Goal: Information Seeking & Learning: Learn about a topic

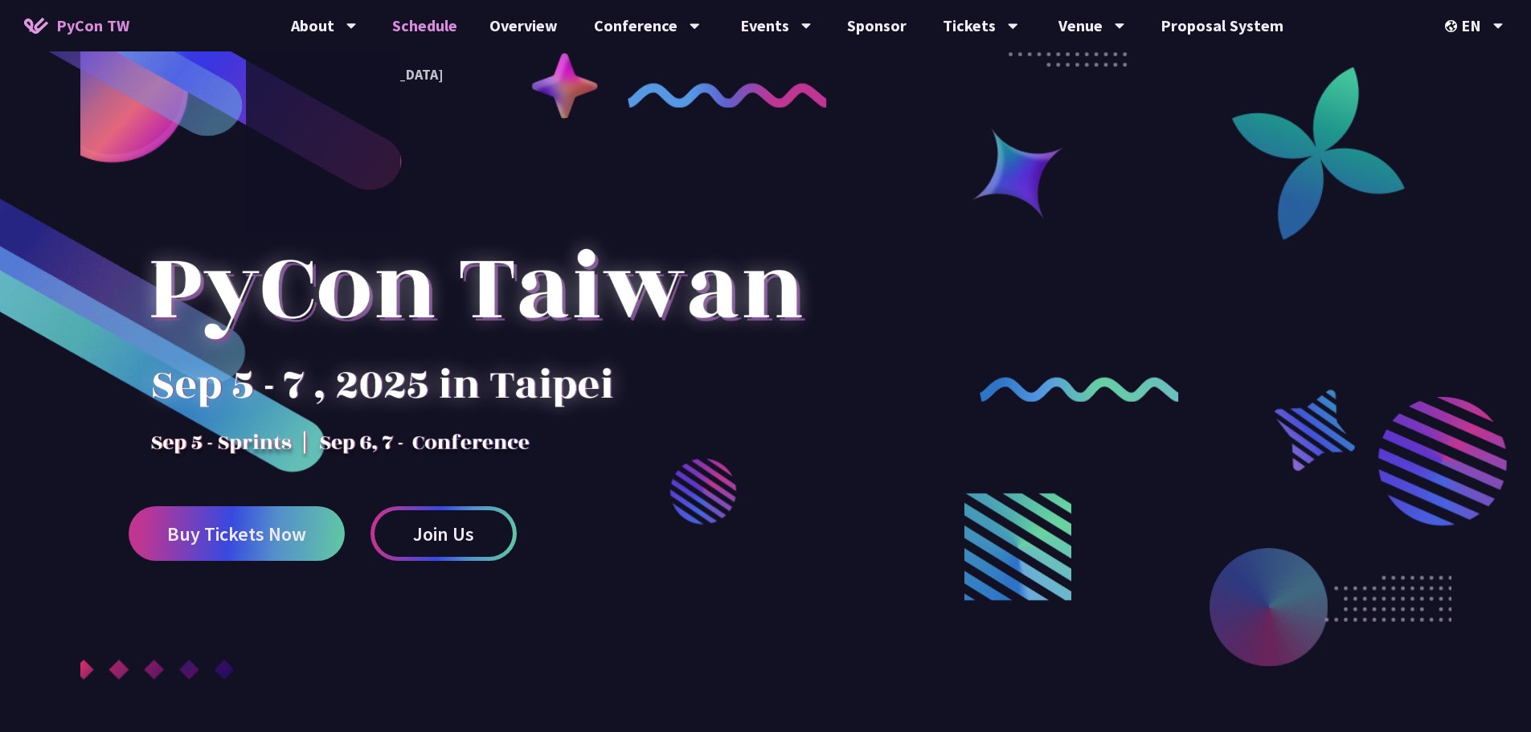
click at [437, 29] on link "Schedule" at bounding box center [424, 25] width 97 height 51
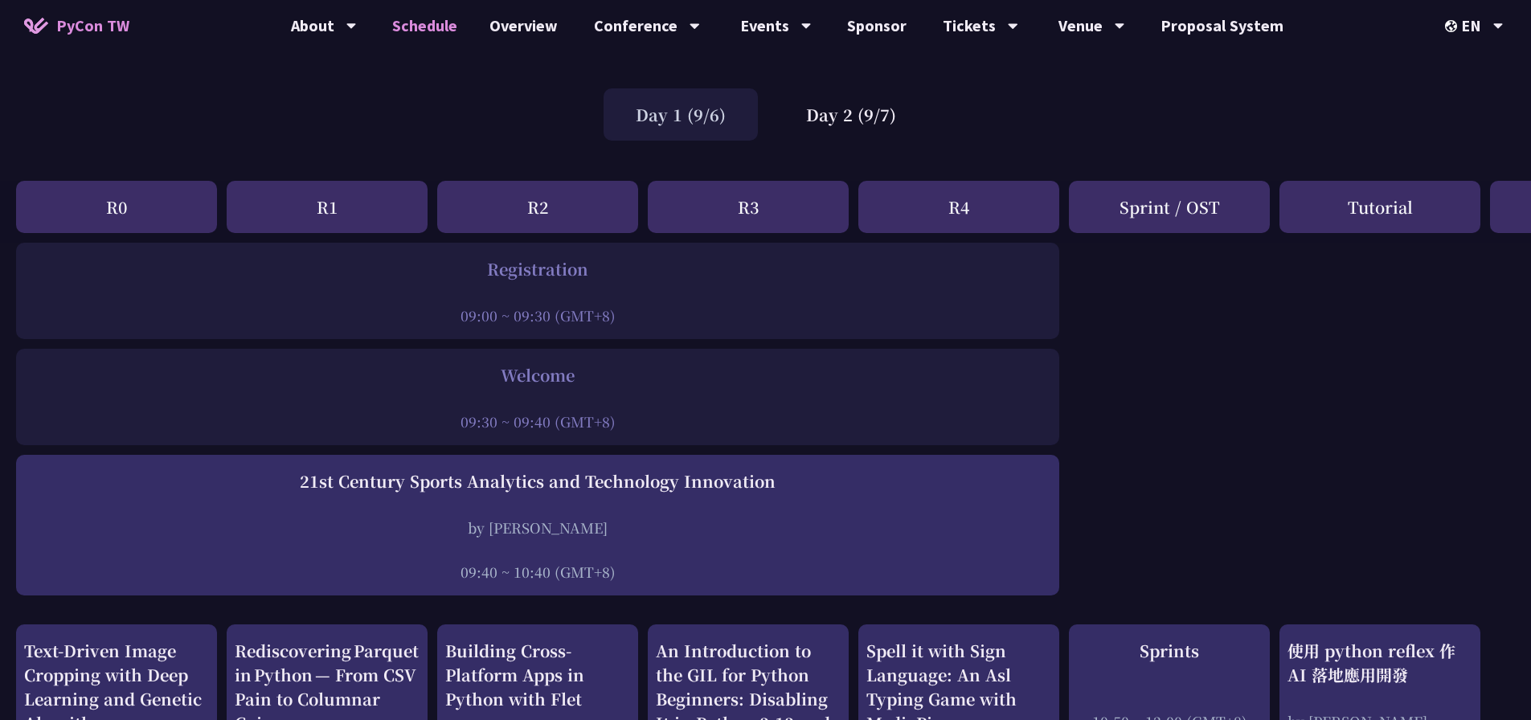
scroll to position [80, 0]
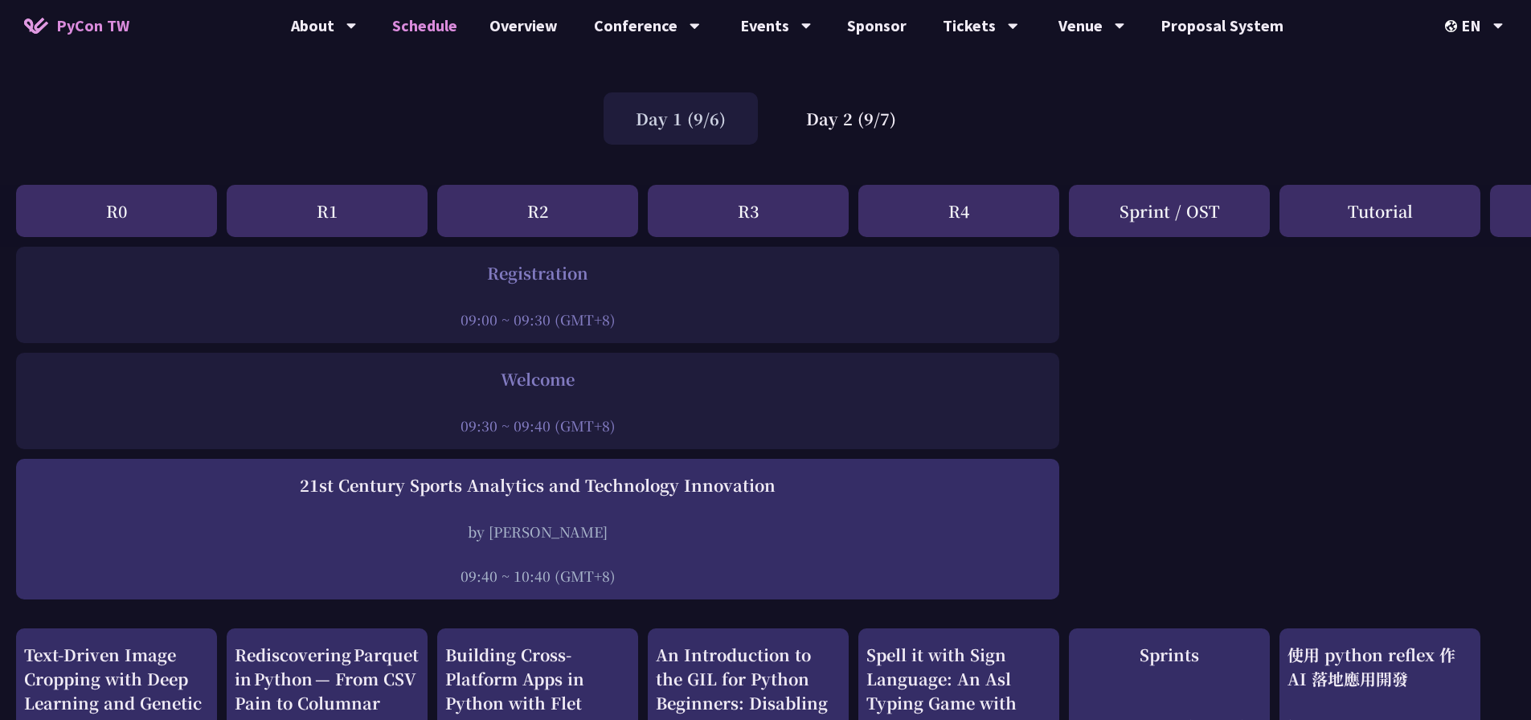
drag, startPoint x: 829, startPoint y: 96, endPoint x: 844, endPoint y: 92, distance: 15.0
click at [829, 96] on div "Day 2 (9/7)" at bounding box center [851, 118] width 154 height 52
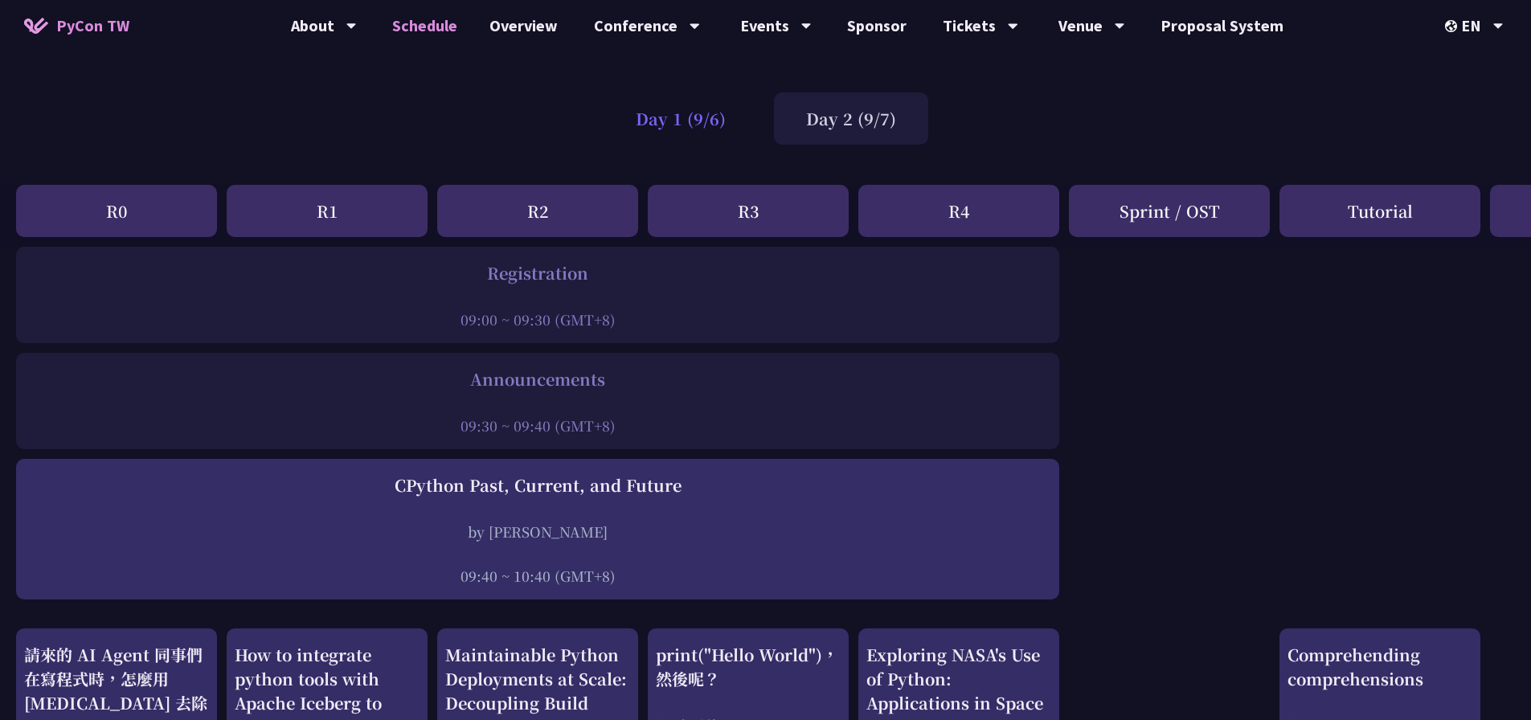
click at [754, 115] on div "Day 1 (9/6)" at bounding box center [680, 118] width 154 height 52
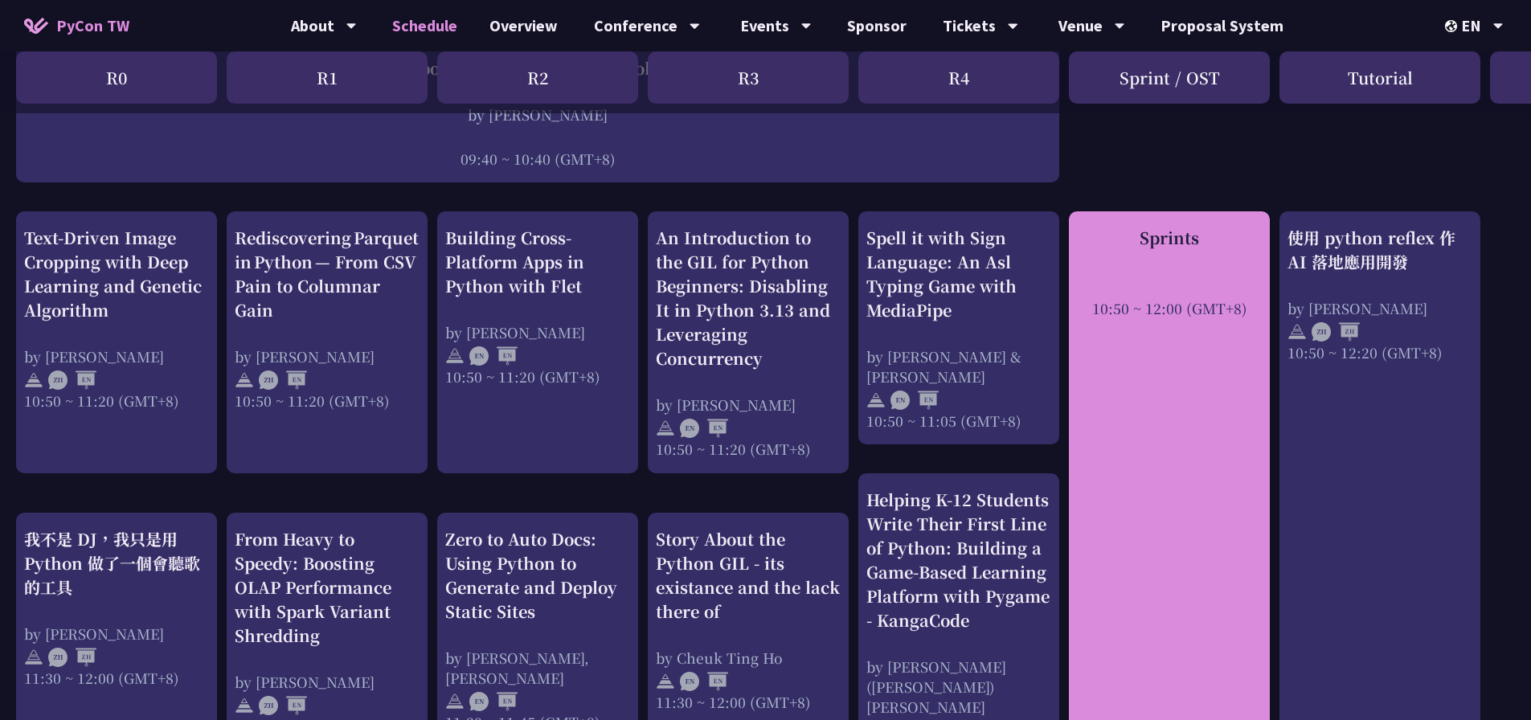
scroll to position [482, 0]
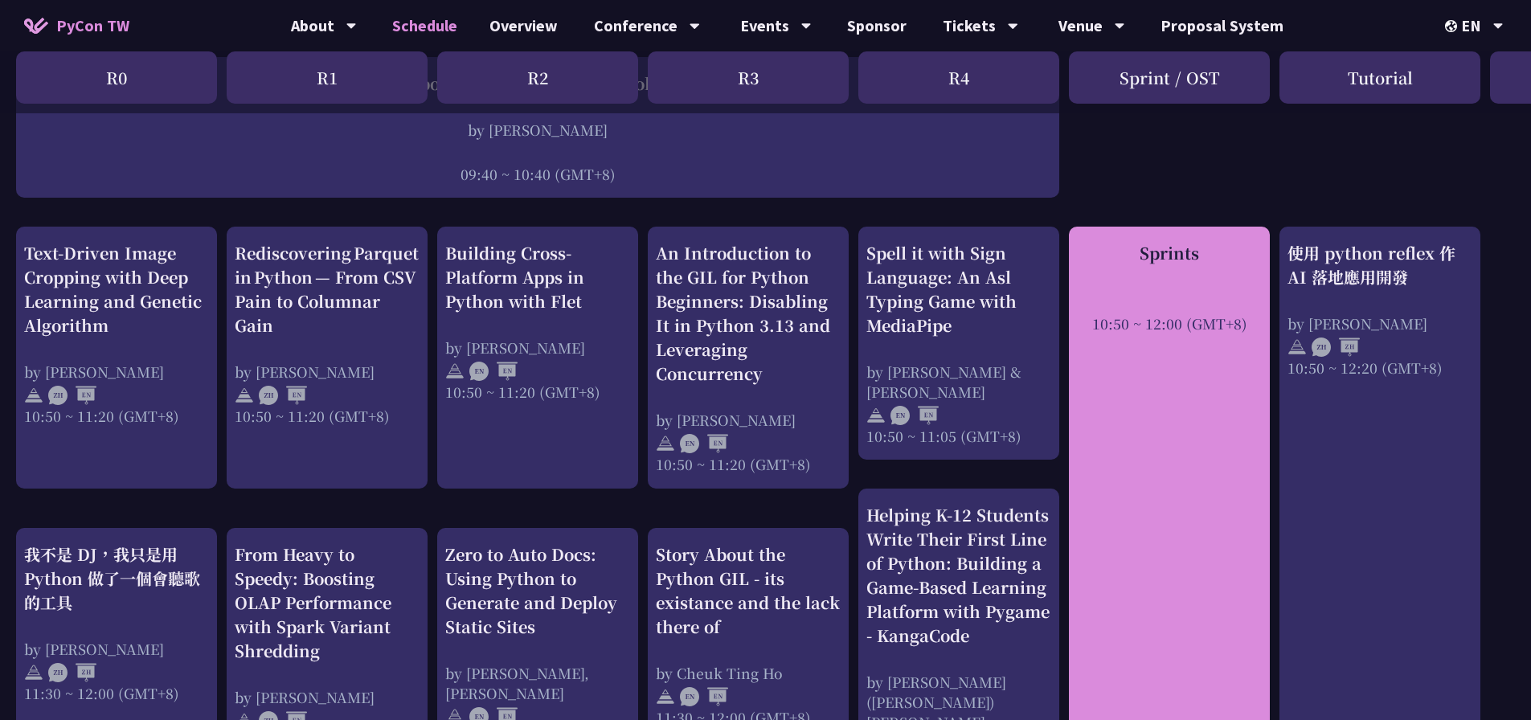
click at [1163, 318] on div "10:50 ~ 12:00 (GMT+8)" at bounding box center [1169, 323] width 185 height 20
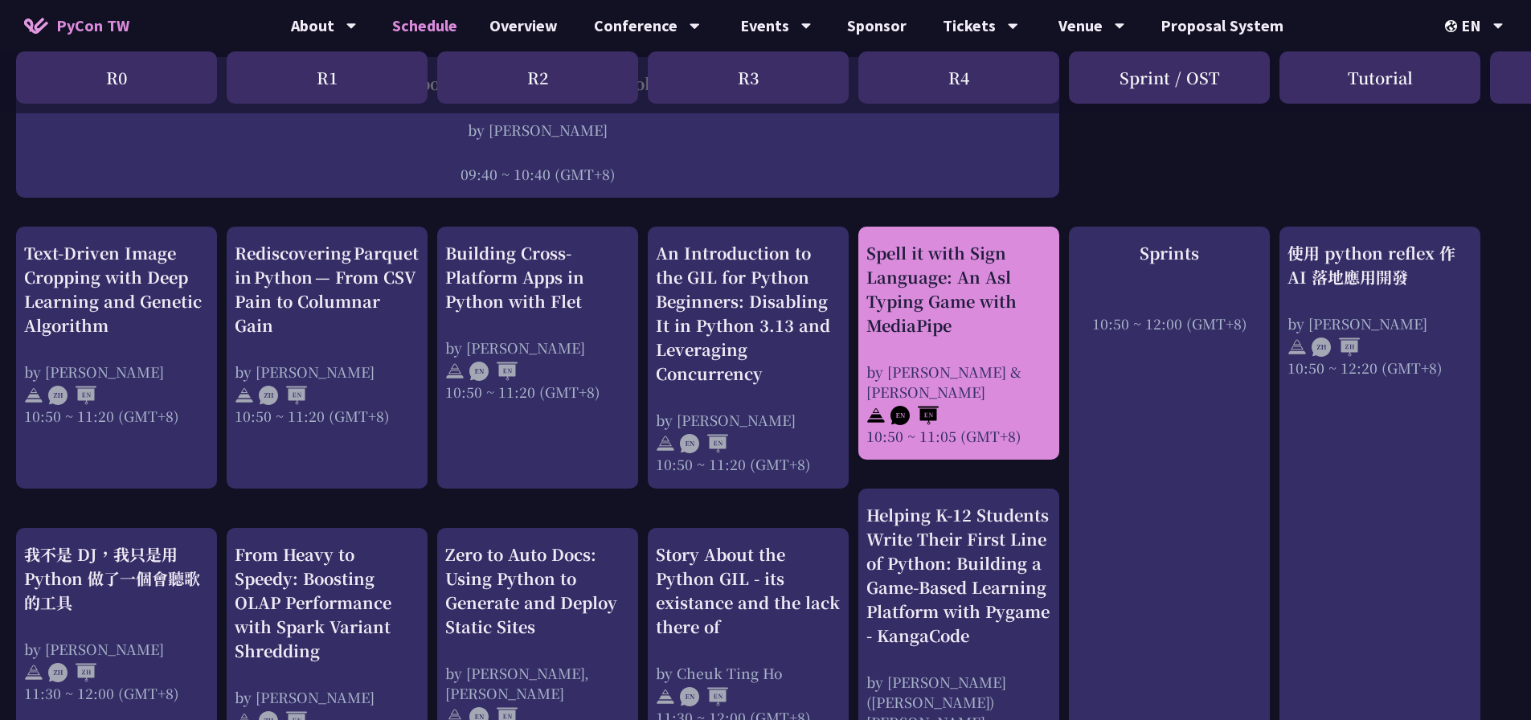
click at [950, 328] on div "Spell it with Sign Language: An Asl Typing Game with MediaPipe" at bounding box center [958, 289] width 185 height 96
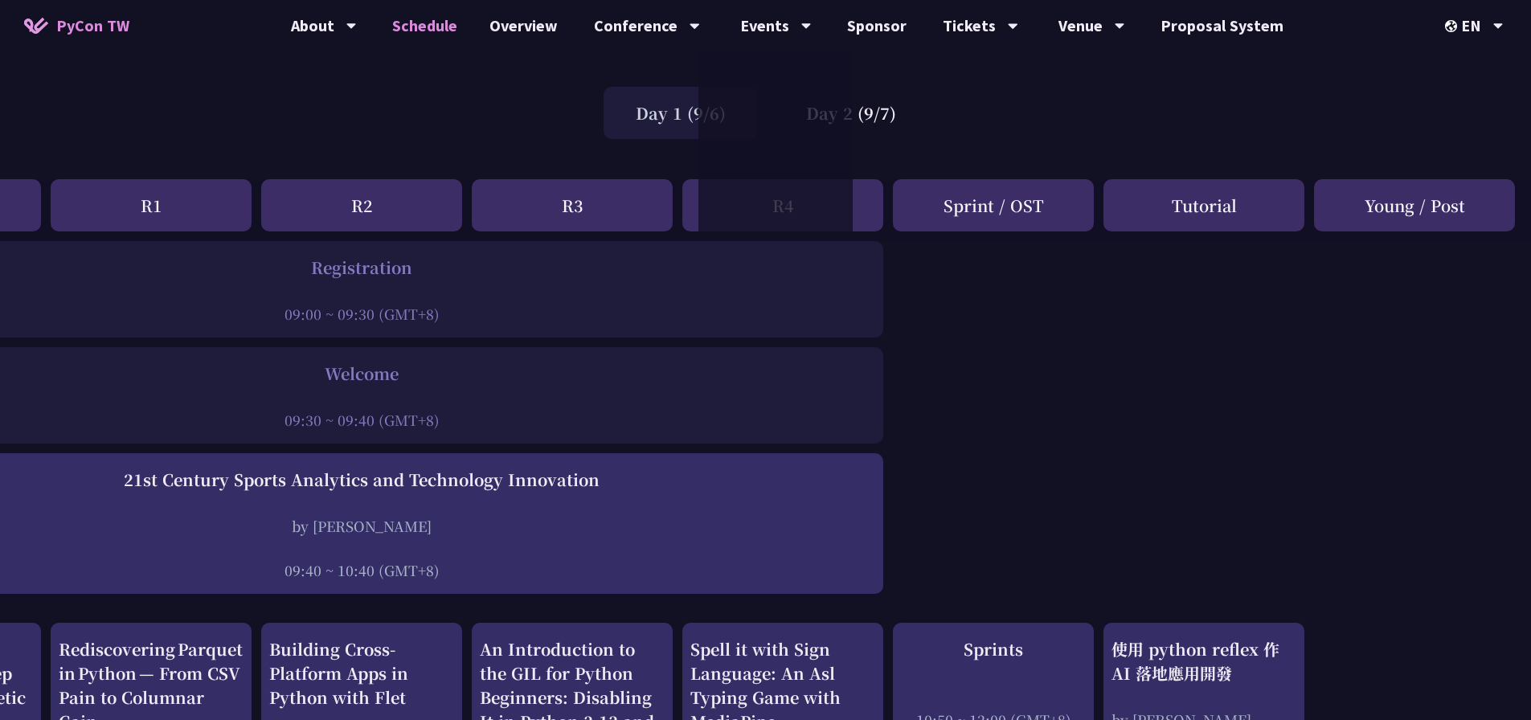
scroll to position [0, 176]
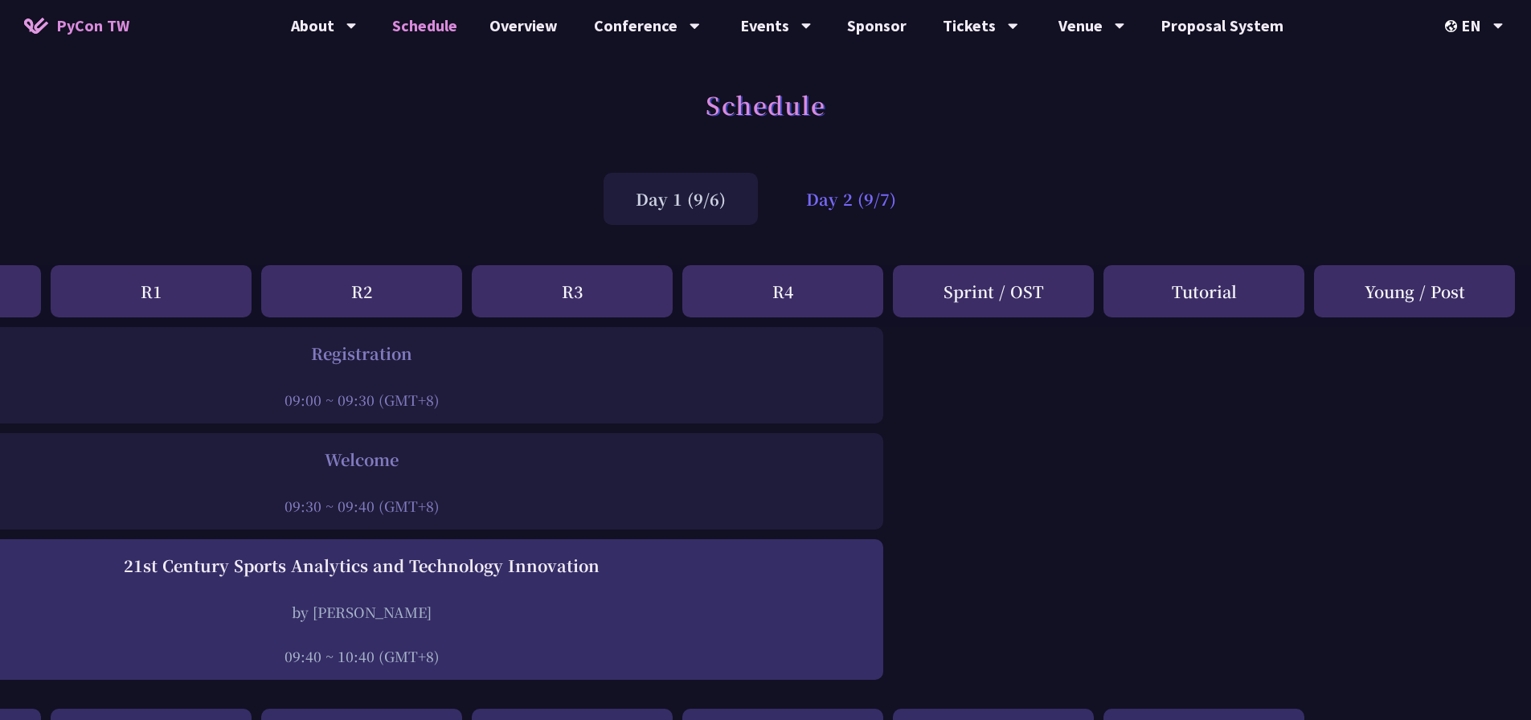
click at [844, 214] on div "Day 2 (9/7)" at bounding box center [851, 199] width 154 height 52
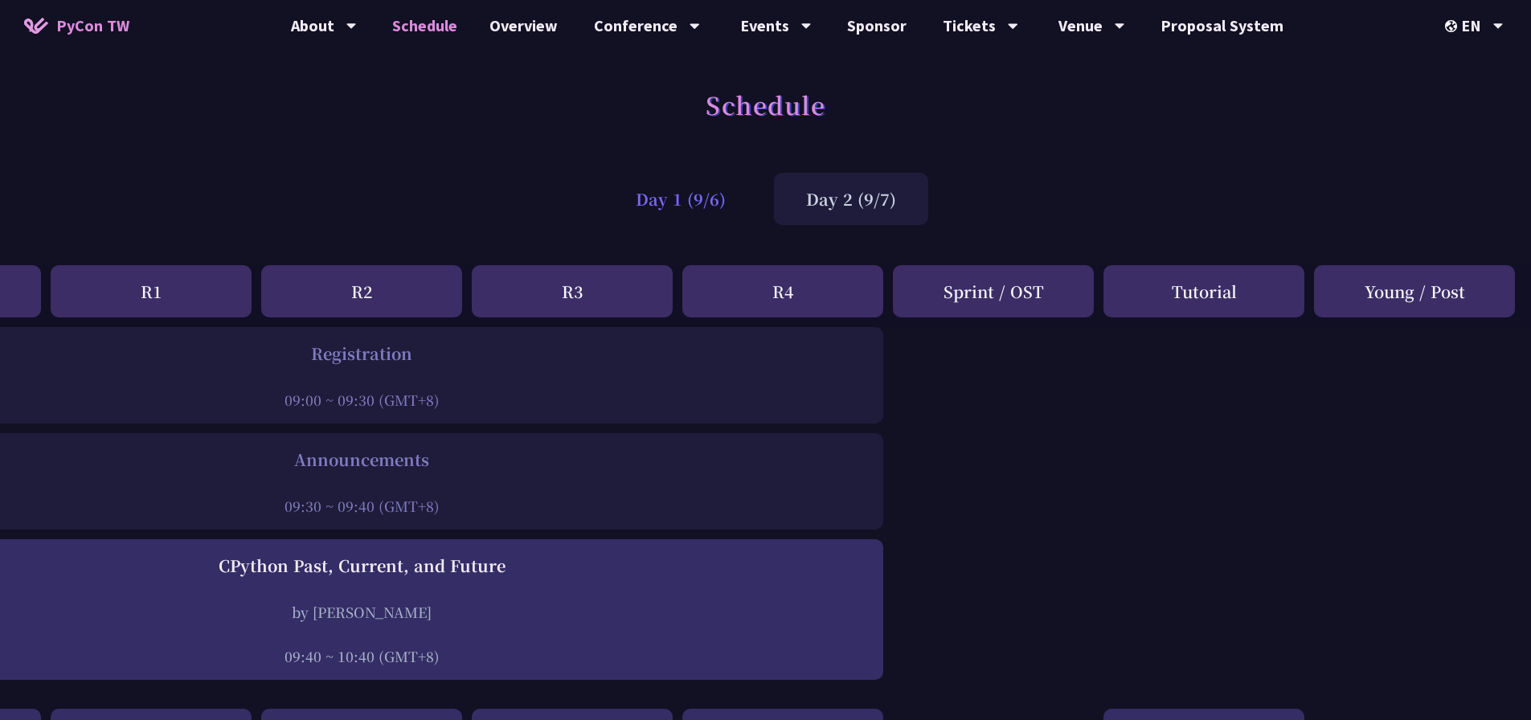
click at [718, 213] on div "Day 1 (9/6)" at bounding box center [680, 199] width 154 height 52
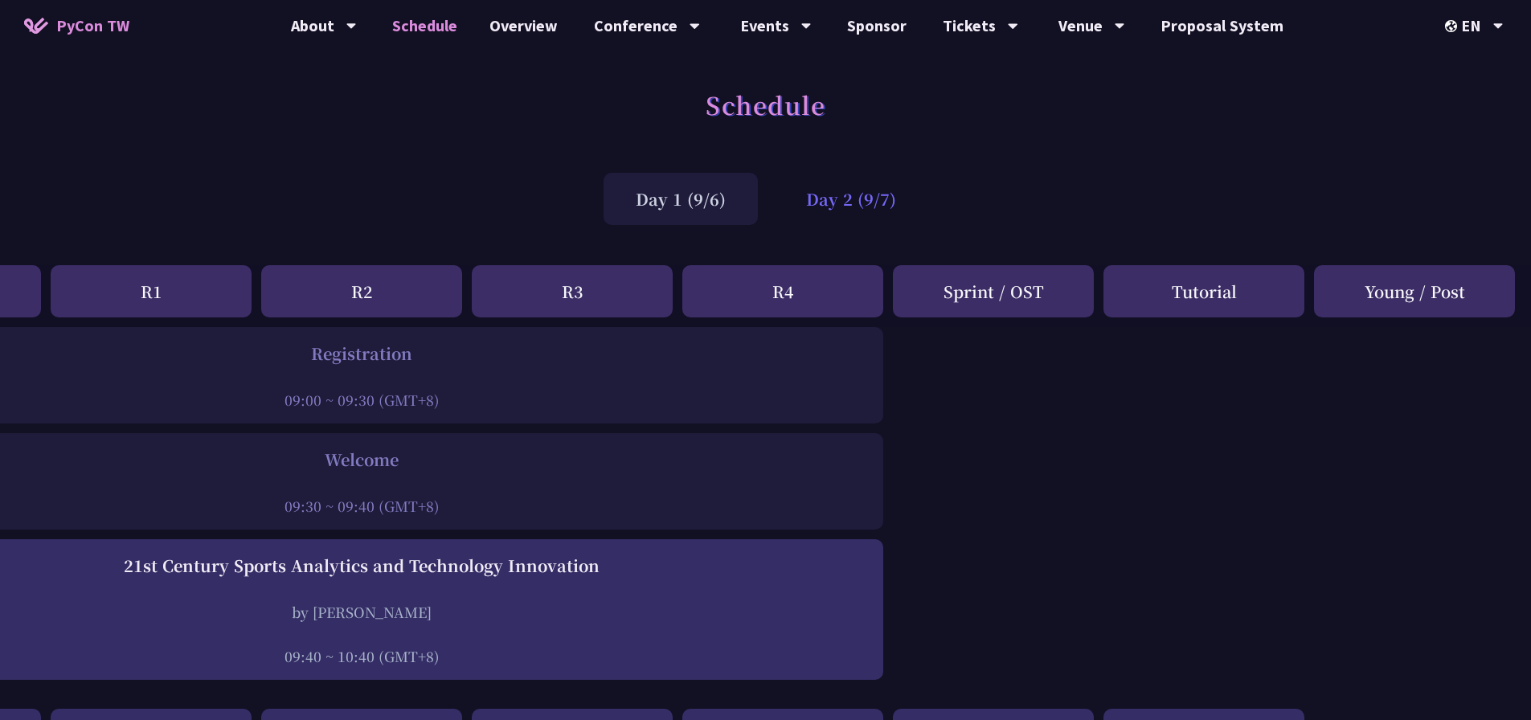
drag, startPoint x: 810, startPoint y: 207, endPoint x: 783, endPoint y: 206, distance: 27.4
click at [810, 207] on div "Day 2 (9/7)" at bounding box center [851, 199] width 154 height 52
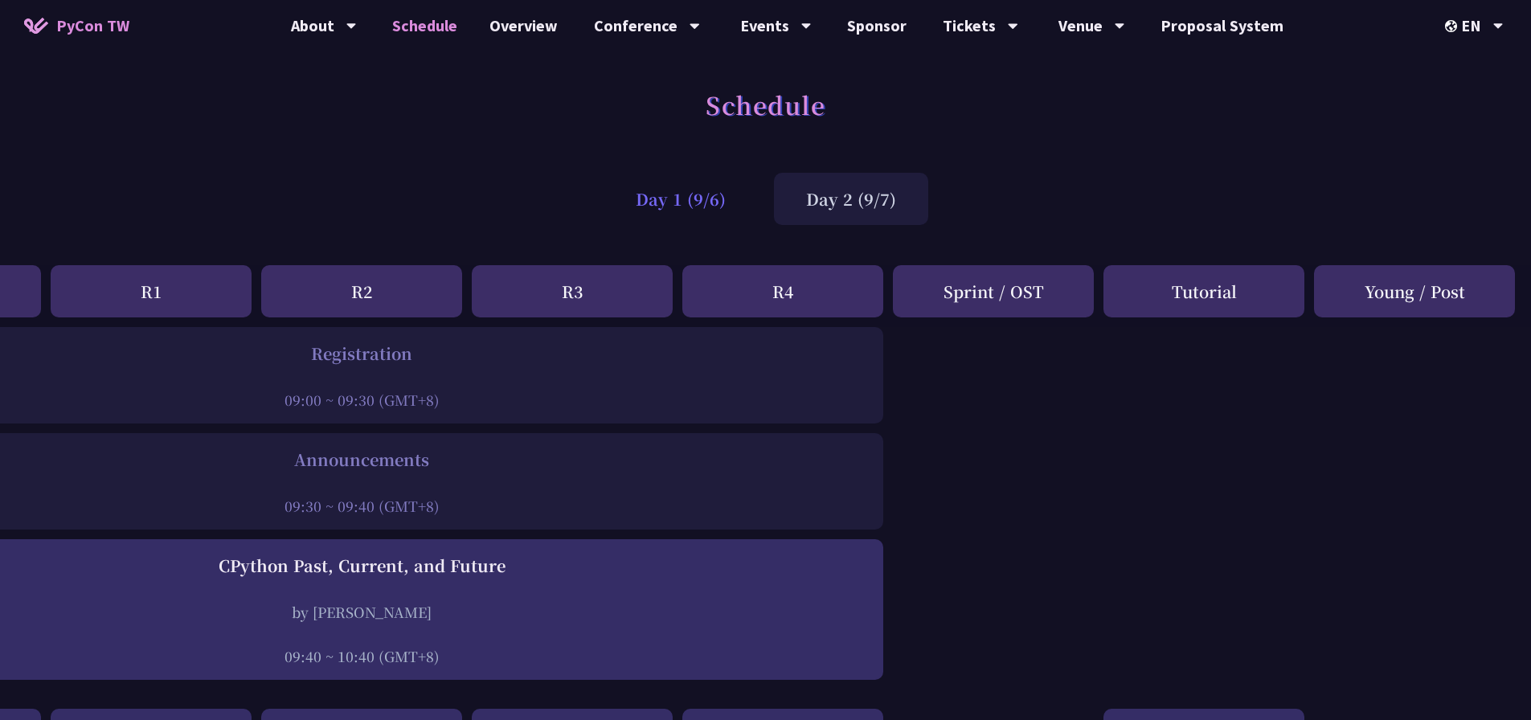
click at [685, 214] on div "Day 1 (9/6)" at bounding box center [680, 199] width 154 height 52
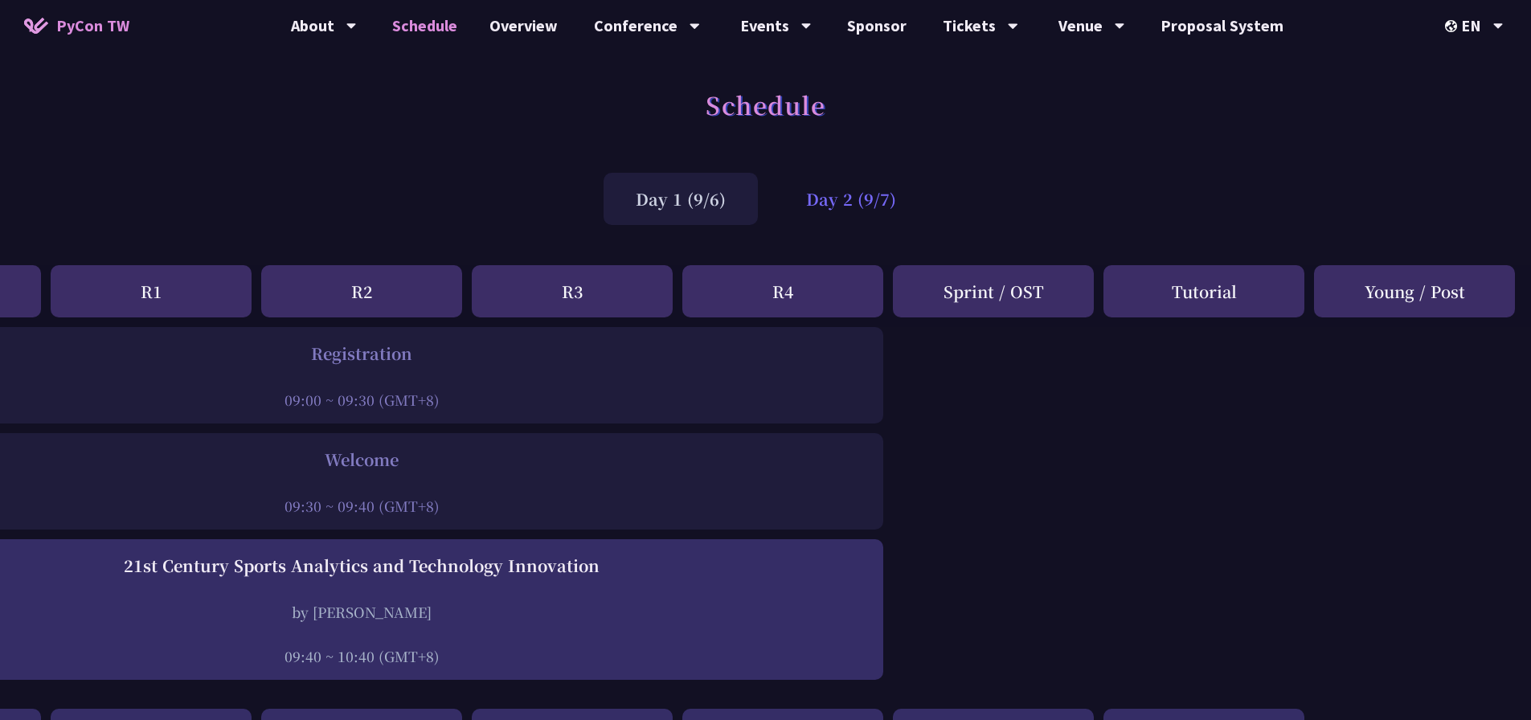
click at [881, 216] on div "Day 2 (9/7)" at bounding box center [851, 199] width 154 height 52
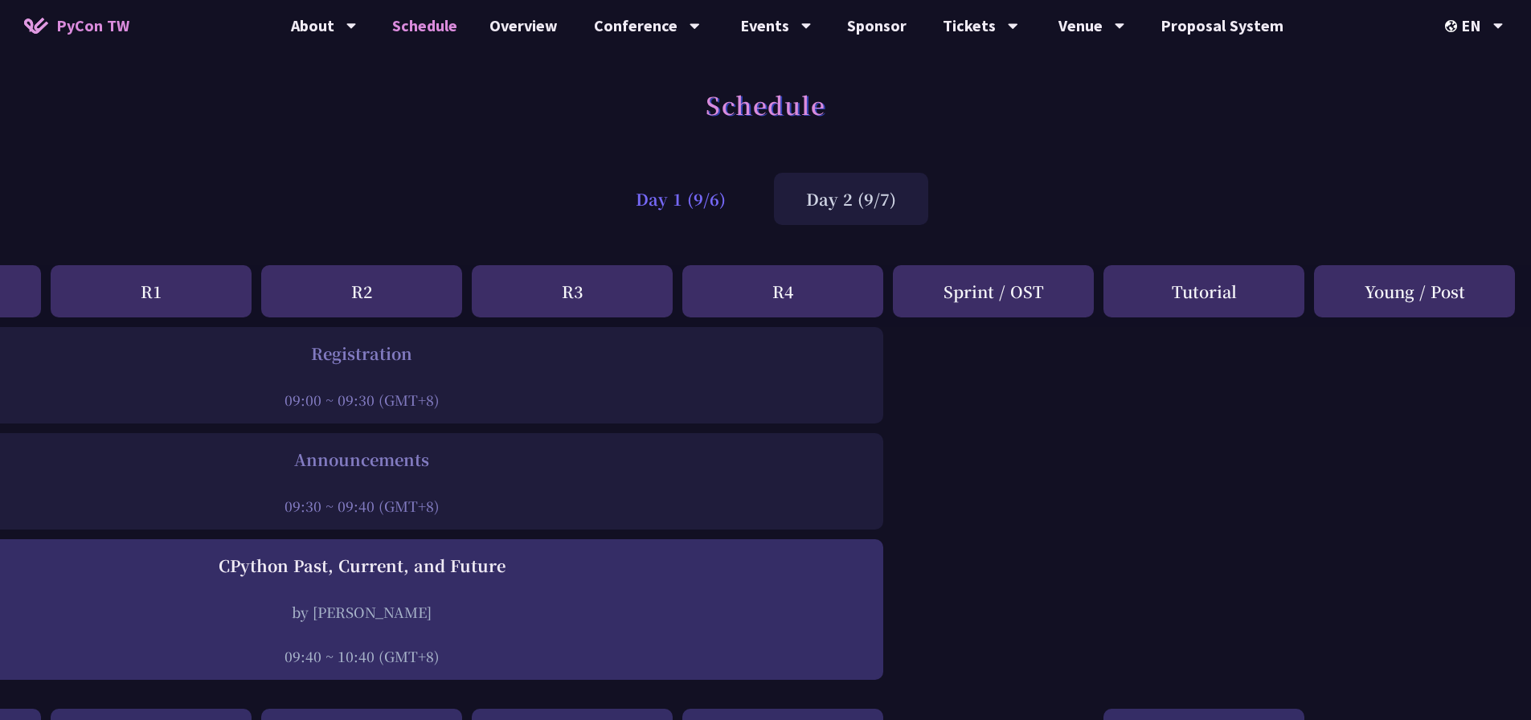
click at [683, 219] on div "Day 1 (9/6)" at bounding box center [680, 199] width 154 height 52
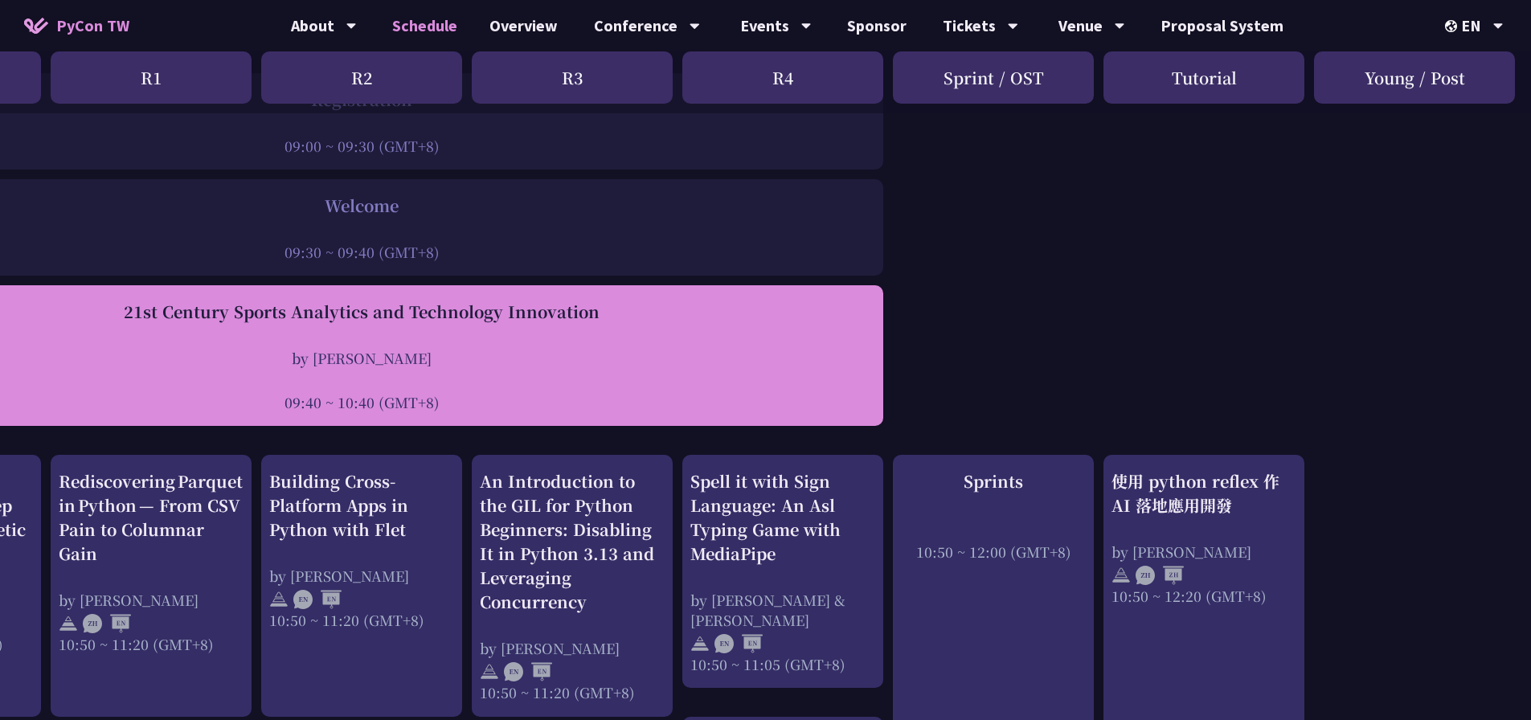
scroll to position [402, 176]
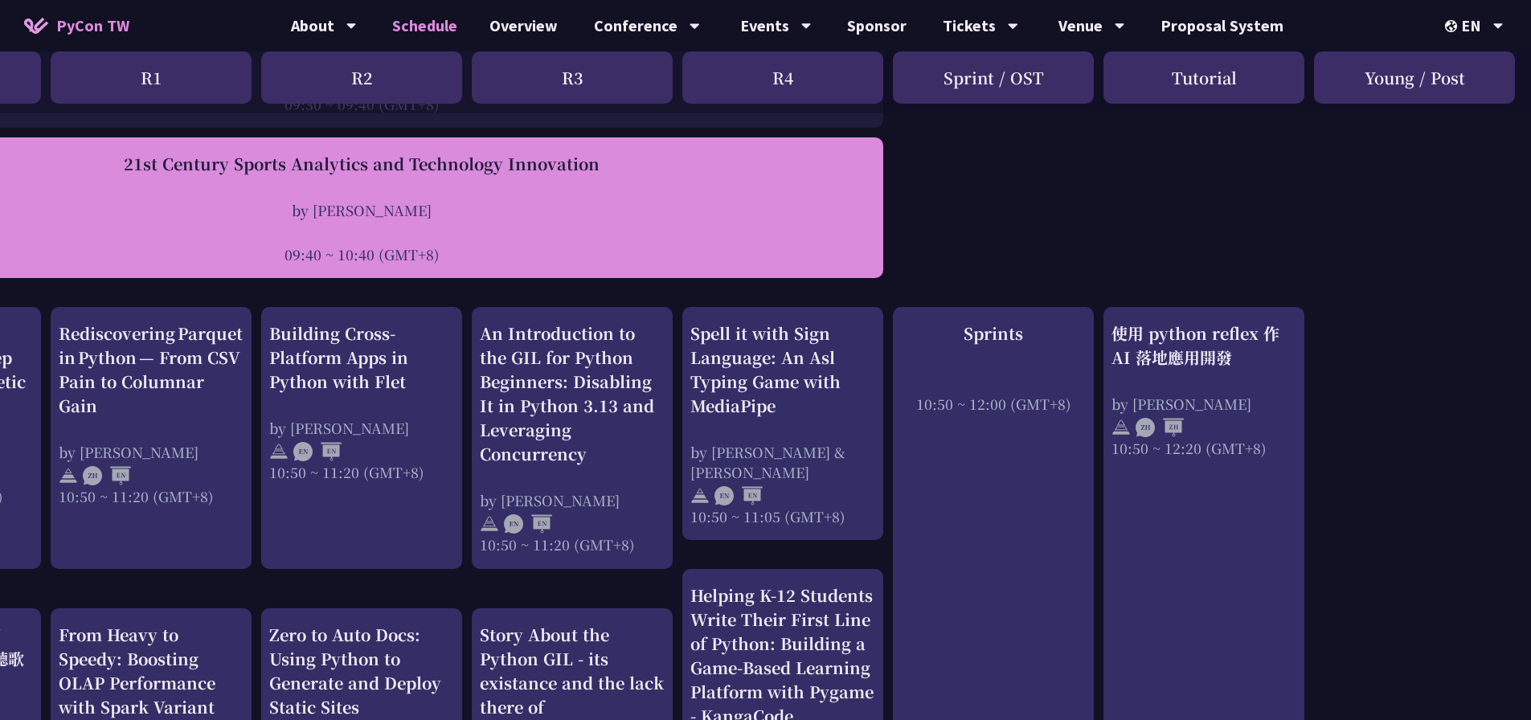
click at [637, 198] on div "21st Century Sports Analytics and Technology Innovation by Tica Lin 09:40 ~ 10:…" at bounding box center [361, 208] width 1027 height 112
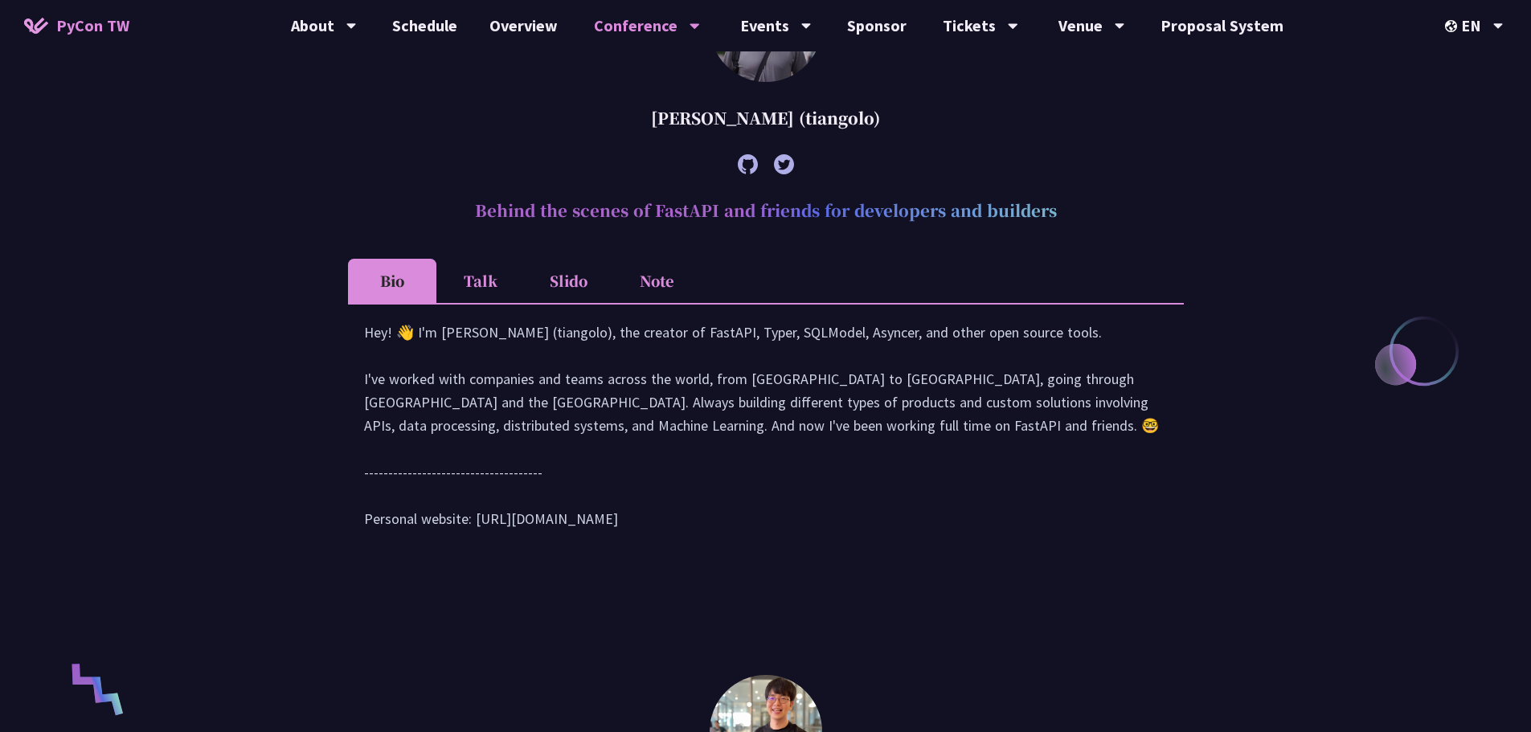
scroll to position [643, 0]
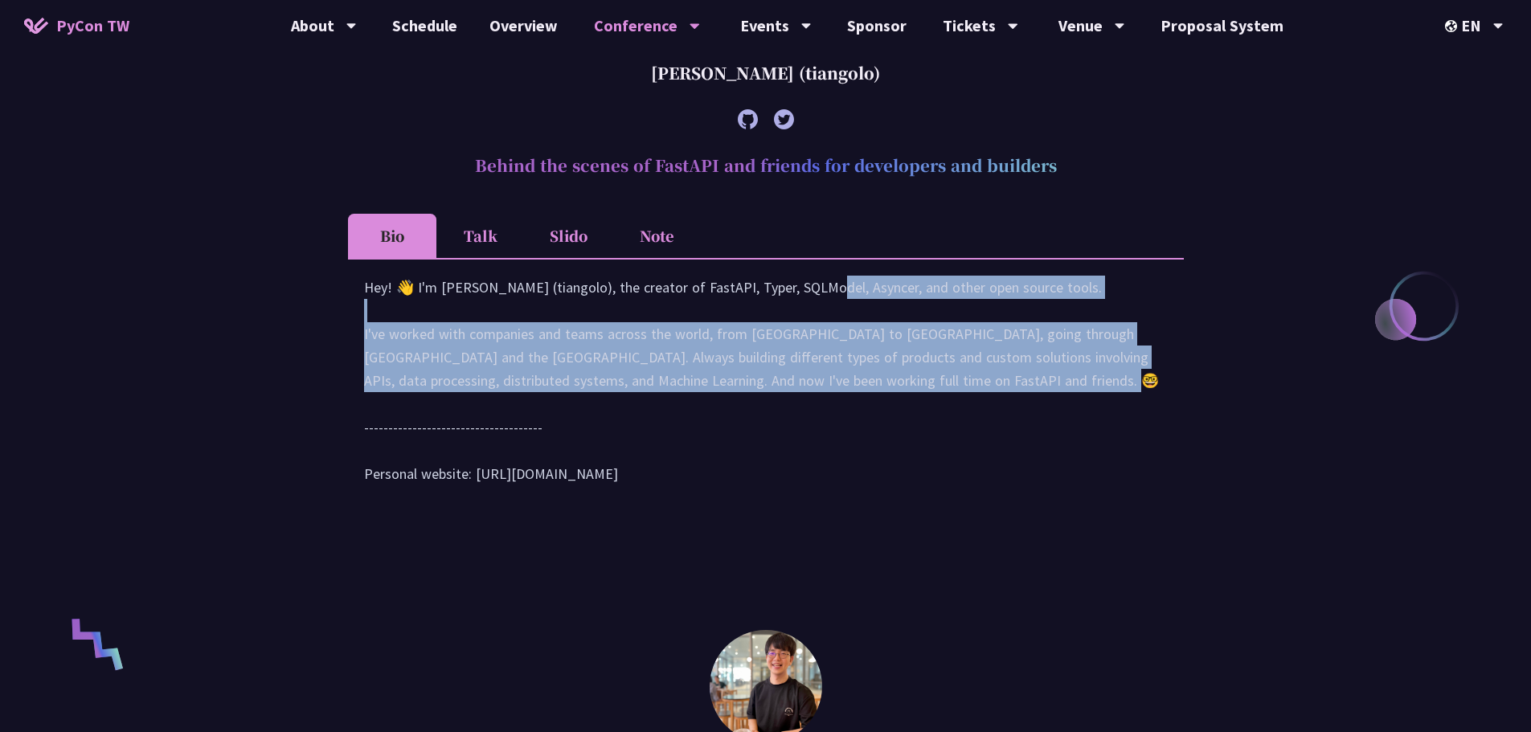
drag, startPoint x: 667, startPoint y: 313, endPoint x: 844, endPoint y: 409, distance: 202.0
click at [844, 409] on div "Hey! 👋 I'm Sebastián Ramírez (tiangolo), the creator of FastAPI, Typer, SQLMode…" at bounding box center [765, 389] width 803 height 226
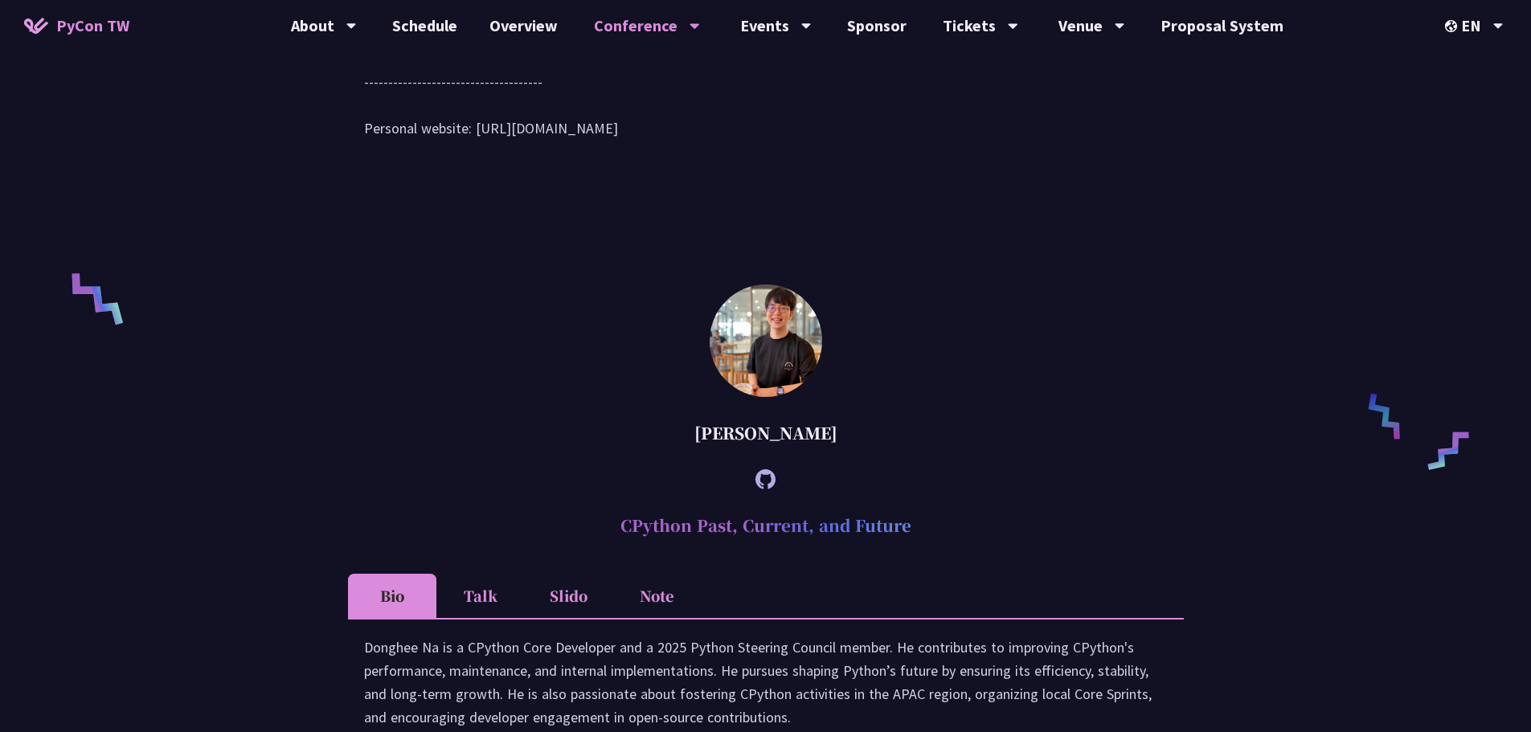
scroll to position [1205, 0]
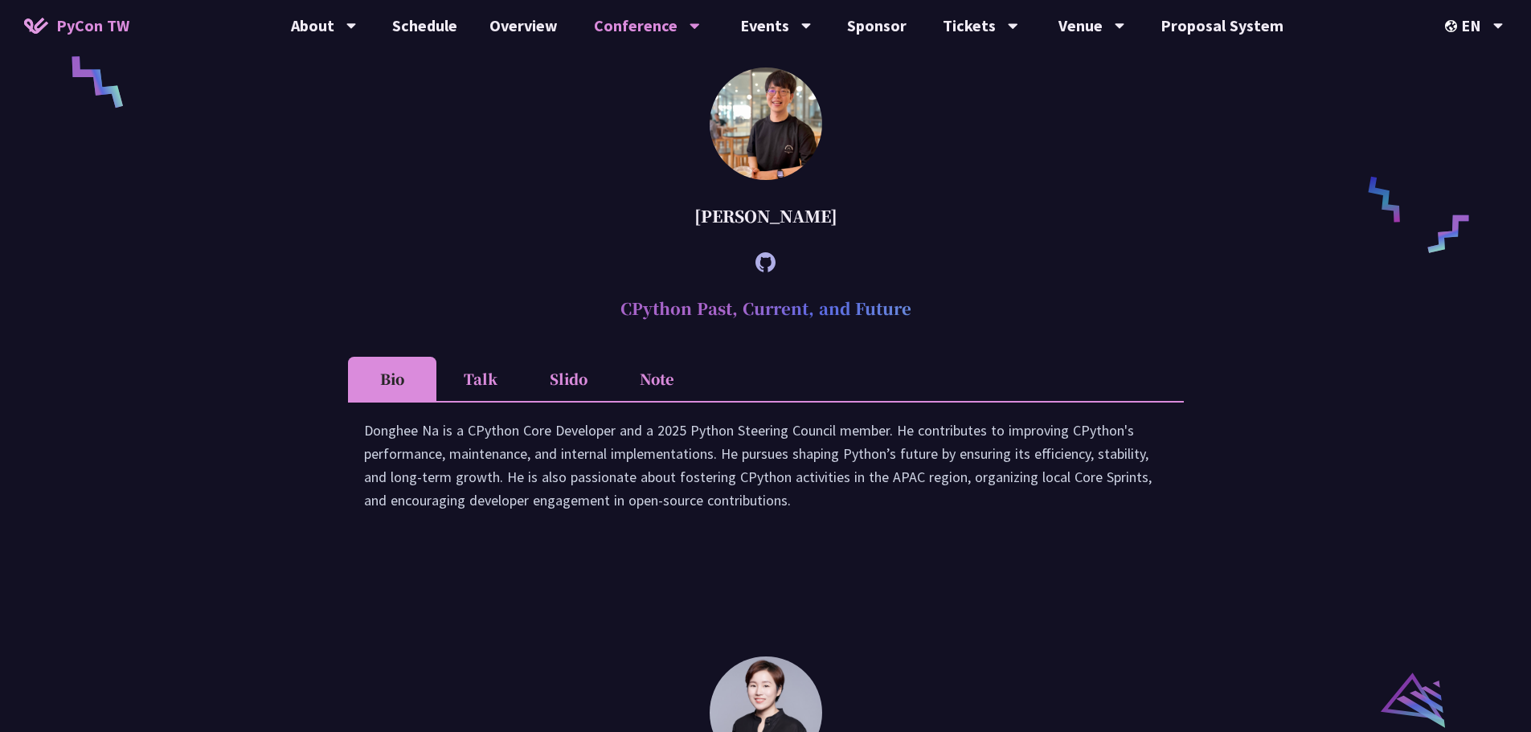
click at [490, 390] on li "Talk" at bounding box center [480, 379] width 88 height 44
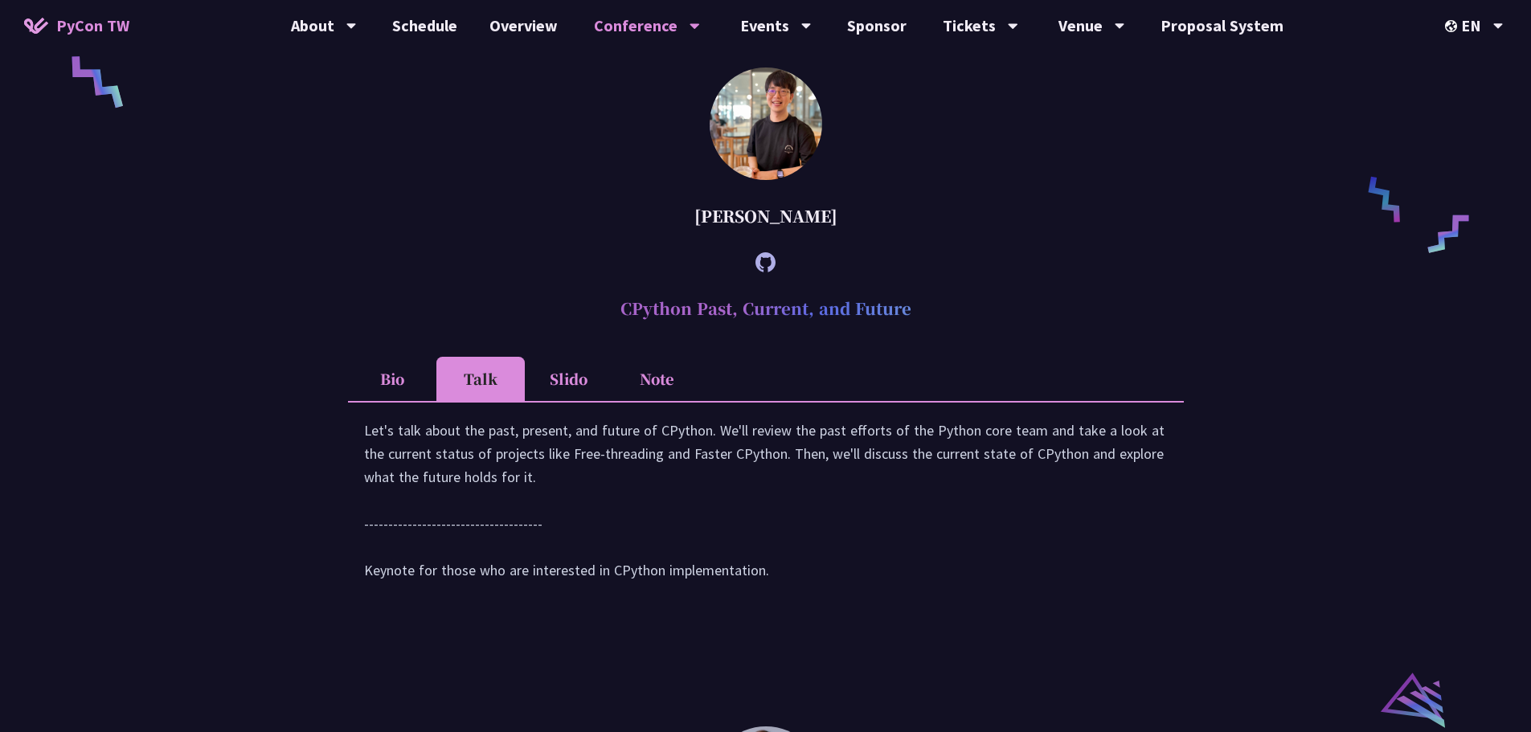
click at [574, 401] on li "Slido" at bounding box center [569, 379] width 88 height 44
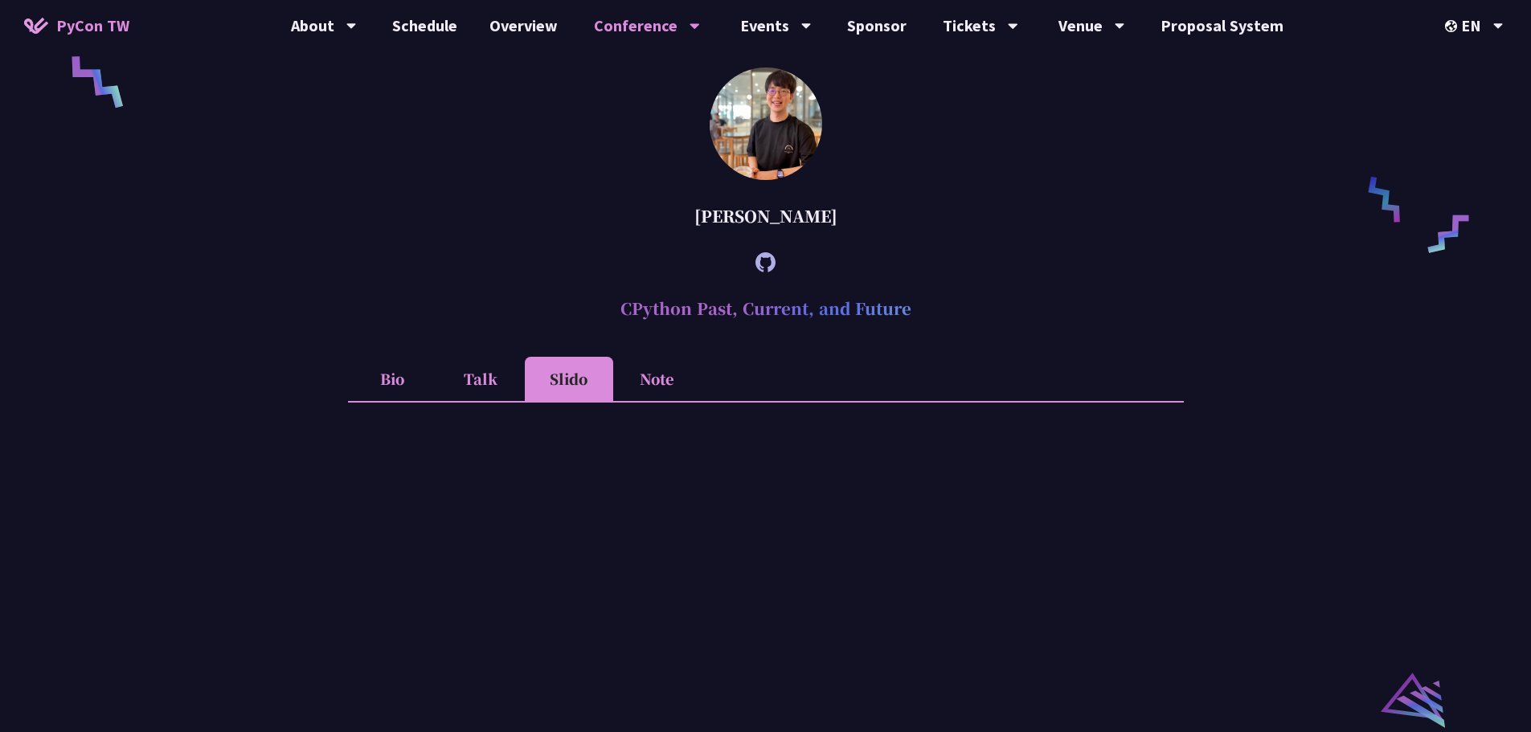
click at [658, 401] on li "Note" at bounding box center [657, 379] width 88 height 44
click at [570, 401] on li "Slido" at bounding box center [569, 379] width 88 height 44
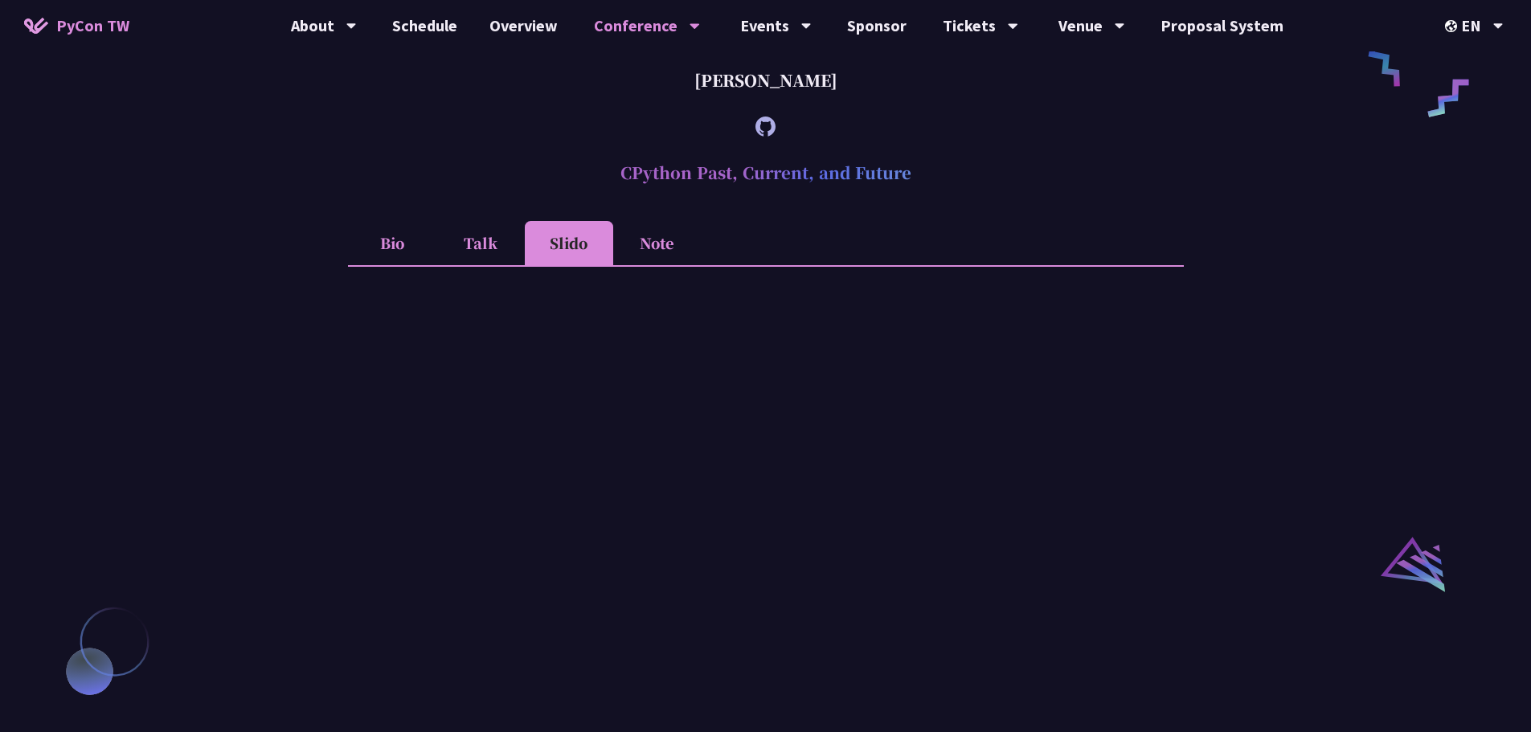
scroll to position [1527, 0]
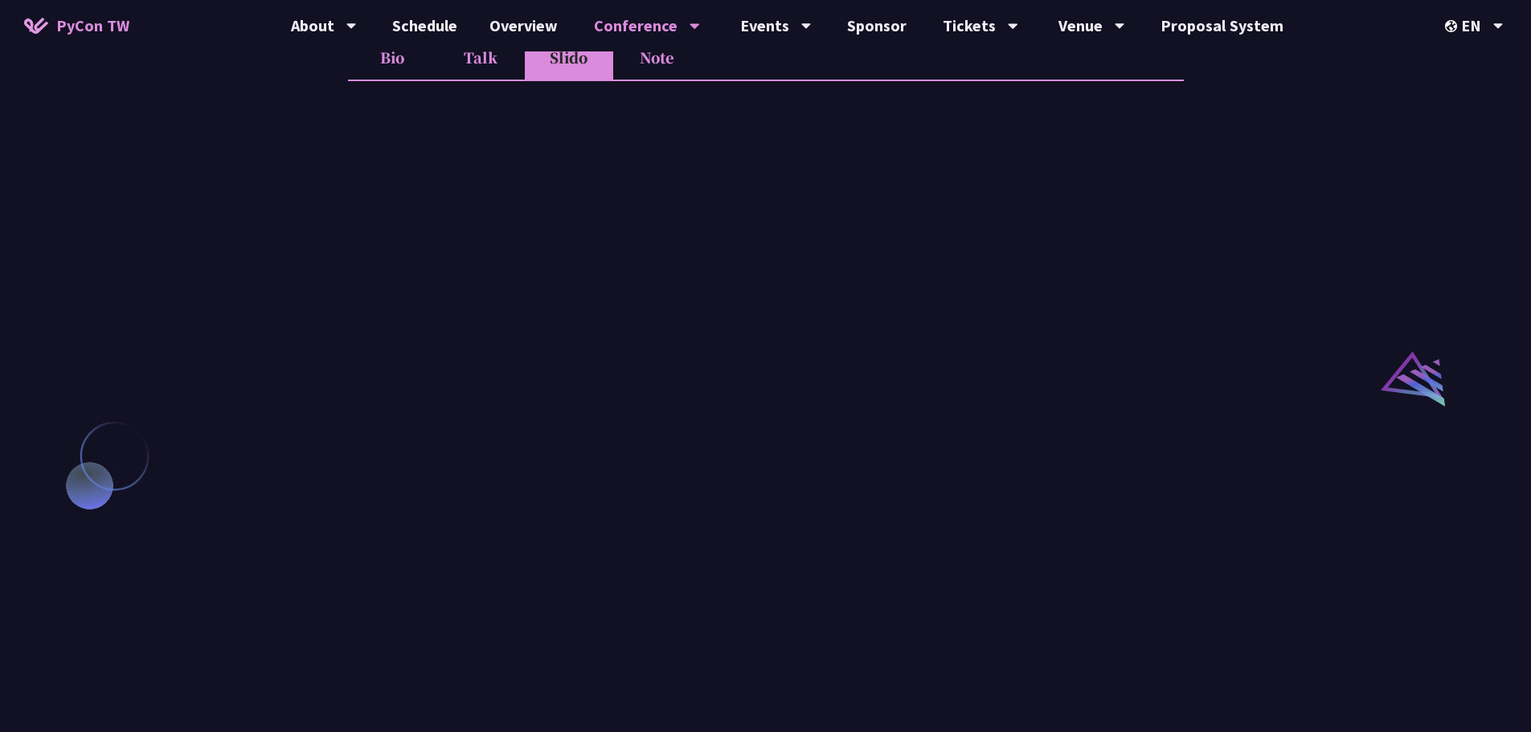
click at [661, 78] on li "Note" at bounding box center [657, 57] width 88 height 44
click at [497, 80] on li "Talk" at bounding box center [480, 57] width 88 height 44
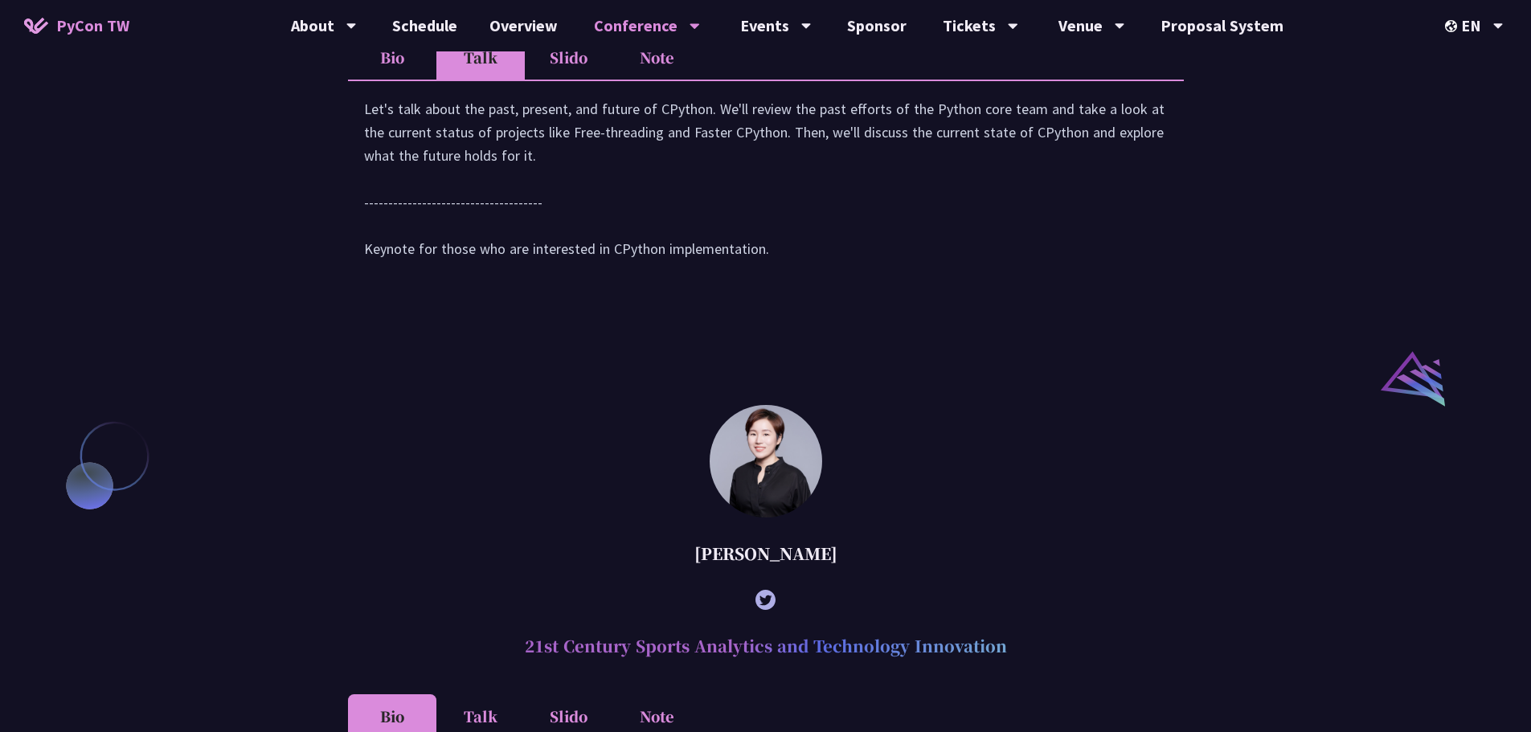
click at [379, 80] on li "Bio" at bounding box center [392, 57] width 88 height 44
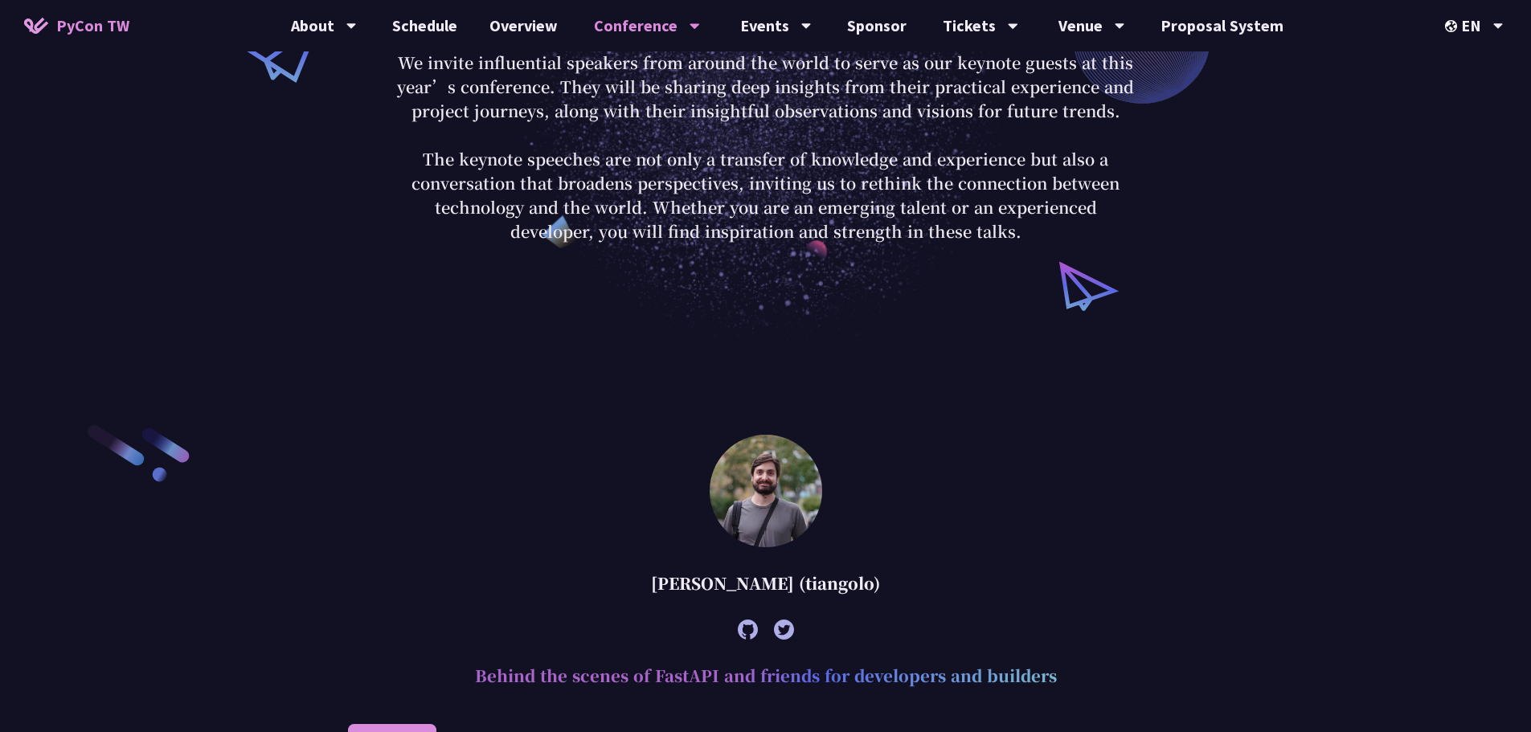
scroll to position [0, 0]
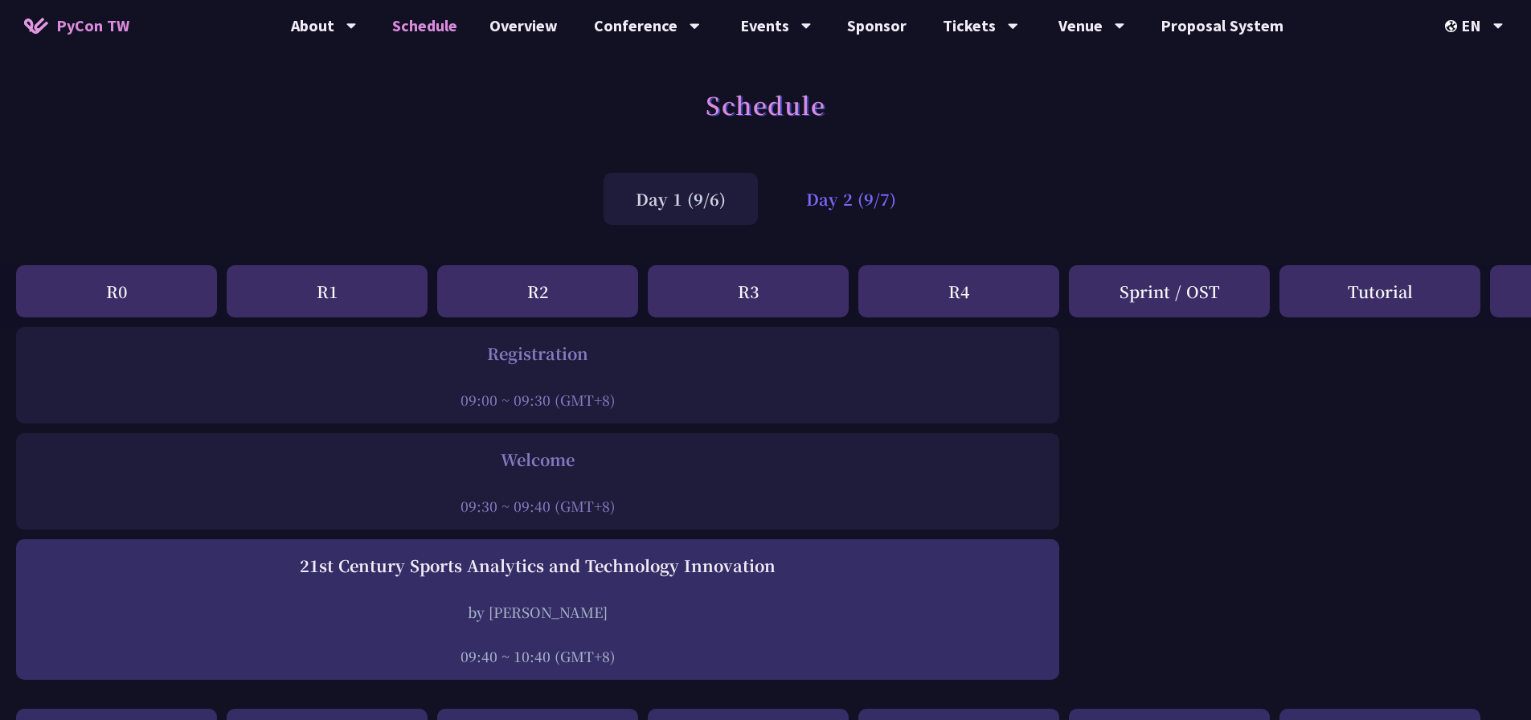
click at [838, 184] on div "Day 2 (9/7)" at bounding box center [851, 199] width 154 height 52
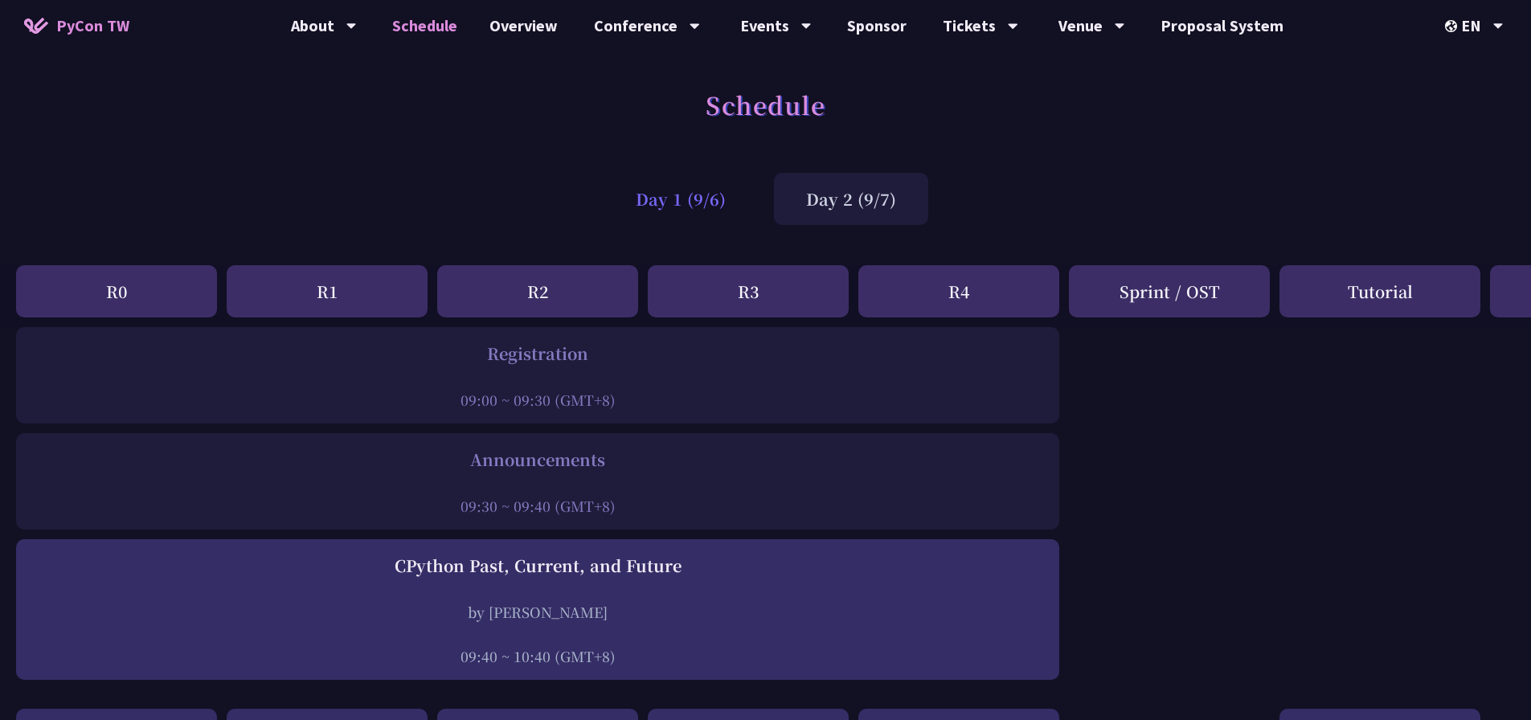
click at [693, 200] on div "Day 1 (9/6)" at bounding box center [680, 199] width 154 height 52
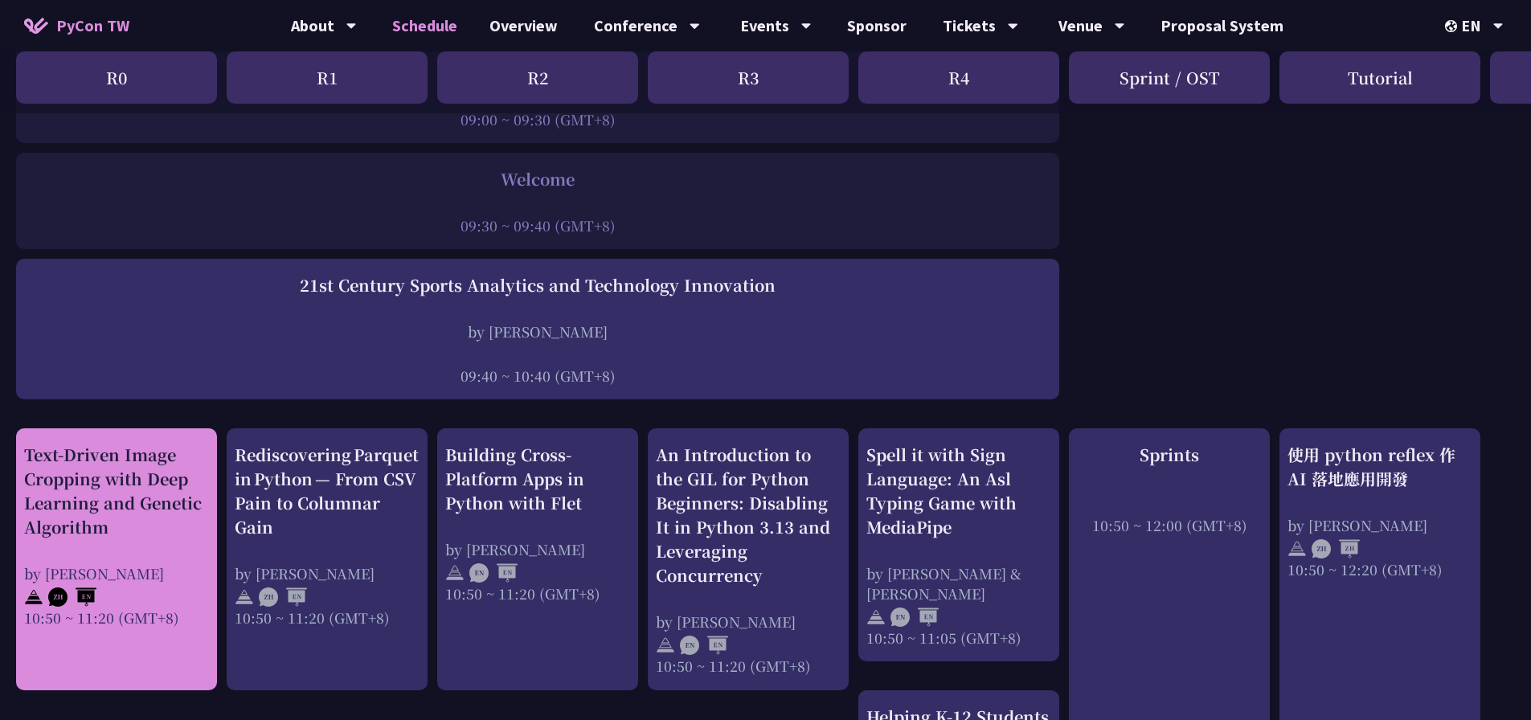
scroll to position [482, 0]
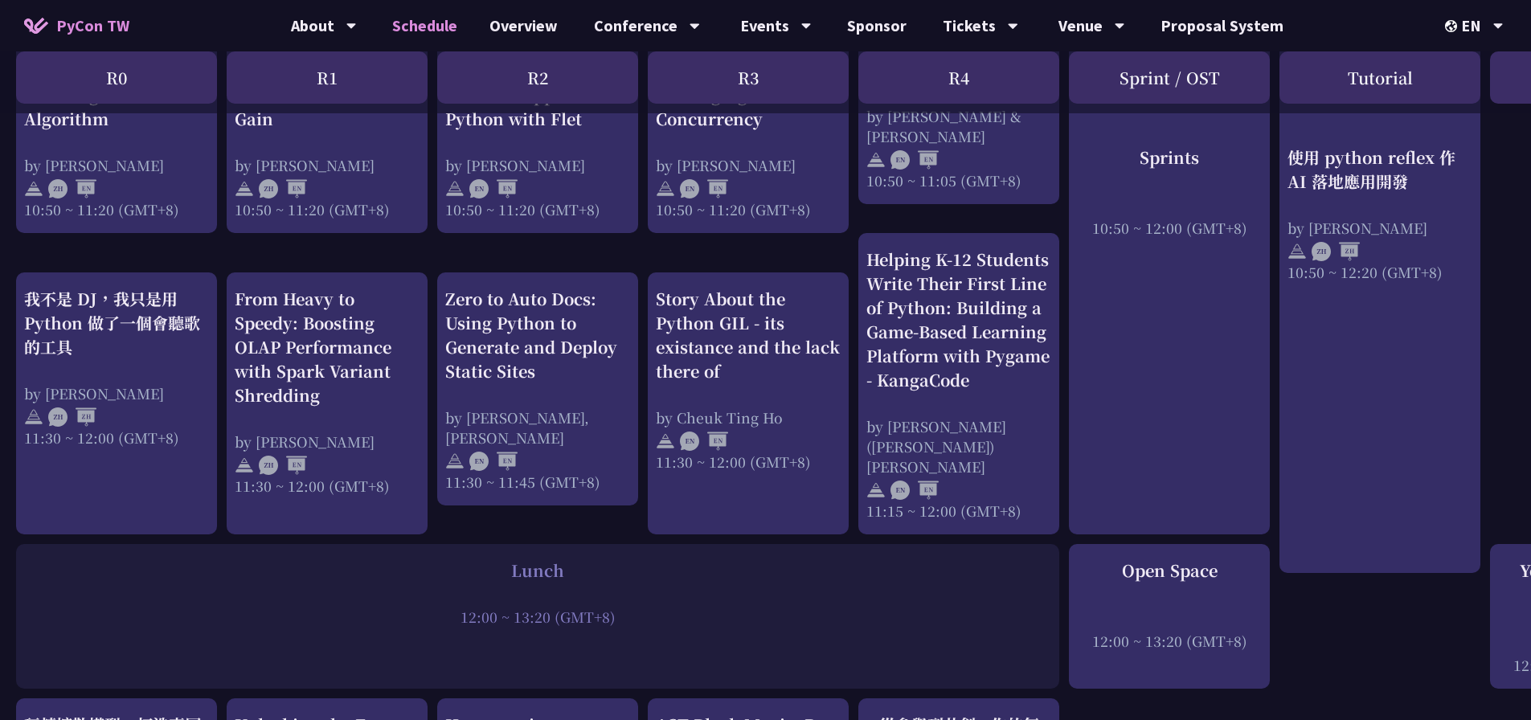
scroll to position [643, 0]
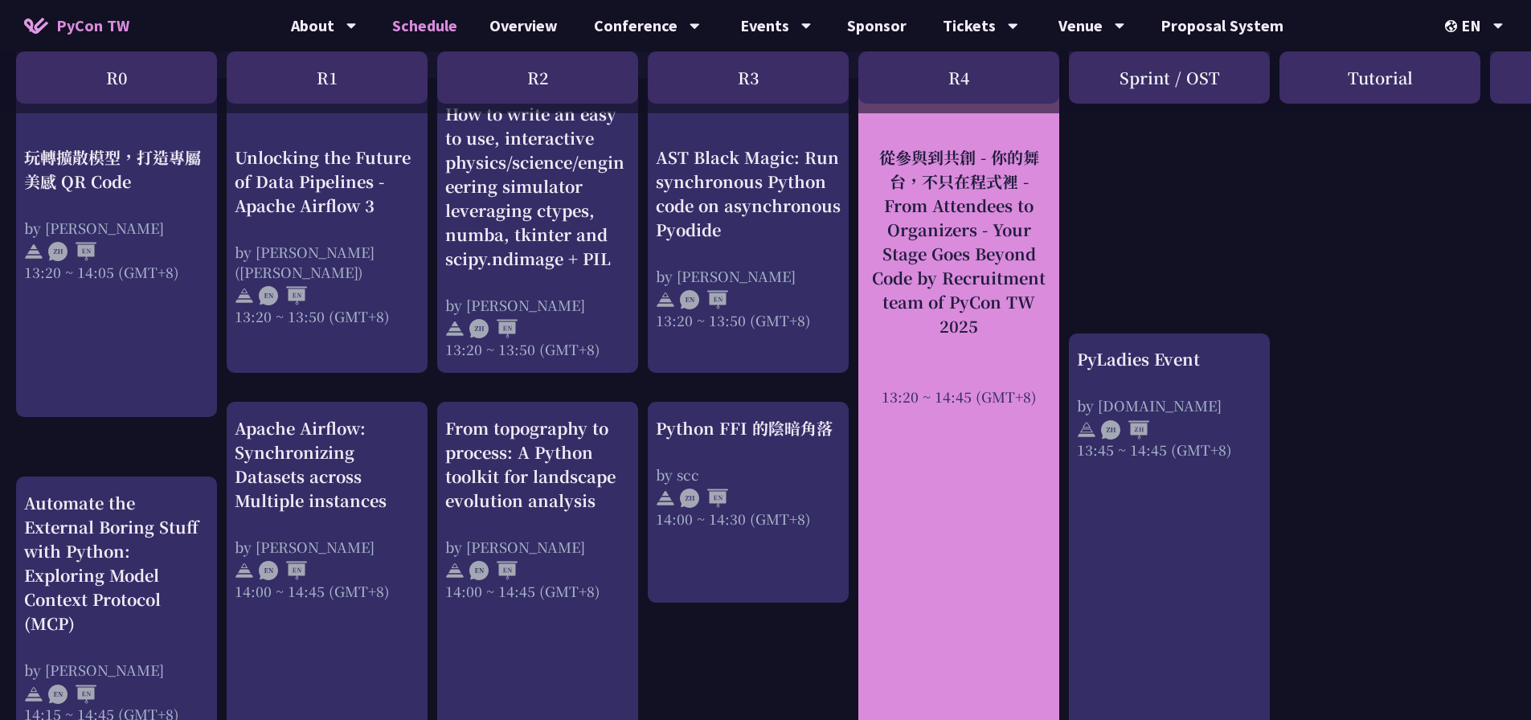
scroll to position [1205, 0]
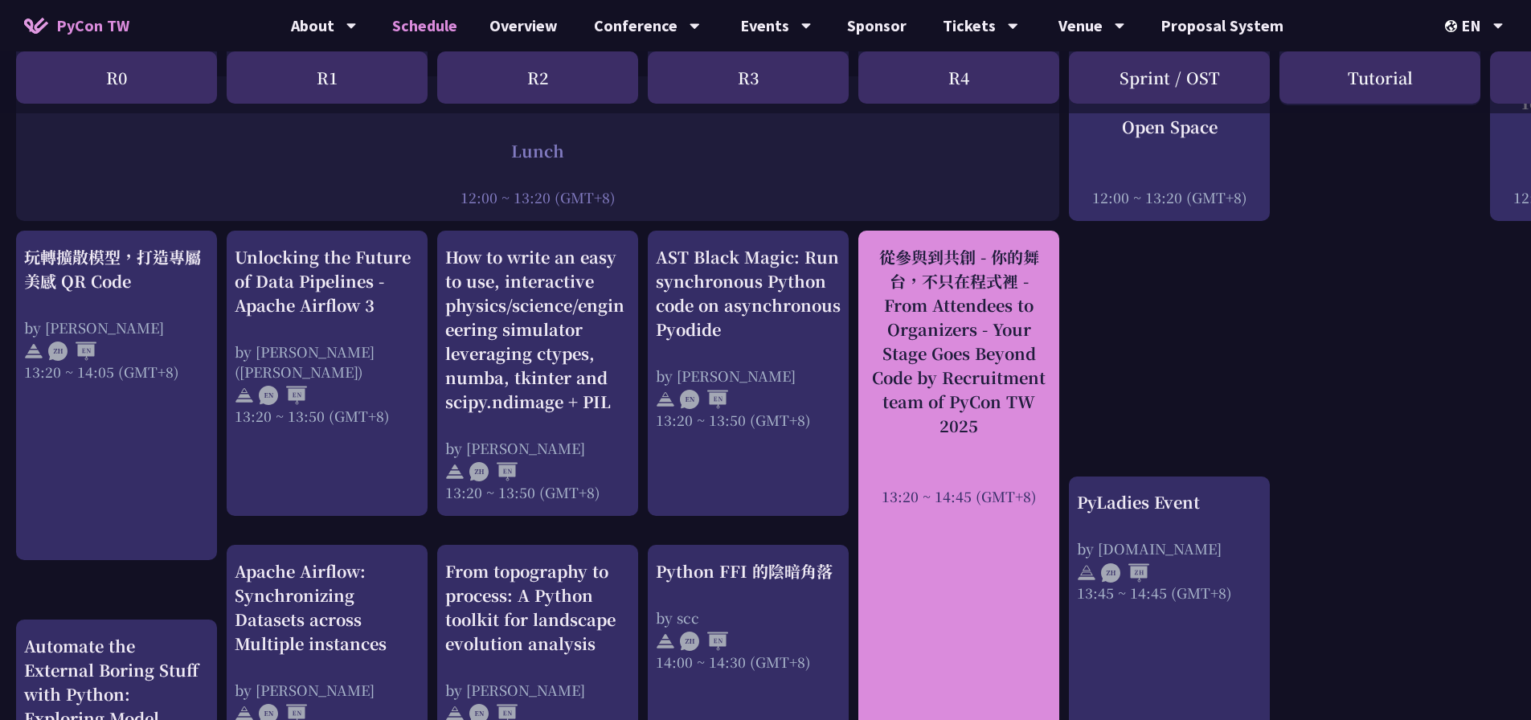
click at [999, 337] on div "從參與到共創 - 你的舞台，不只在程式裡 - From Attendees to Organizers - Your Stage Goes Beyond Co…" at bounding box center [958, 341] width 185 height 193
click at [938, 325] on div "從參與到共創 - 你的舞台，不只在程式裡 - From Attendees to Organizers - Your Stage Goes Beyond Co…" at bounding box center [958, 341] width 185 height 193
click at [926, 255] on div "從參與到共創 - 你的舞台，不只在程式裡 - From Attendees to Organizers - Your Stage Goes Beyond Co…" at bounding box center [958, 341] width 185 height 193
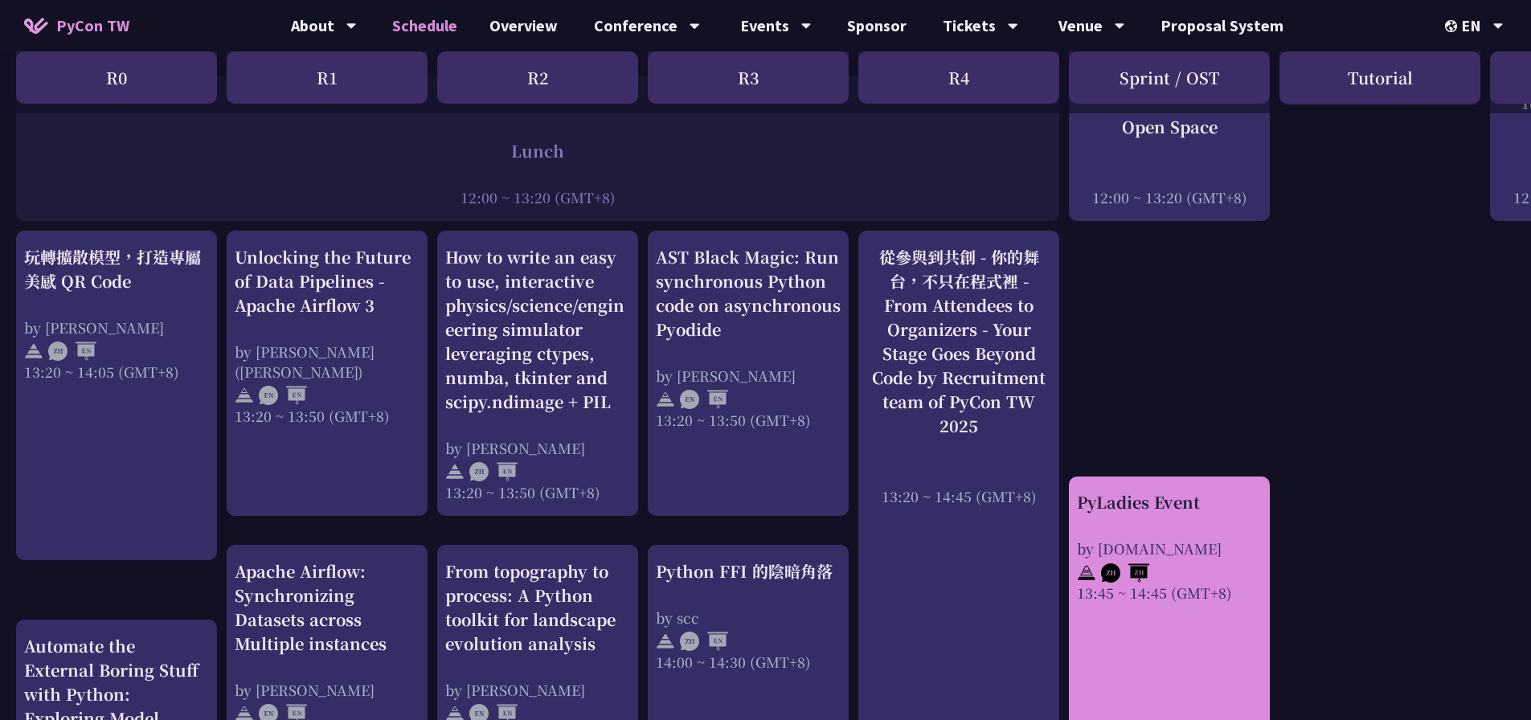
click at [1201, 538] on div "by pyladies.tw" at bounding box center [1169, 548] width 185 height 20
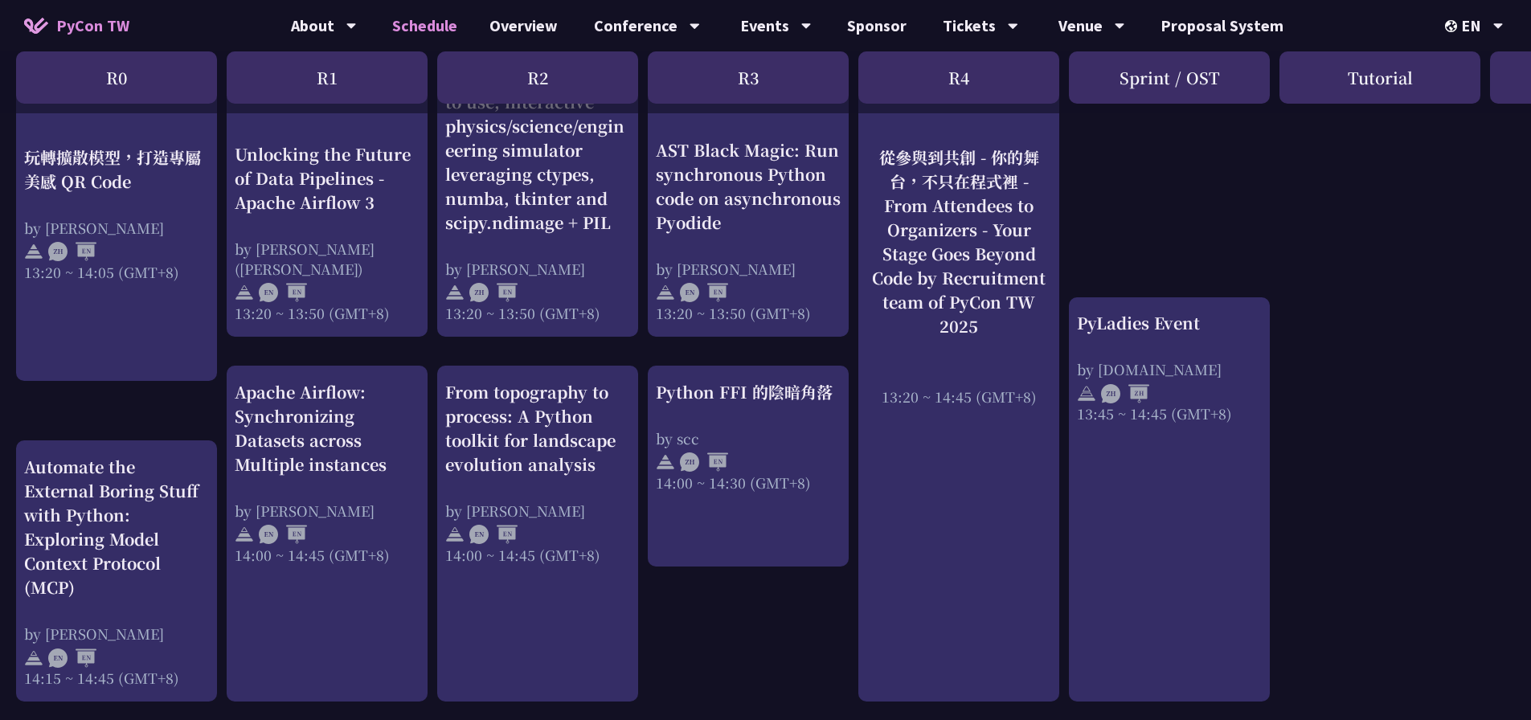
scroll to position [1607, 0]
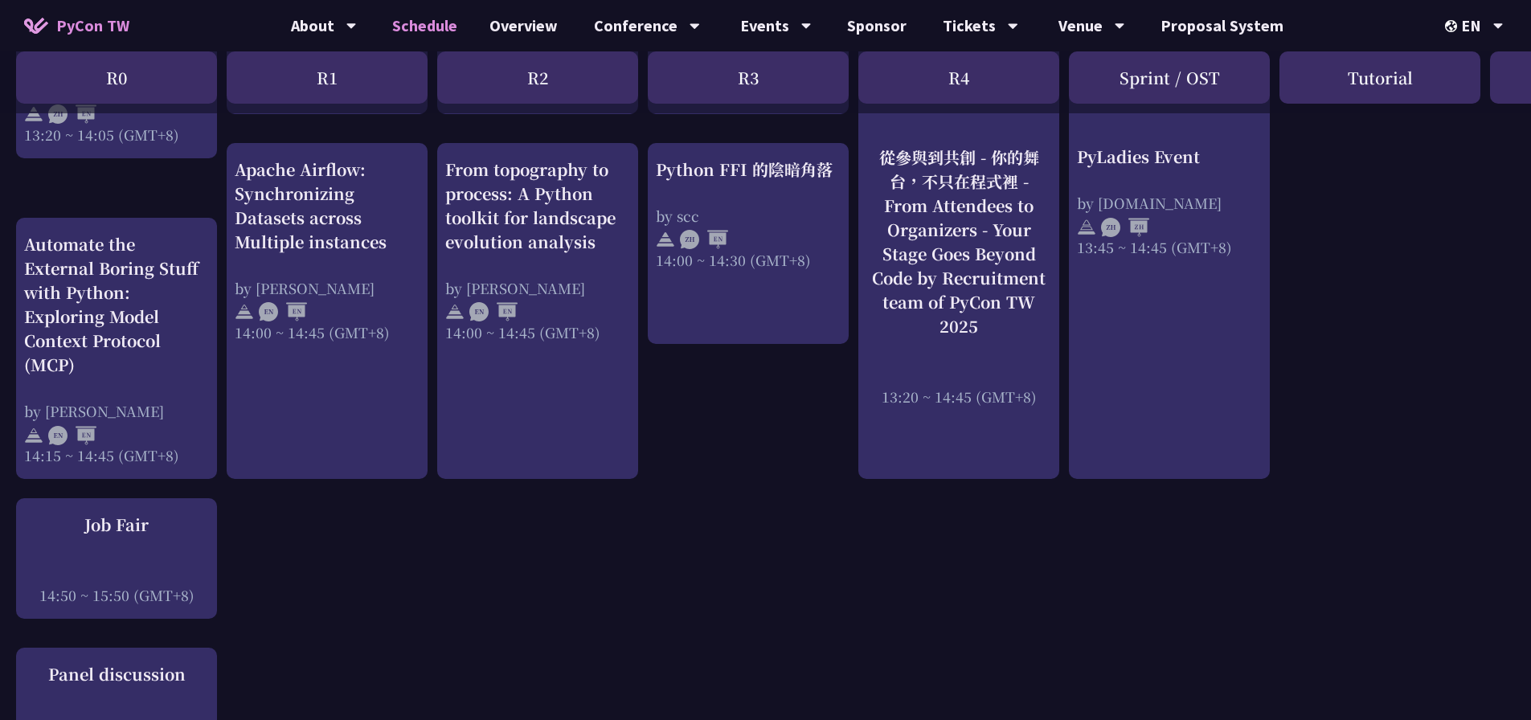
drag, startPoint x: 138, startPoint y: 278, endPoint x: 152, endPoint y: 291, distance: 18.8
click at [138, 279] on div "Automate the External Boring Stuff with Python: Exploring Model Context Protoco…" at bounding box center [116, 304] width 185 height 145
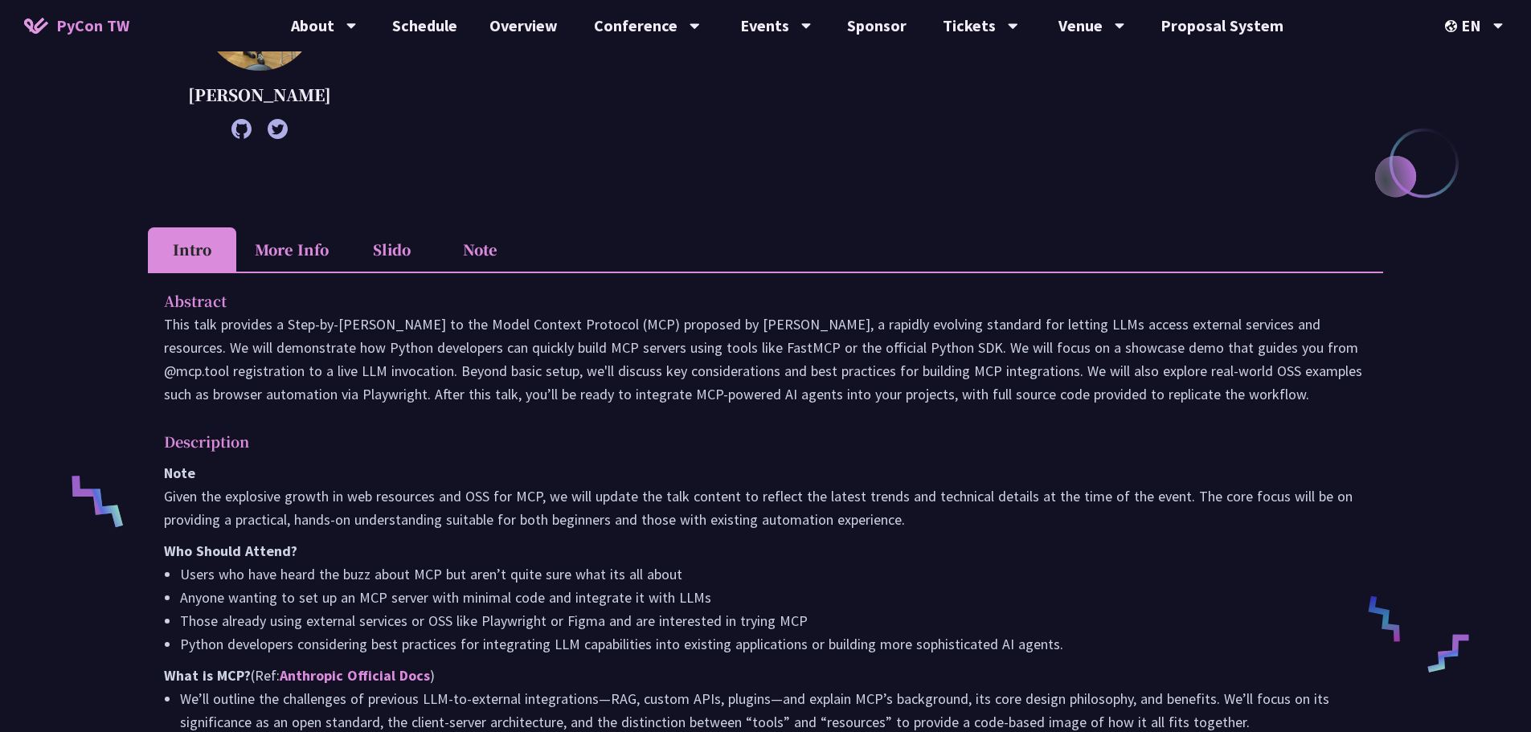
scroll to position [321, 0]
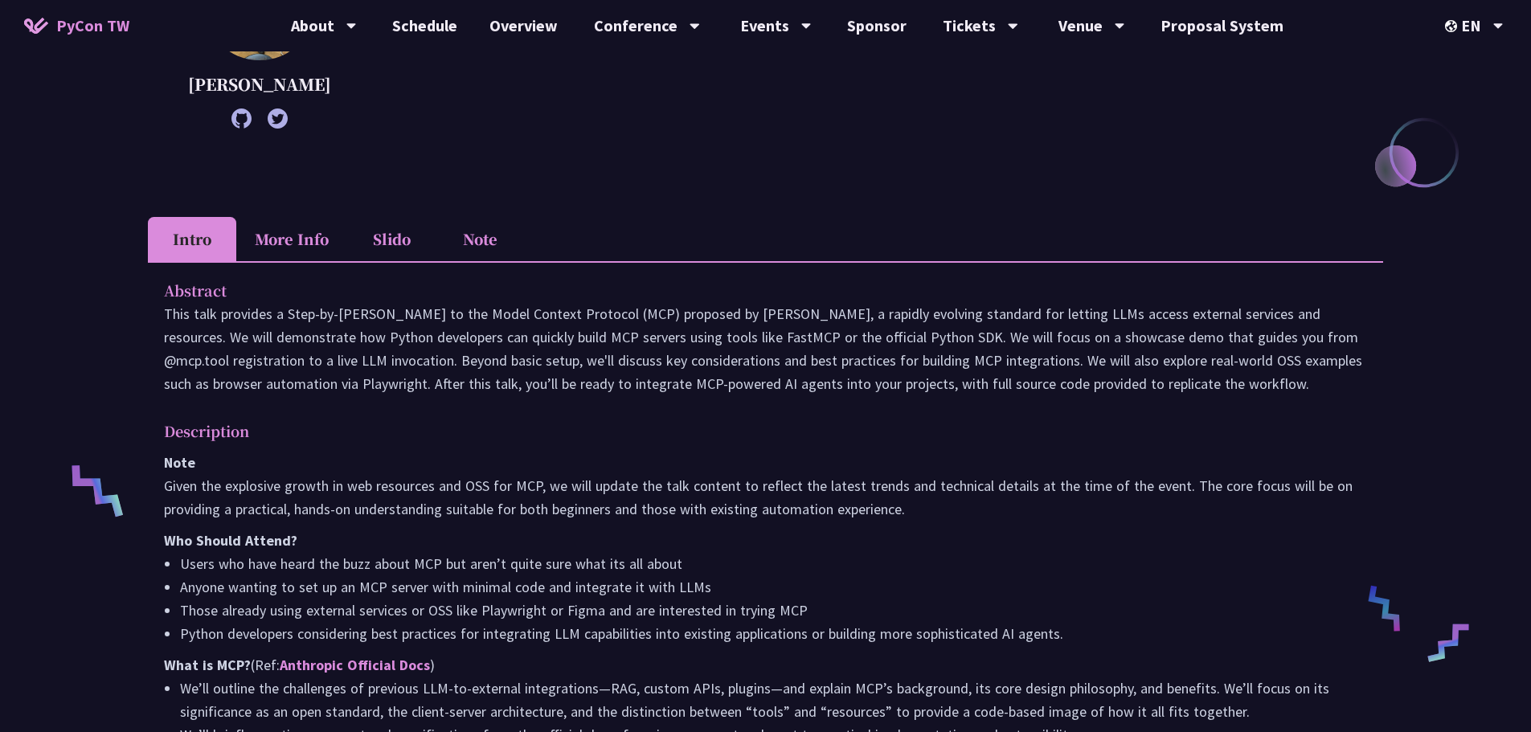
click at [325, 261] on li "More Info" at bounding box center [291, 239] width 111 height 44
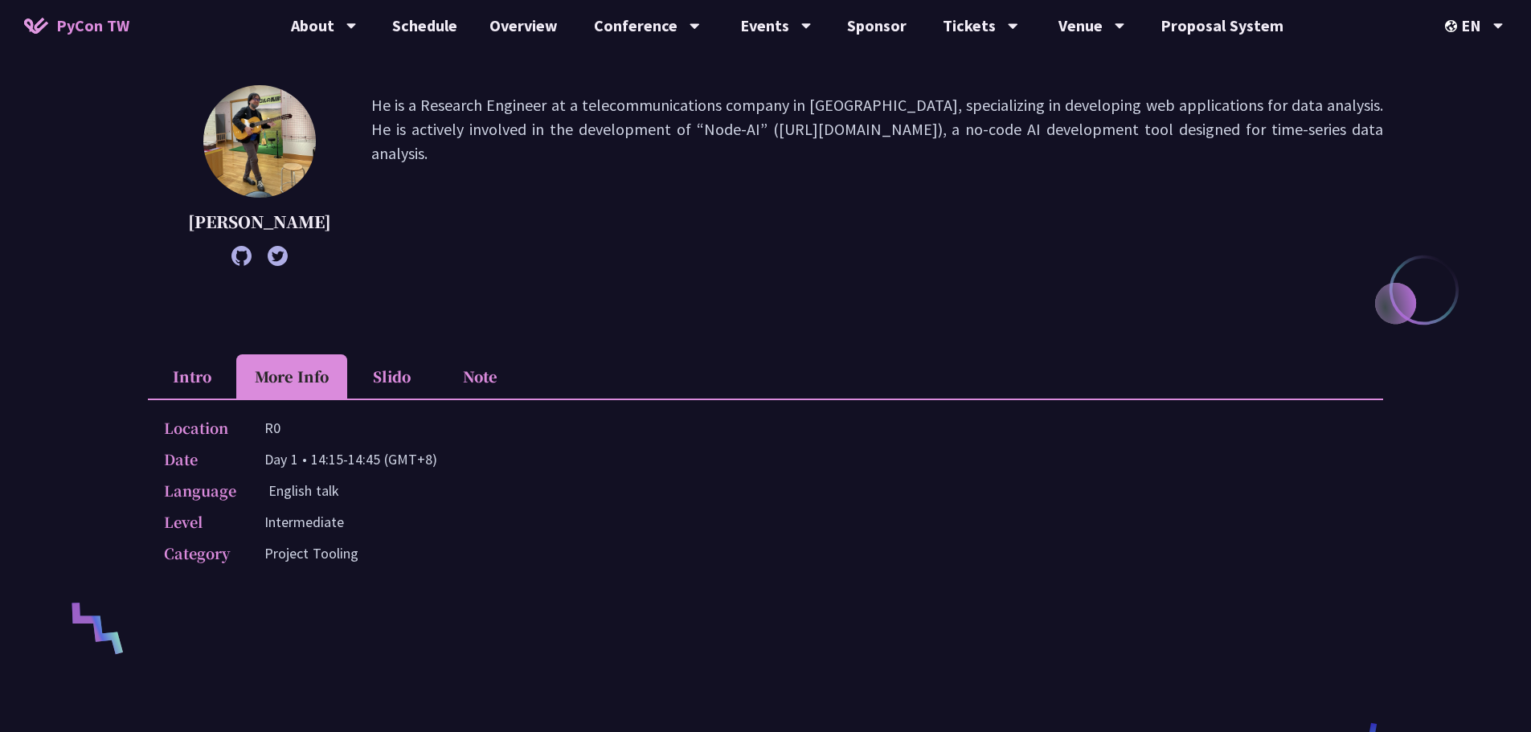
scroll to position [0, 0]
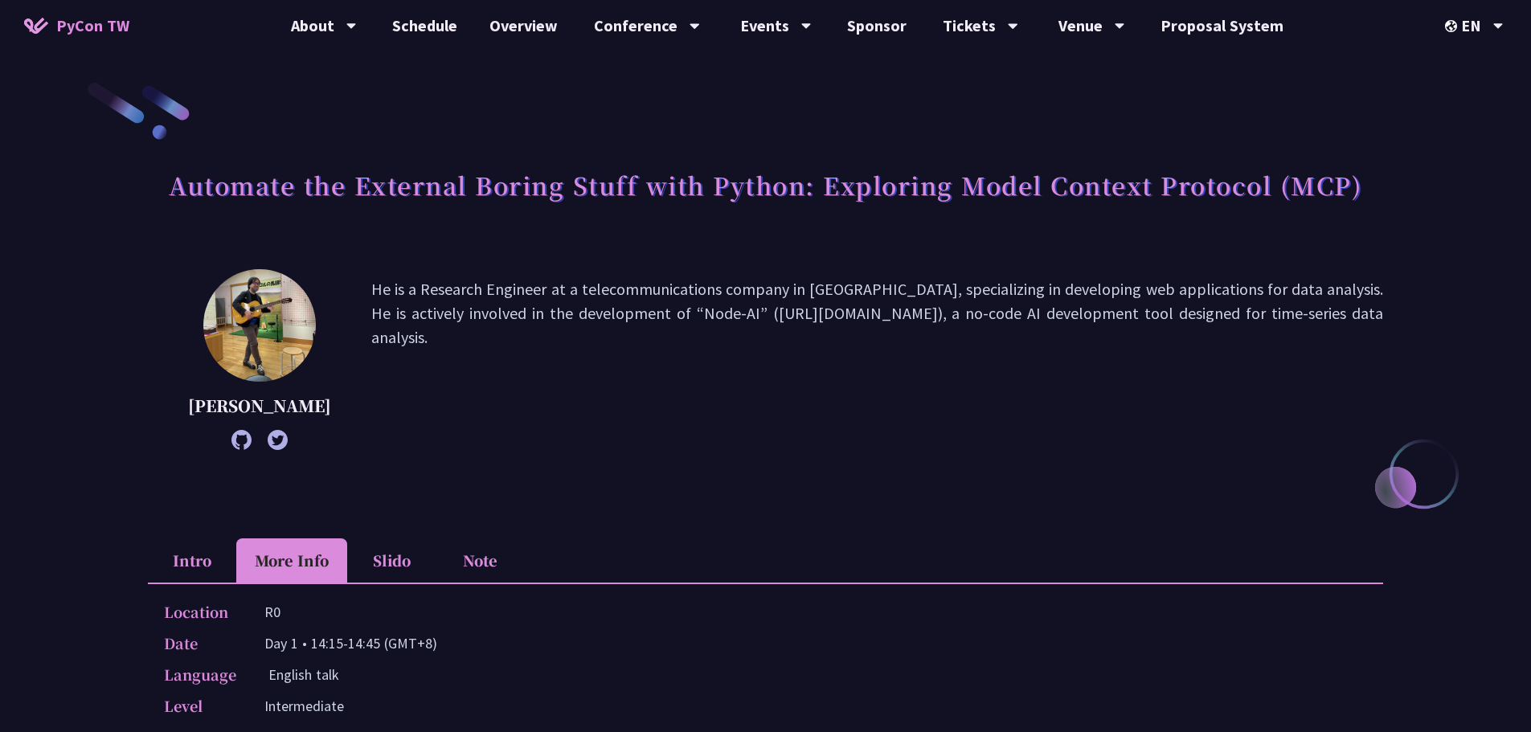
click at [257, 325] on img at bounding box center [259, 325] width 112 height 112
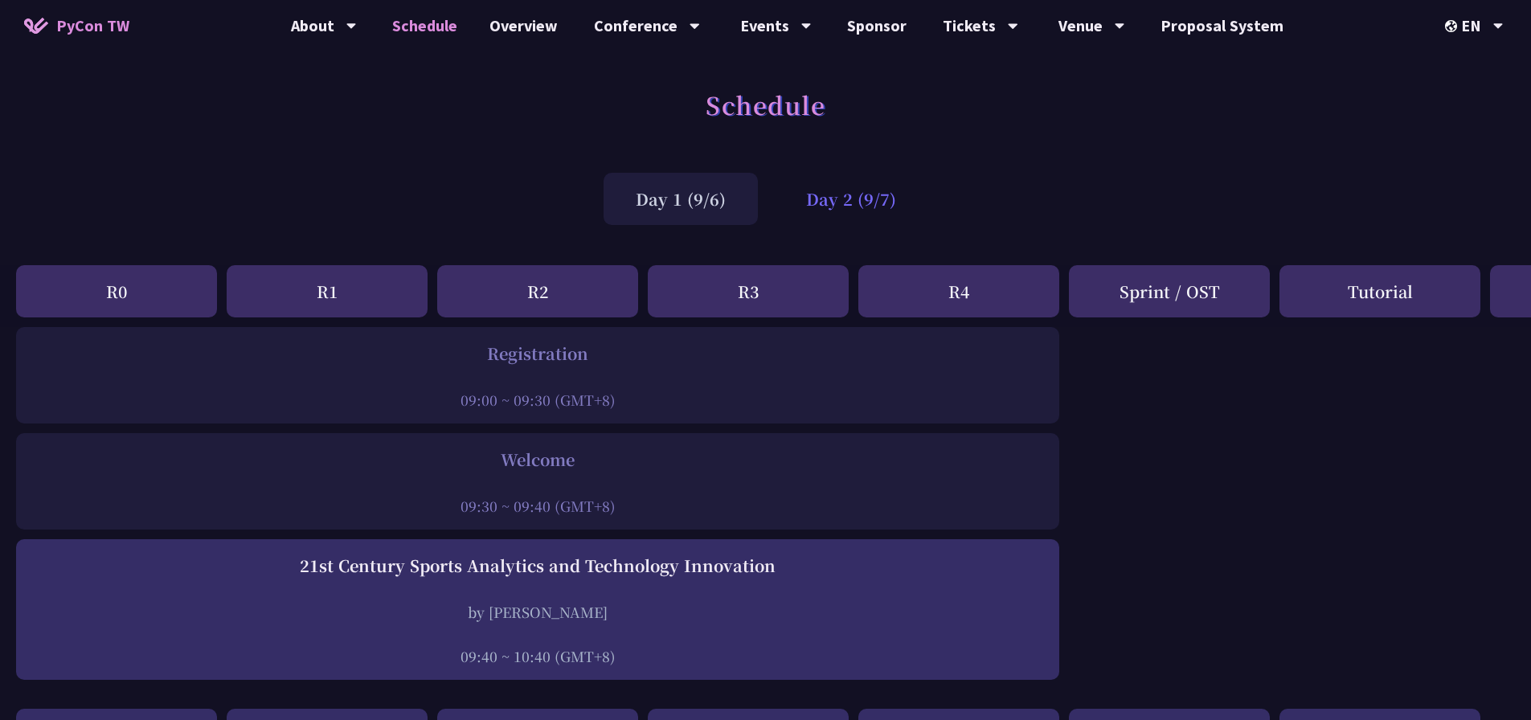
click at [836, 198] on div "Day 2 (9/7)" at bounding box center [851, 199] width 154 height 52
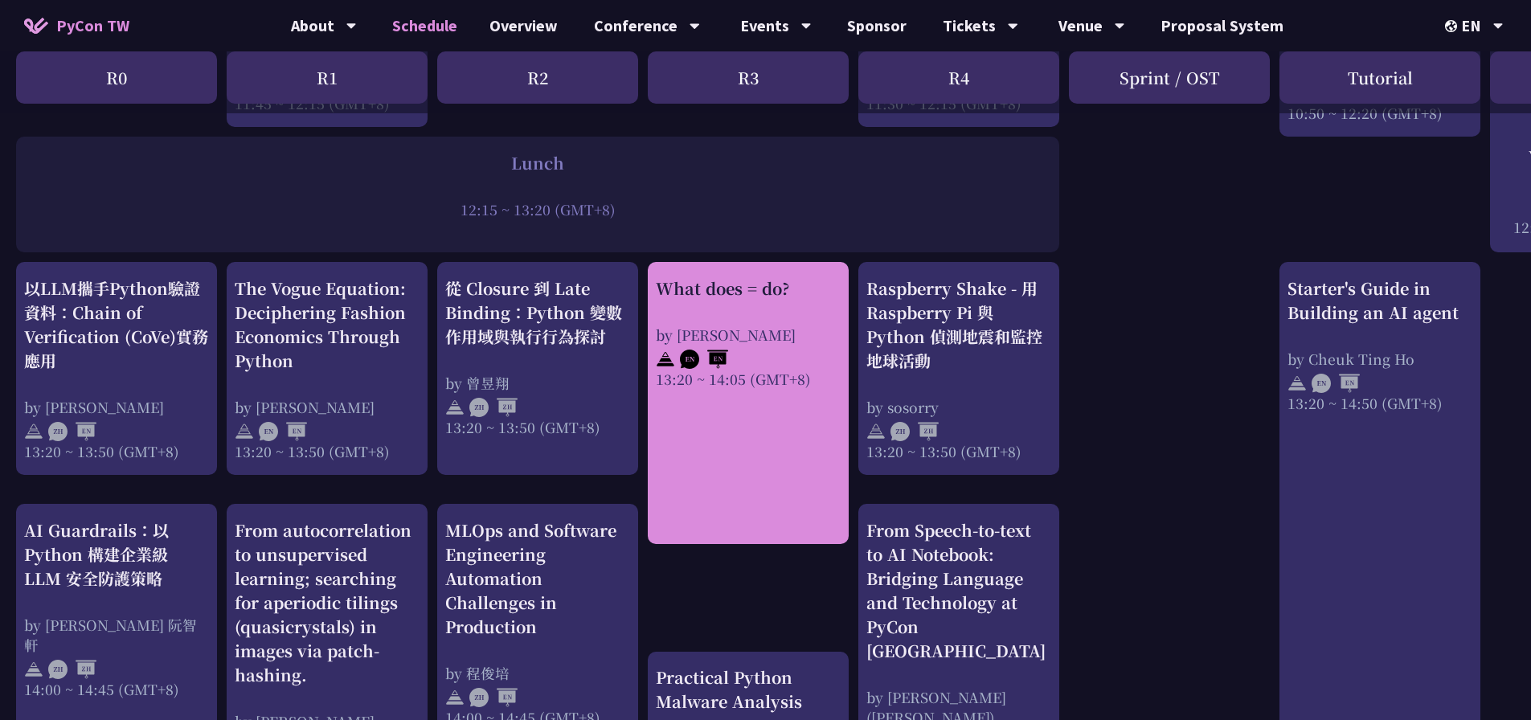
scroll to position [1205, 0]
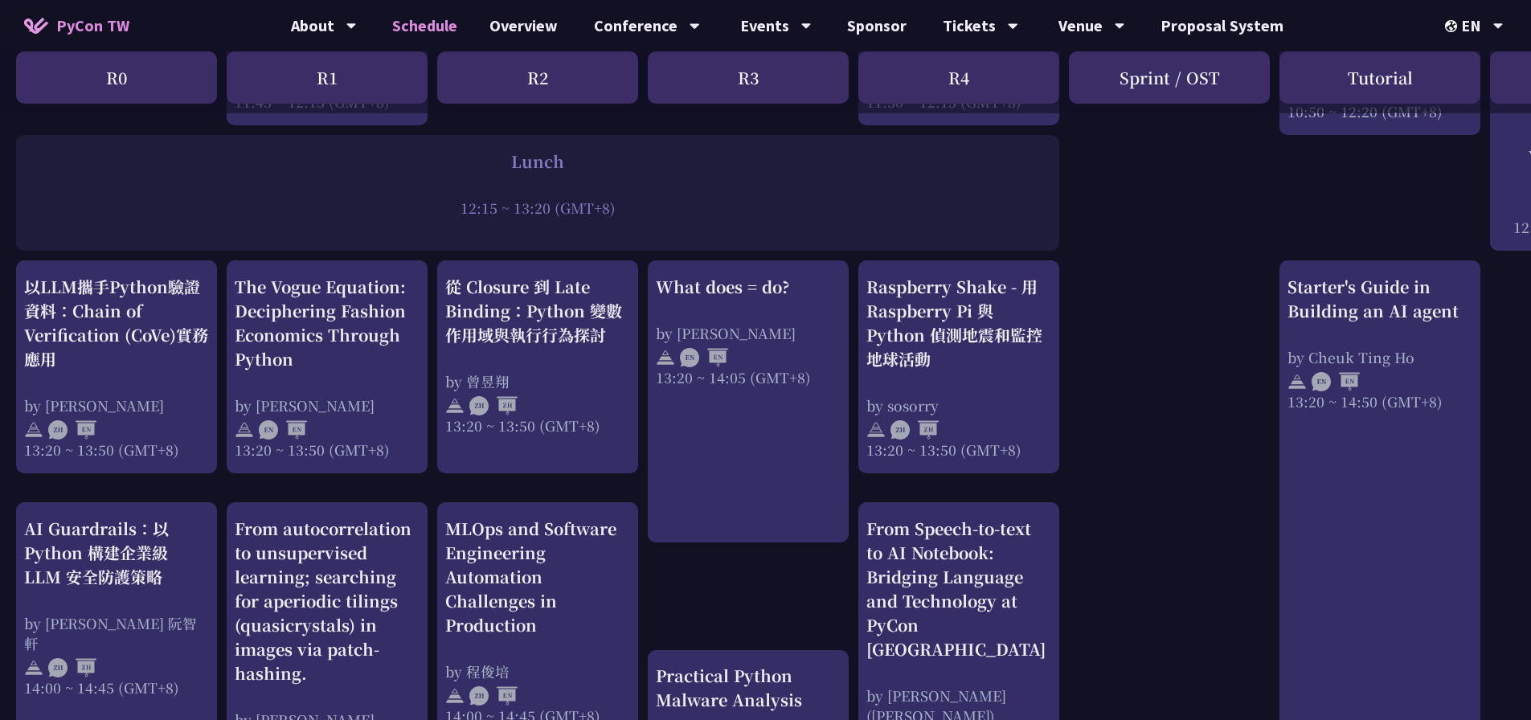
click at [770, 196] on div at bounding box center [537, 186] width 1027 height 24
drag, startPoint x: 769, startPoint y: 194, endPoint x: 671, endPoint y: 178, distance: 99.3
drag, startPoint x: 671, startPoint y: 178, endPoint x: 665, endPoint y: 171, distance: 9.2
click at [665, 171] on div "Lunch" at bounding box center [537, 161] width 1027 height 24
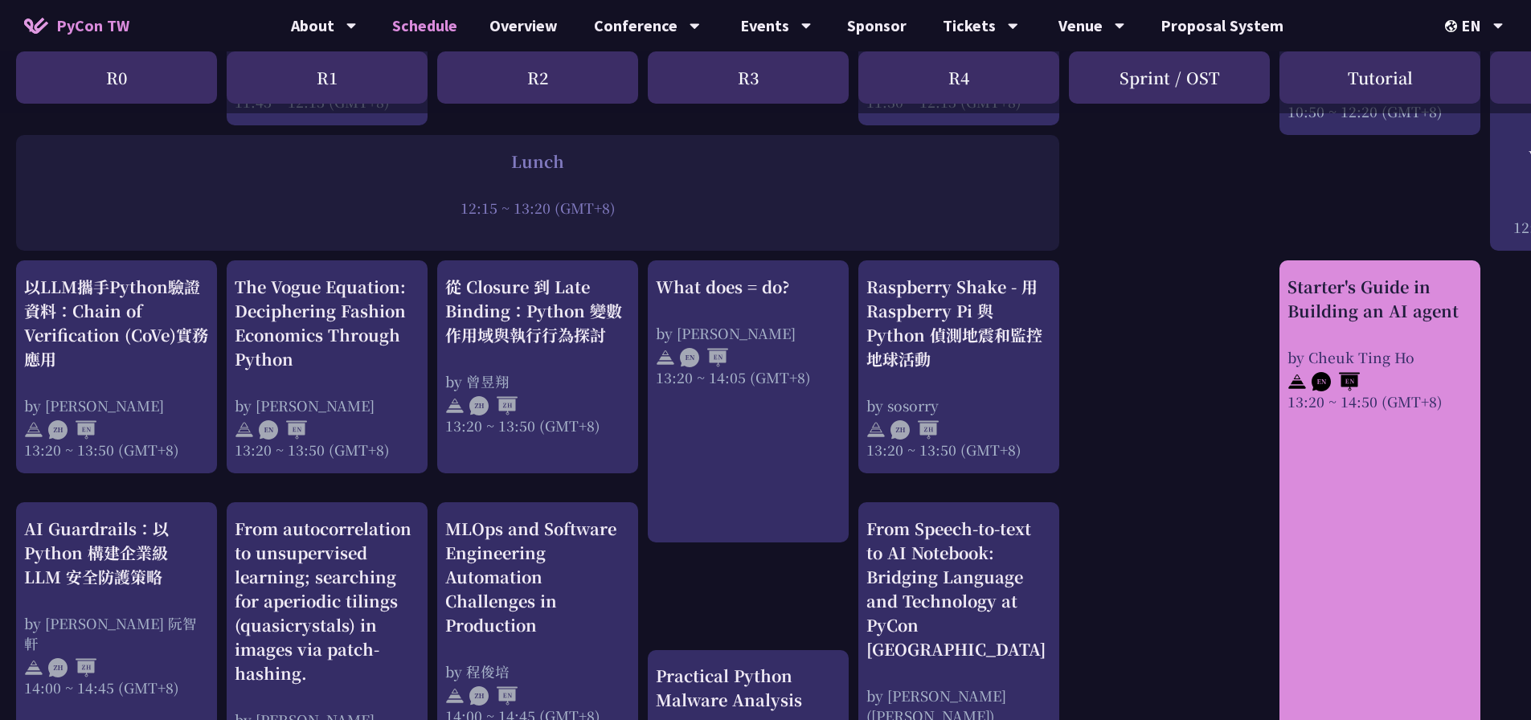
click at [1353, 320] on div "Starter's Guide in Building an AI agent" at bounding box center [1379, 299] width 185 height 48
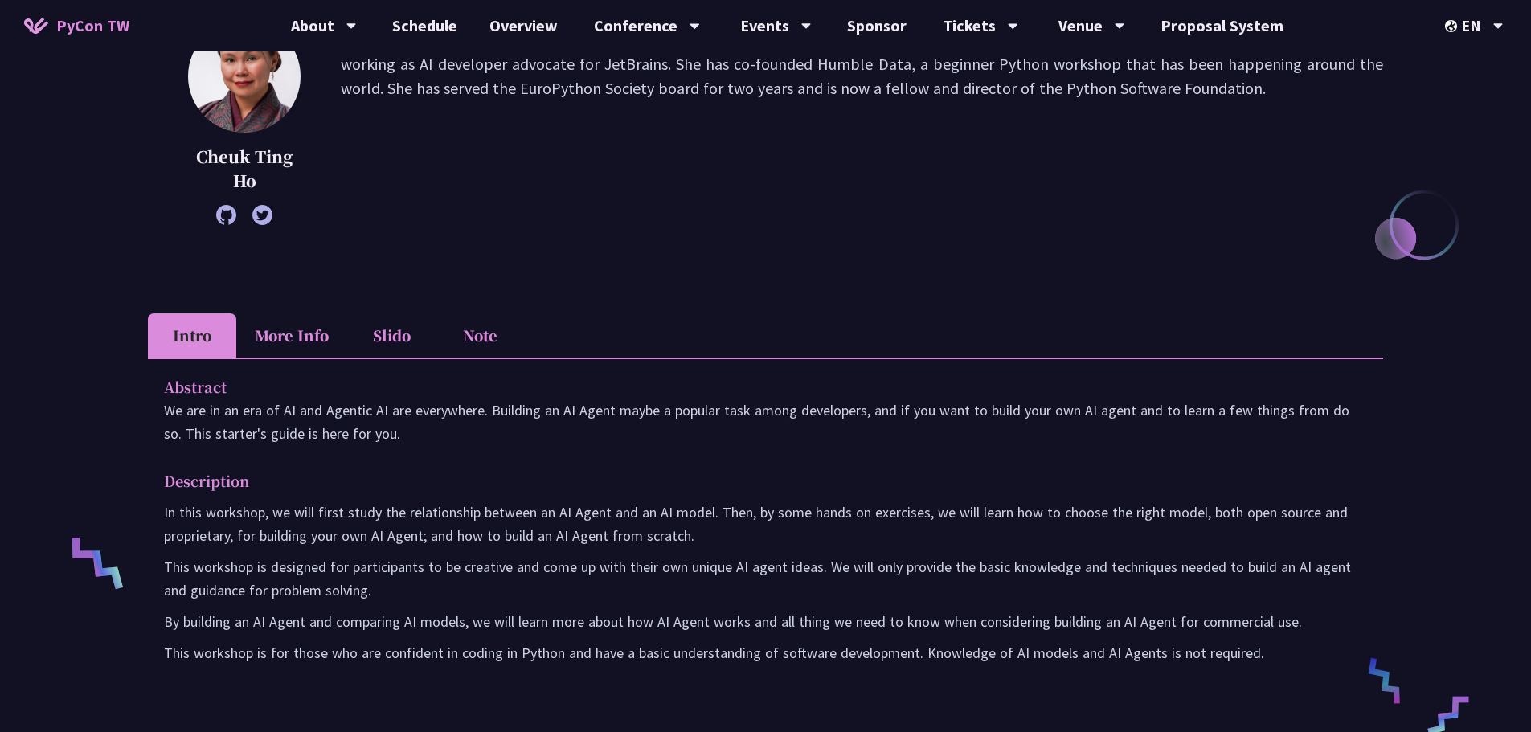
scroll to position [321, 0]
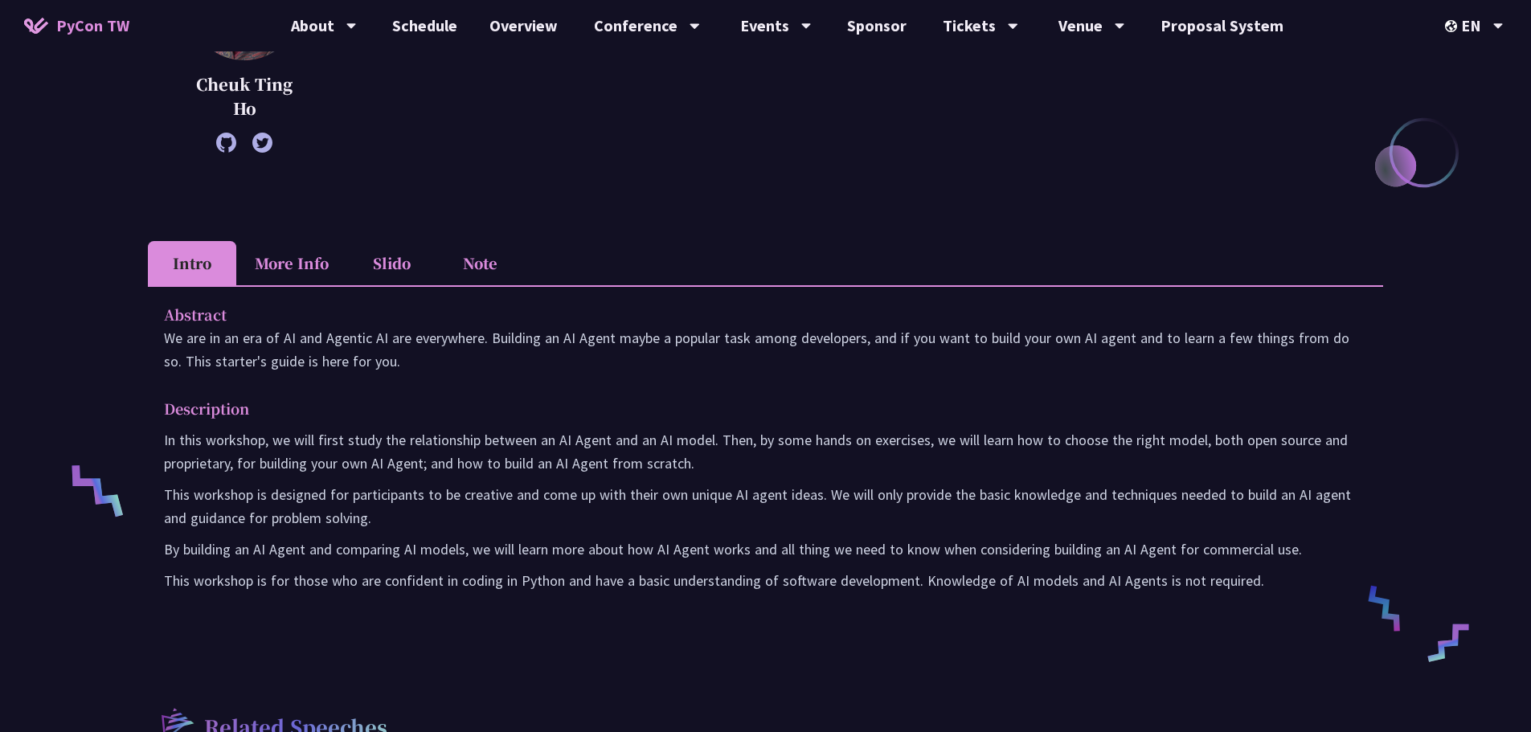
click at [296, 276] on li "More Info" at bounding box center [291, 263] width 111 height 44
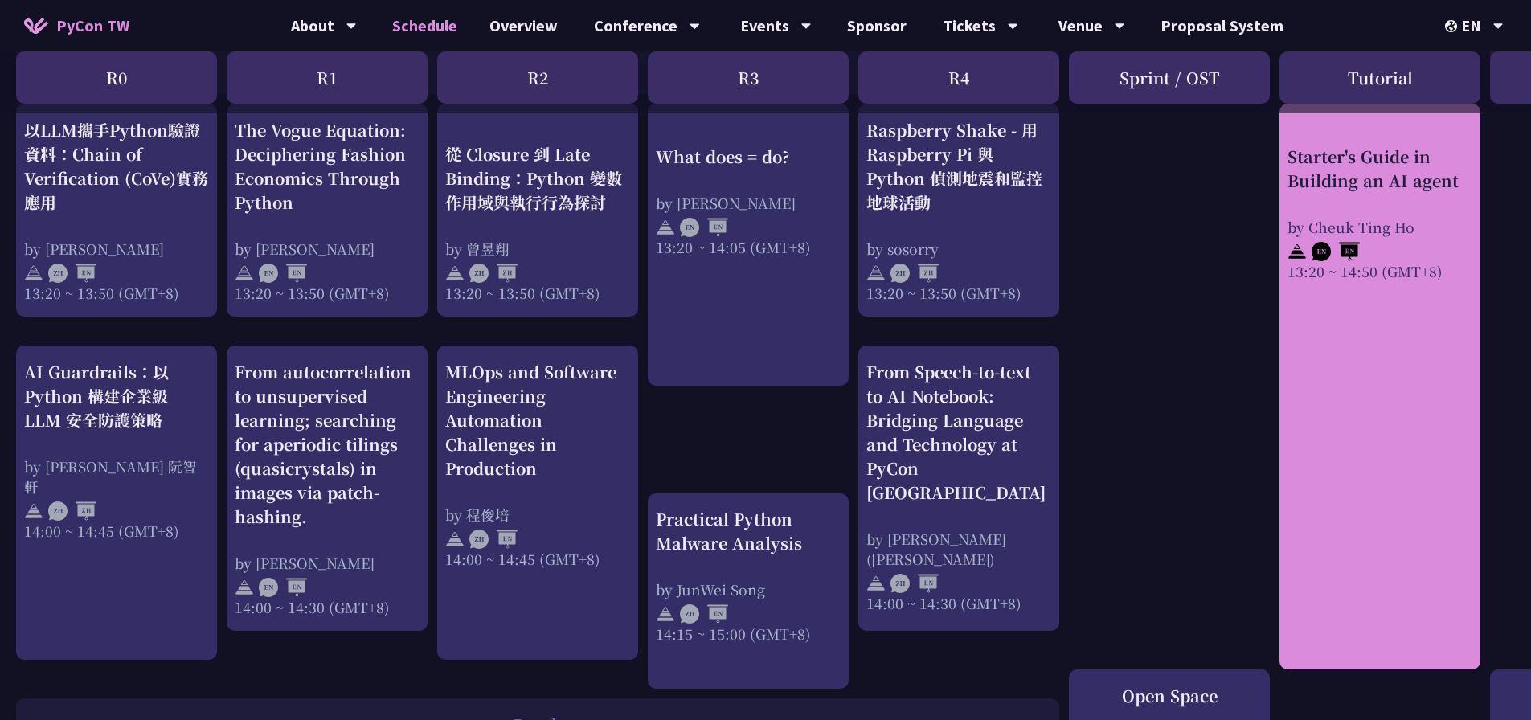
scroll to position [1366, 0]
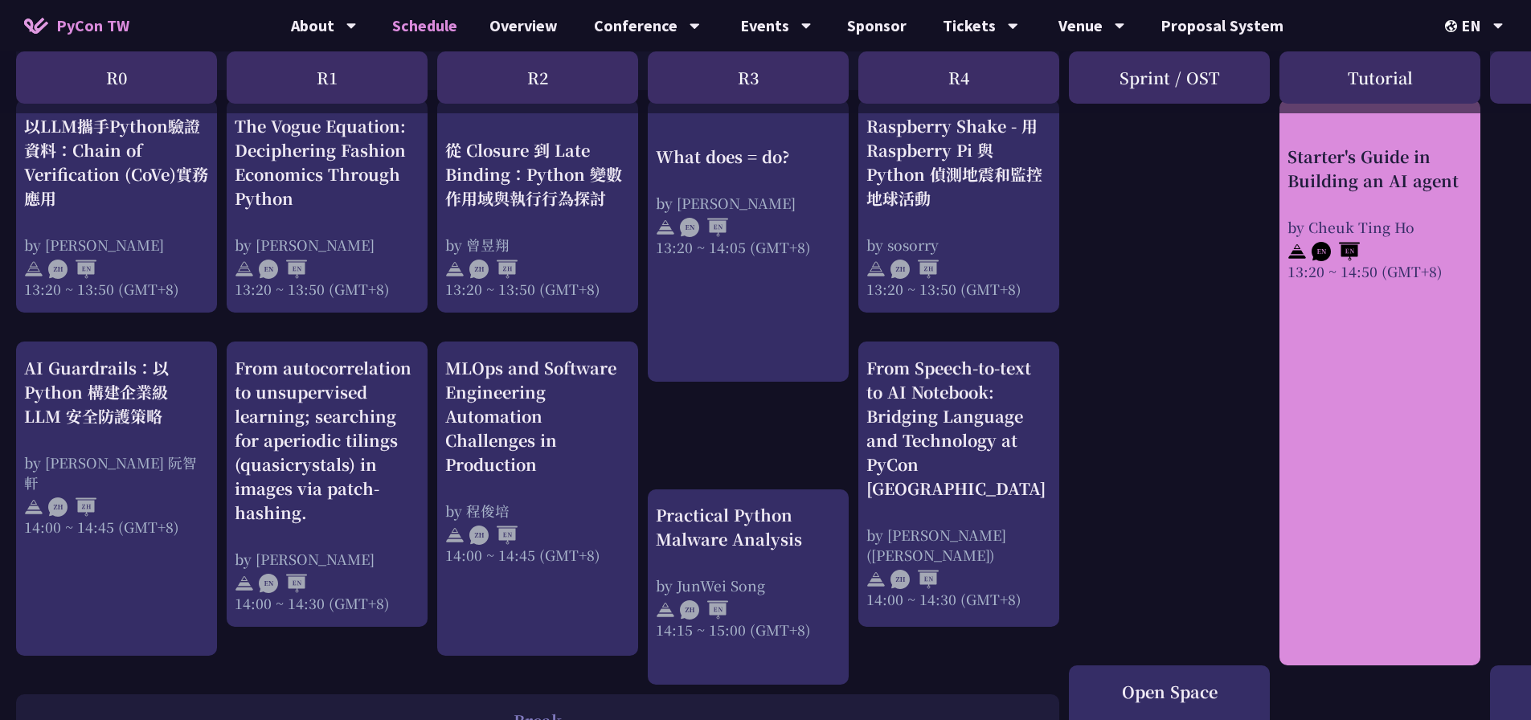
click at [1349, 374] on div "Starter's Guide in Building an AI agent by Cheuk Ting Ho 13:20 ~ 14:50 (GMT+8)" at bounding box center [1379, 383] width 201 height 566
click at [1422, 329] on div "Starter's Guide in Building an AI agent by Cheuk Ting Ho 13:20 ~ 14:50 (GMT+8)" at bounding box center [1379, 383] width 201 height 566
click at [1371, 165] on div "Starter's Guide in Building an AI agent" at bounding box center [1379, 169] width 185 height 48
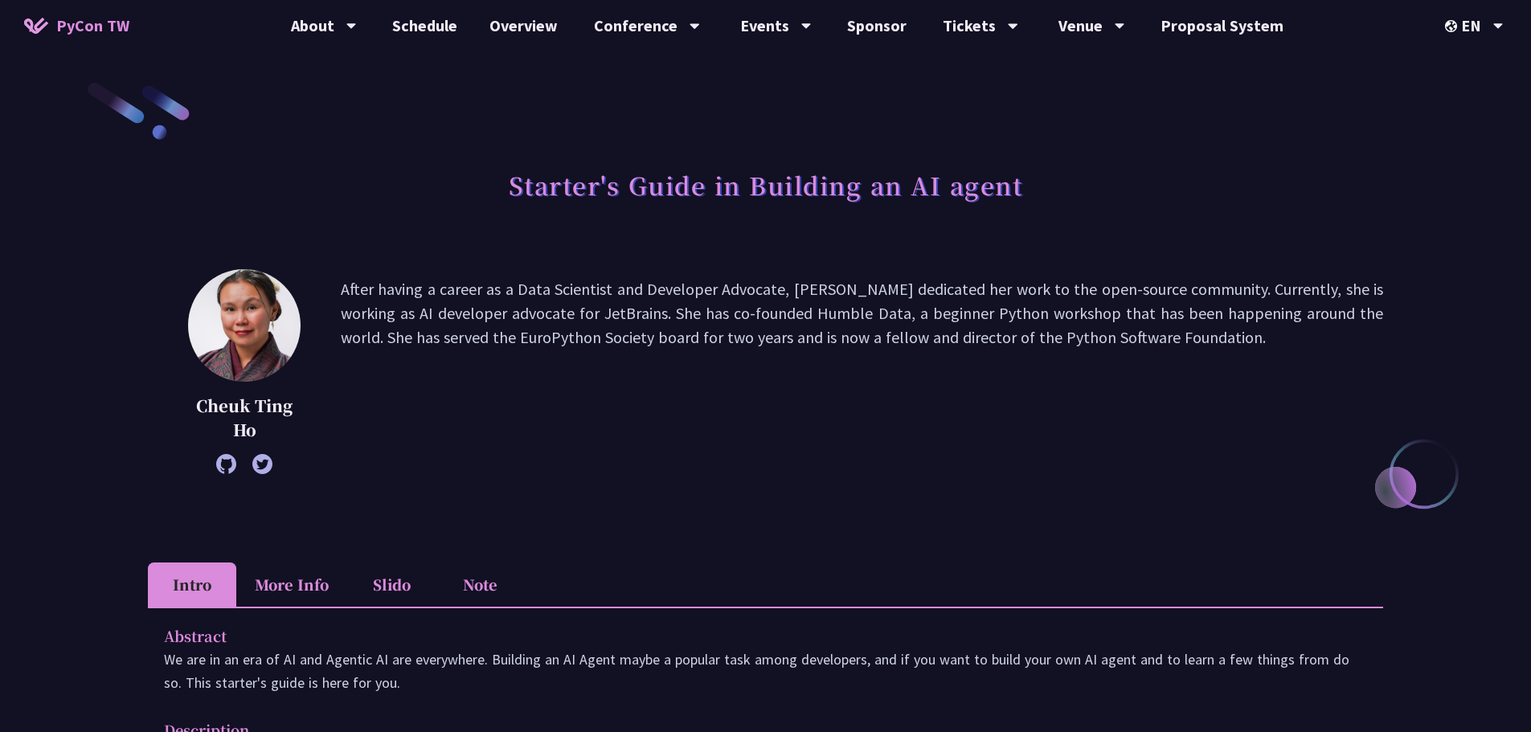
drag, startPoint x: 349, startPoint y: 293, endPoint x: 1174, endPoint y: 346, distance: 826.0
click at [1174, 346] on p "After having a career as a Data Scientist and Developer Advocate, Cheuk dedicat…" at bounding box center [862, 371] width 1042 height 189
click at [1180, 341] on p "After having a career as a Data Scientist and Developer Advocate, Cheuk dedicat…" at bounding box center [862, 371] width 1042 height 189
drag, startPoint x: 1179, startPoint y: 339, endPoint x: 339, endPoint y: 299, distance: 841.3
click at [339, 299] on div "Cheuk Ting Ho After having a career as a Data Scientist and Developer Advocate,…" at bounding box center [765, 371] width 1235 height 205
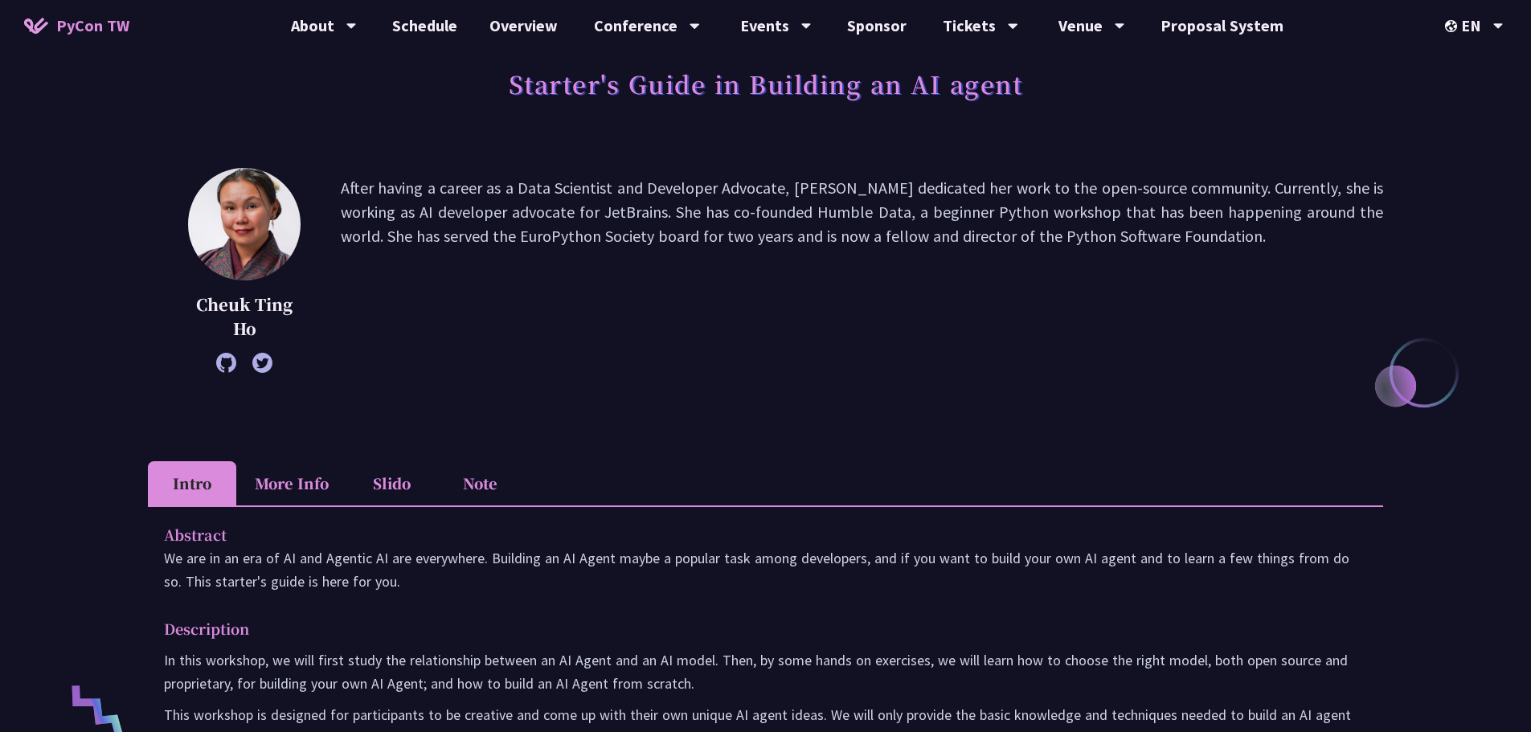
scroll to position [321, 0]
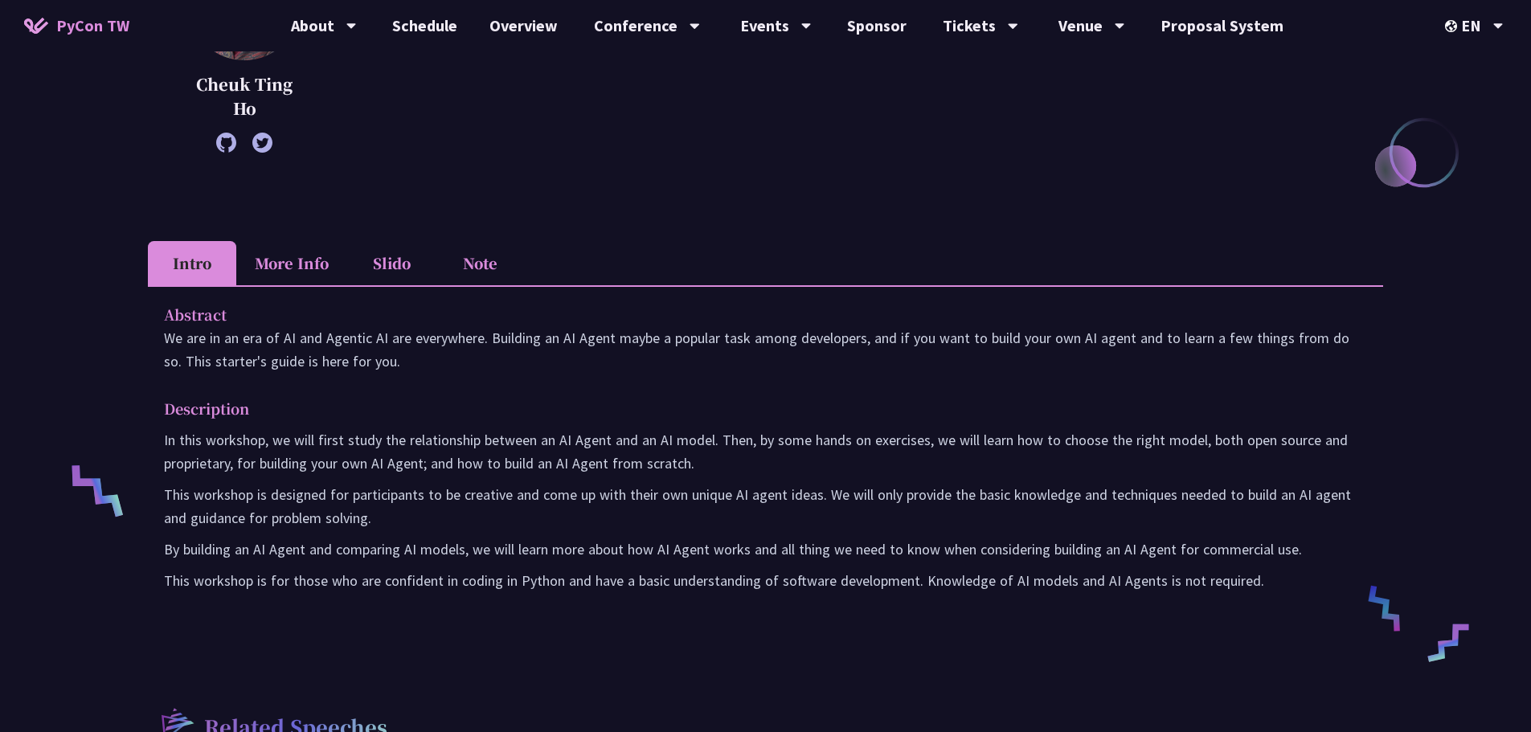
click at [292, 260] on li "More Info" at bounding box center [291, 263] width 111 height 44
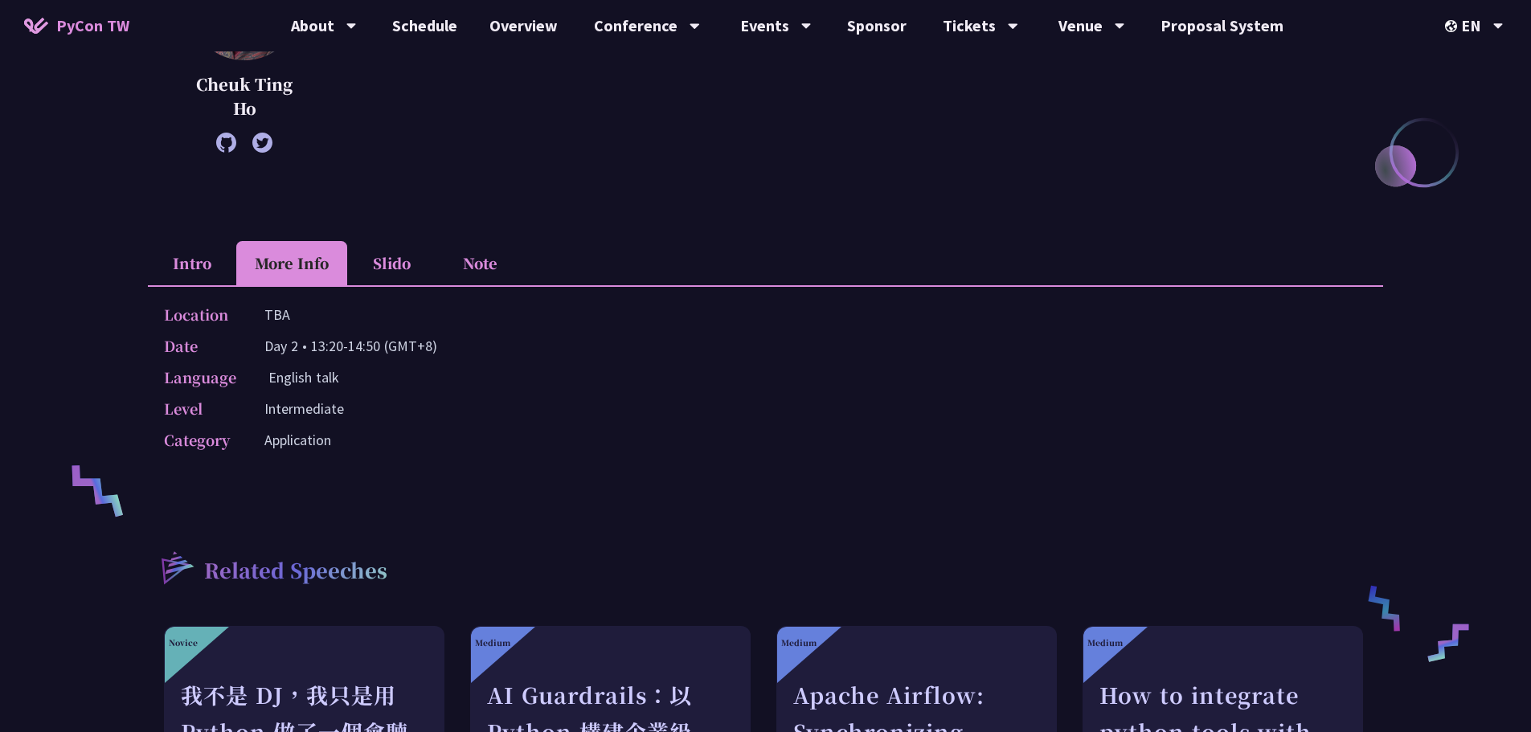
click at [197, 262] on li "Intro" at bounding box center [192, 263] width 88 height 44
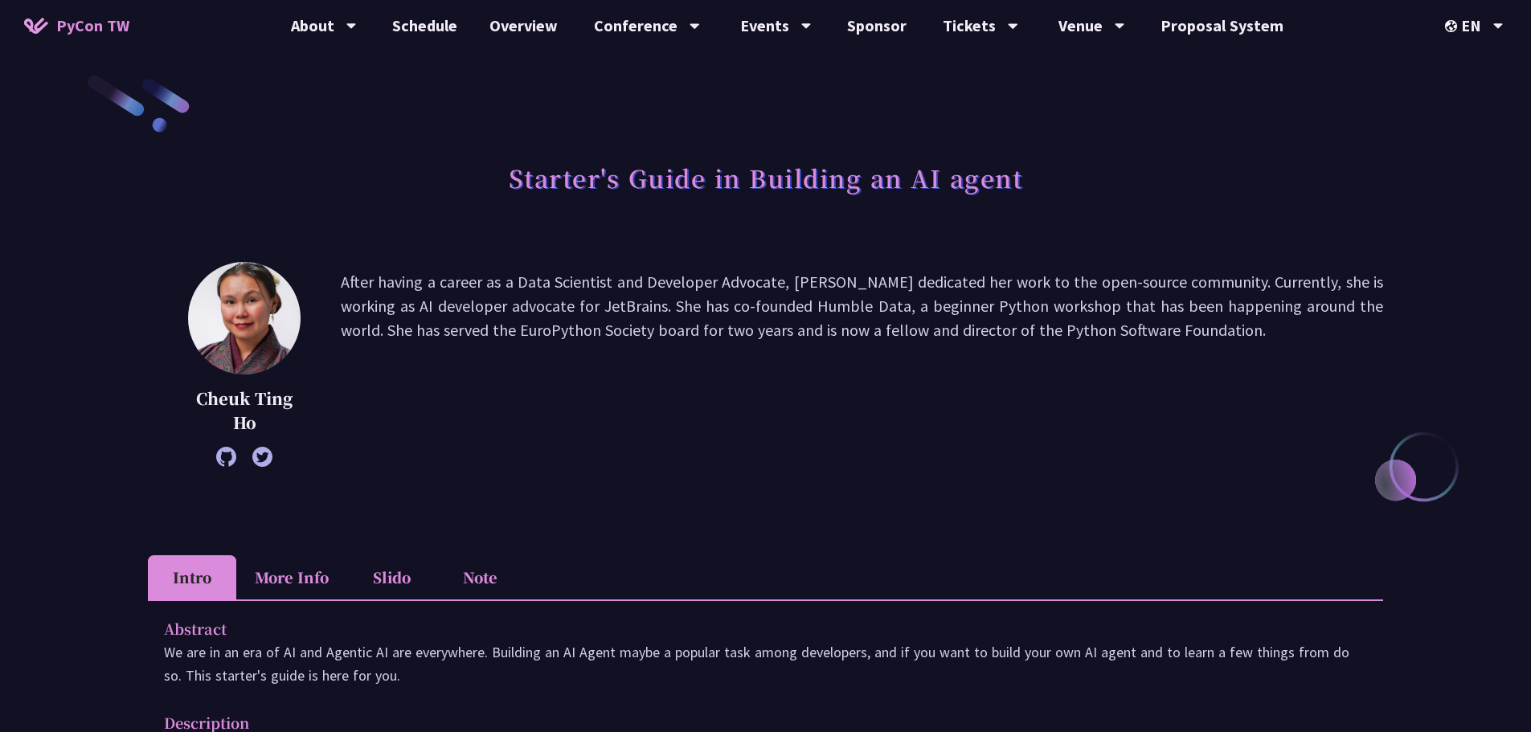
scroll to position [0, 0]
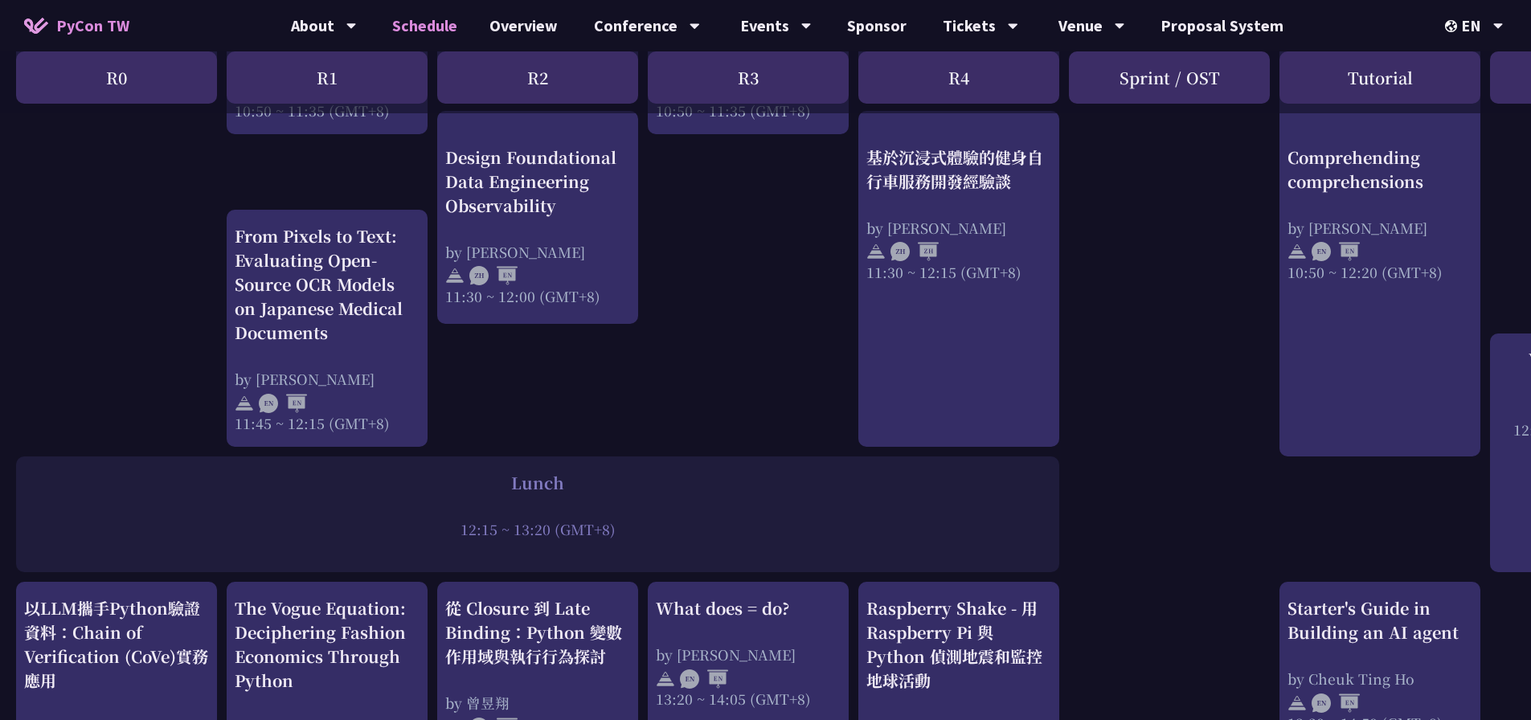
scroll to position [884, 176]
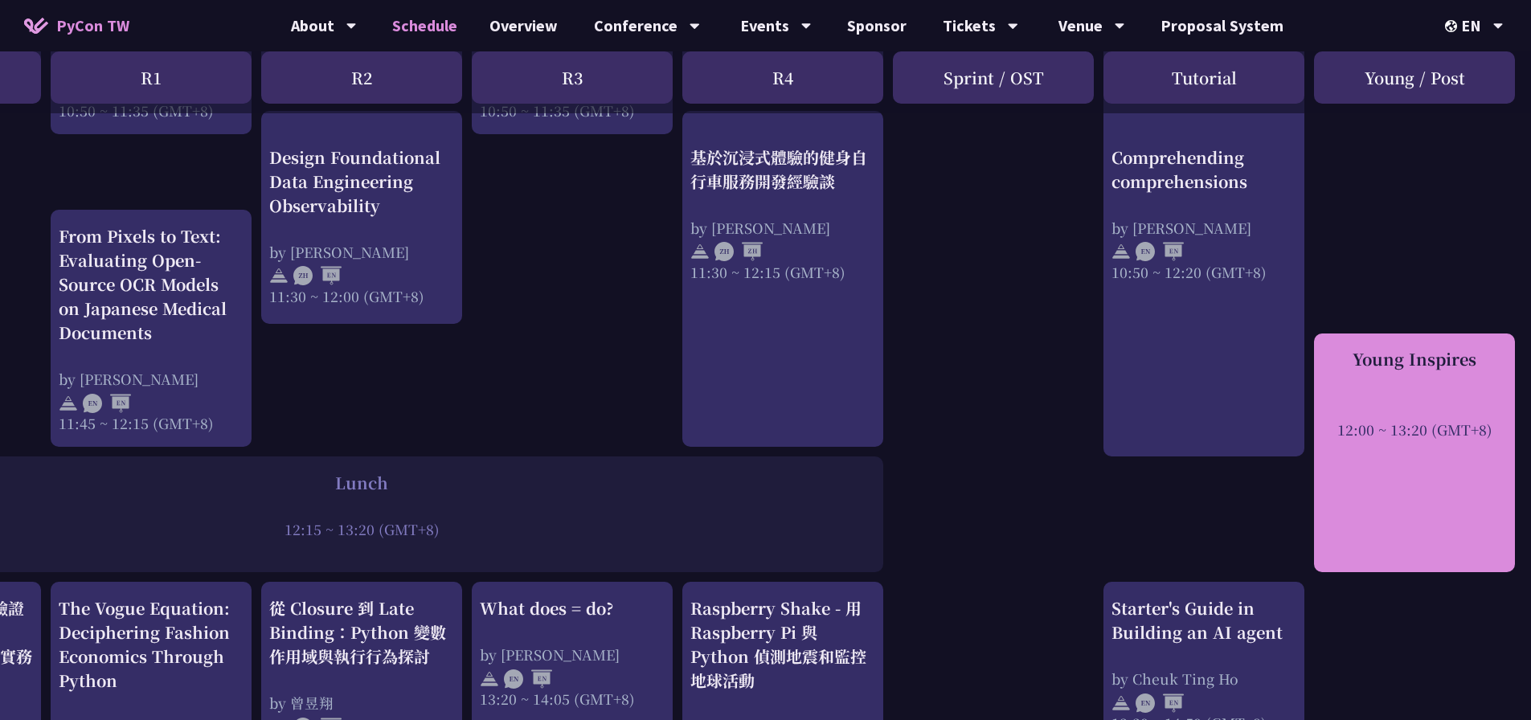
click at [1420, 384] on div "Young Inspires 12:00 ~ 13:20 (GMT+8)" at bounding box center [1414, 393] width 185 height 92
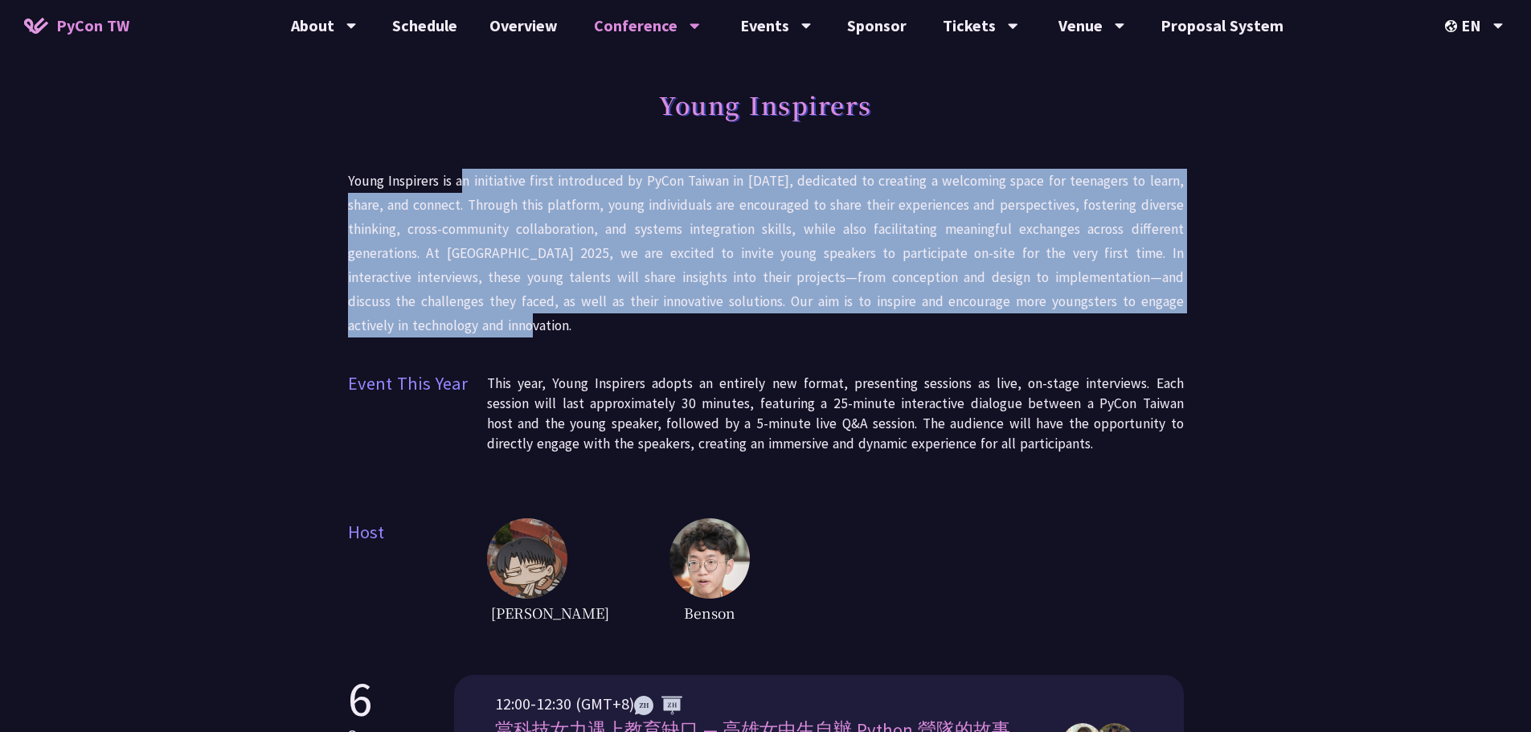
drag, startPoint x: 464, startPoint y: 179, endPoint x: 565, endPoint y: 332, distance: 183.2
click at [565, 332] on p "Young Inspirers is an initiative first introduced by PyCon Taiwan in 2021, dedi…" at bounding box center [766, 253] width 836 height 169
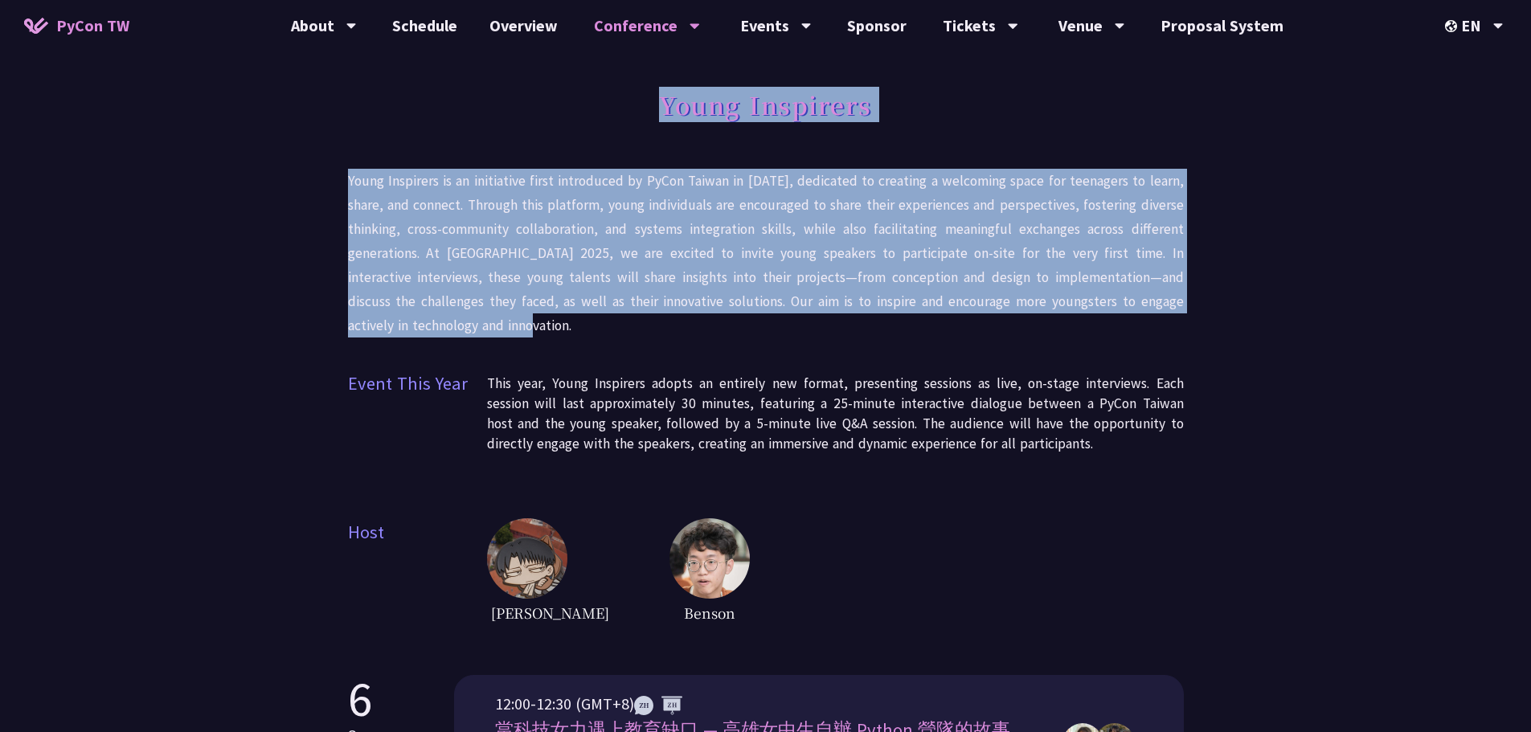
drag, startPoint x: 585, startPoint y: 329, endPoint x: 338, endPoint y: 151, distance: 303.9
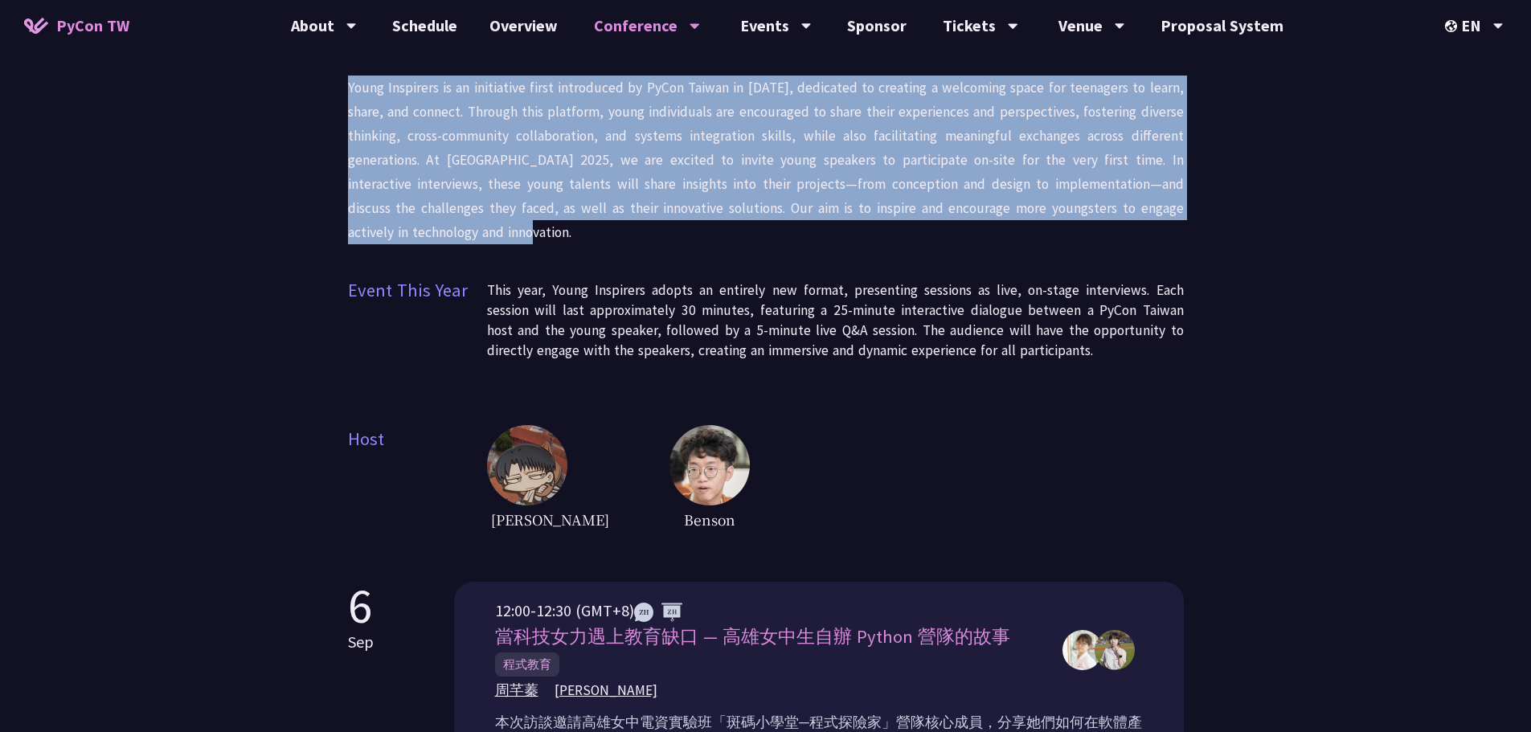
scroll to position [241, 0]
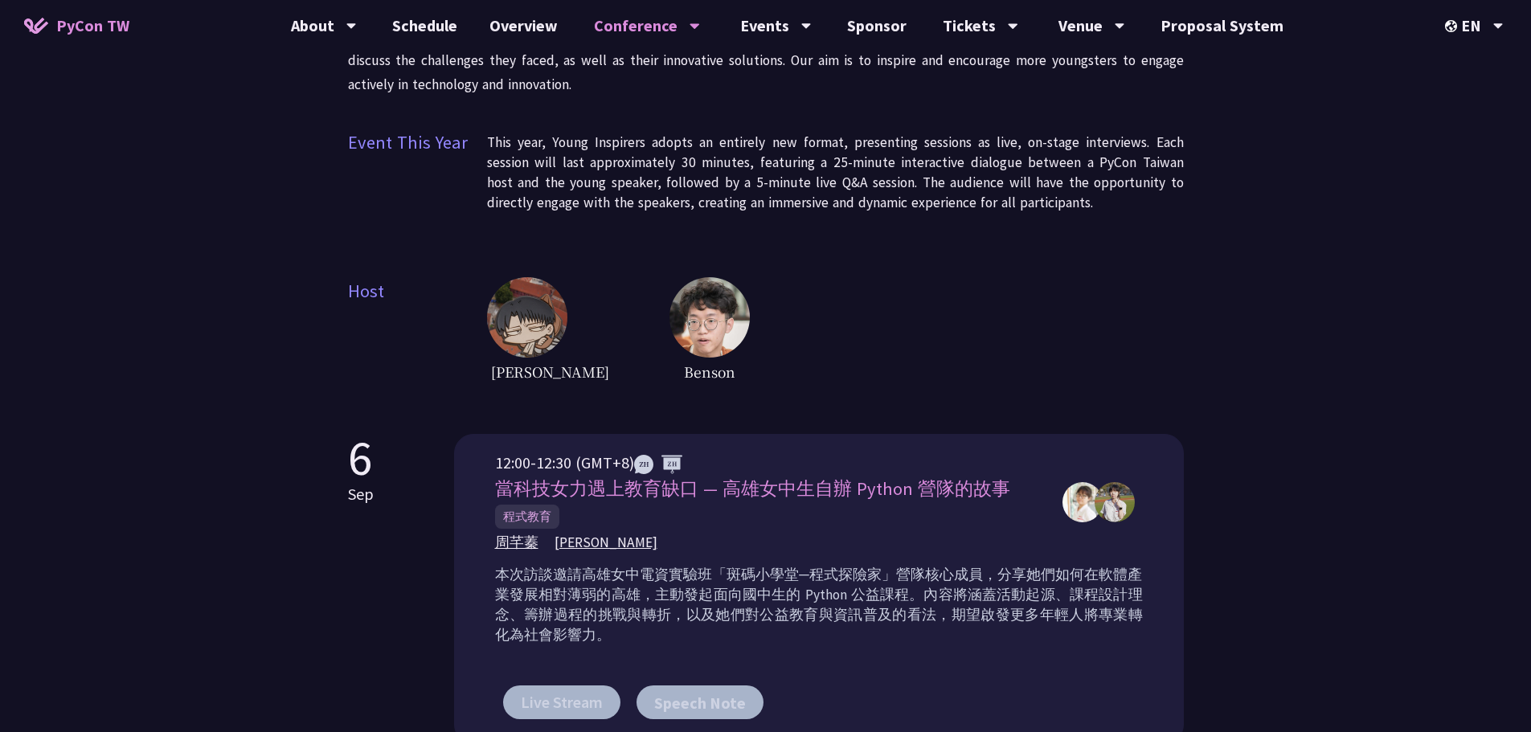
click at [170, 214] on div "Young Inspirers Young Inspirers is an initiative first introduced by PyCon Taiw…" at bounding box center [765, 643] width 1531 height 1768
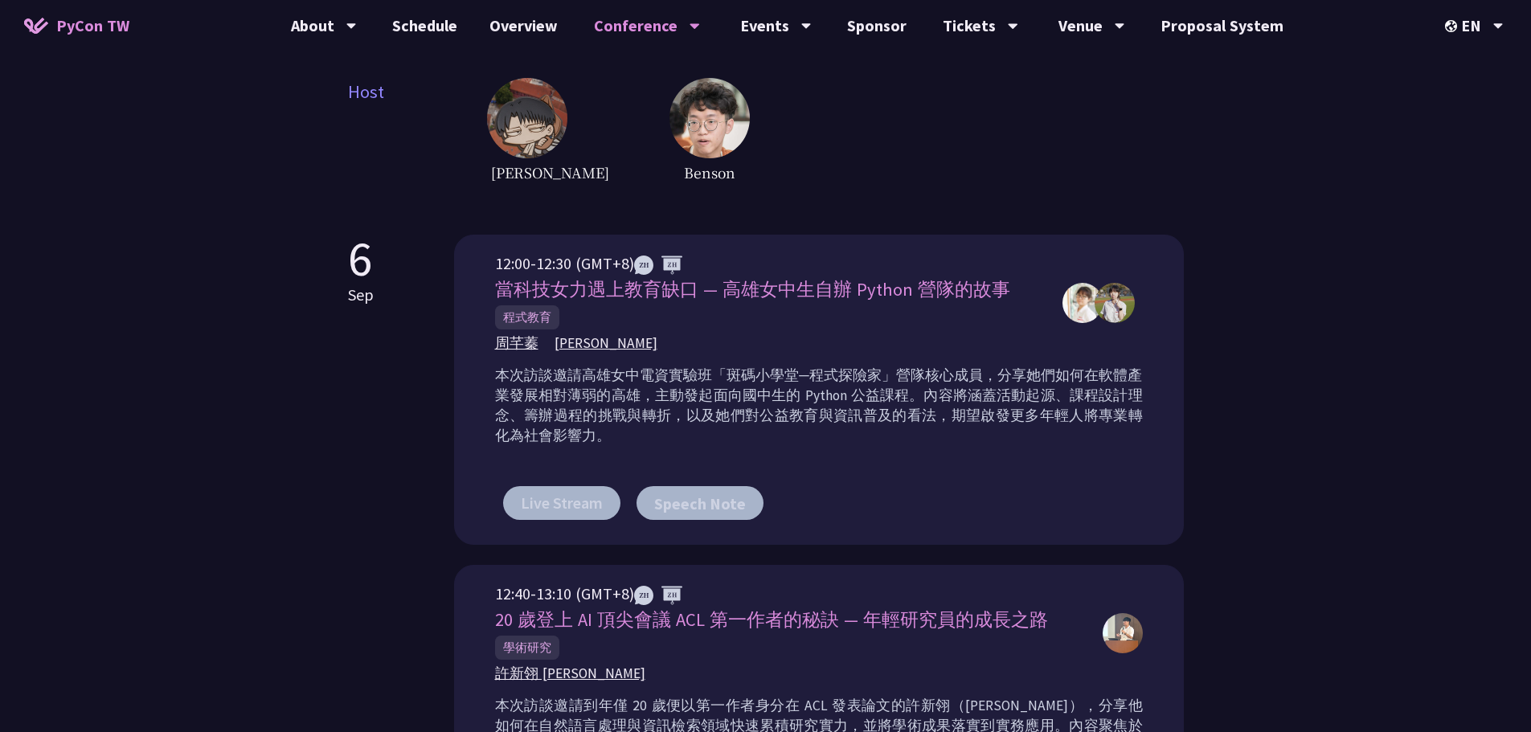
scroll to position [723, 0]
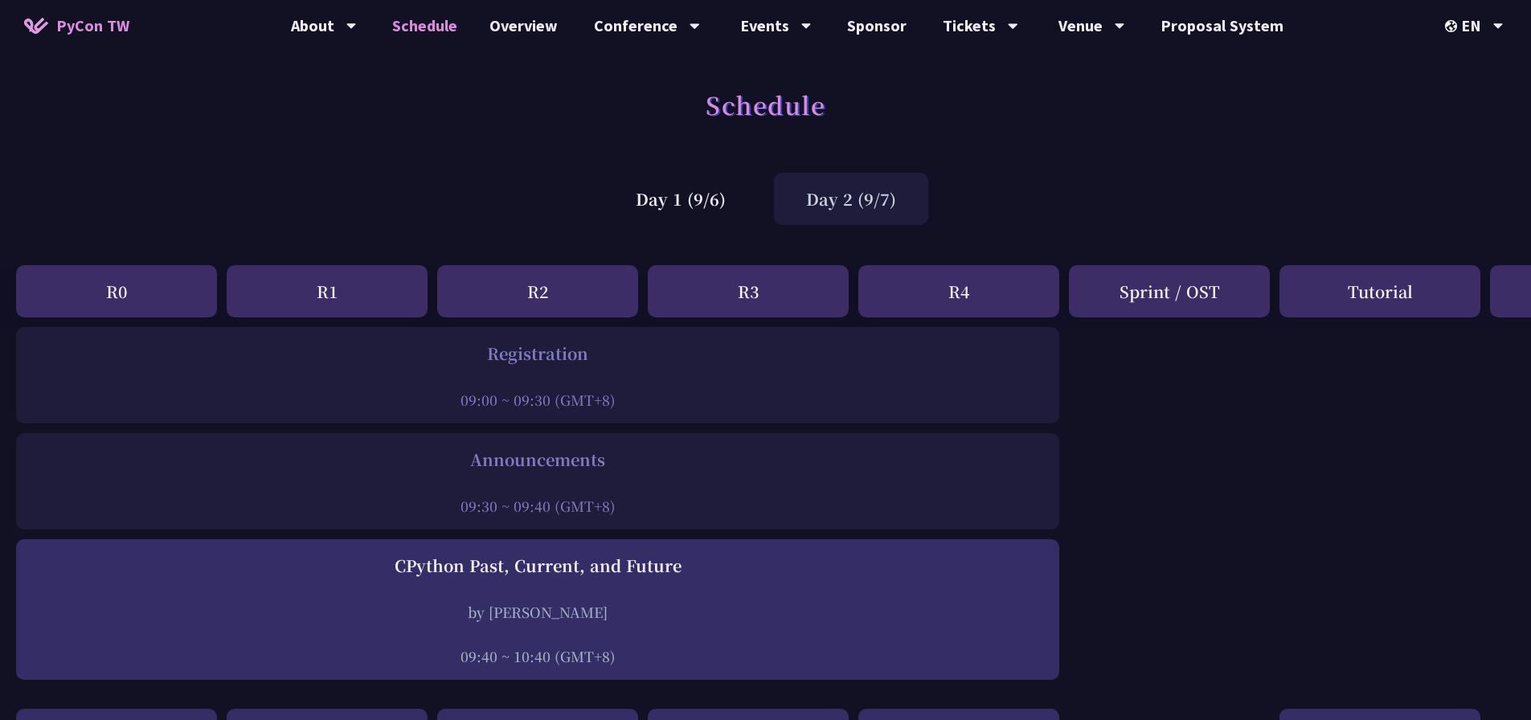
click at [937, 301] on div "R4" at bounding box center [958, 291] width 201 height 52
click at [787, 197] on div "Day 2 (9/7)" at bounding box center [851, 199] width 154 height 52
click at [723, 206] on div "Day 1 (9/6)" at bounding box center [680, 199] width 154 height 52
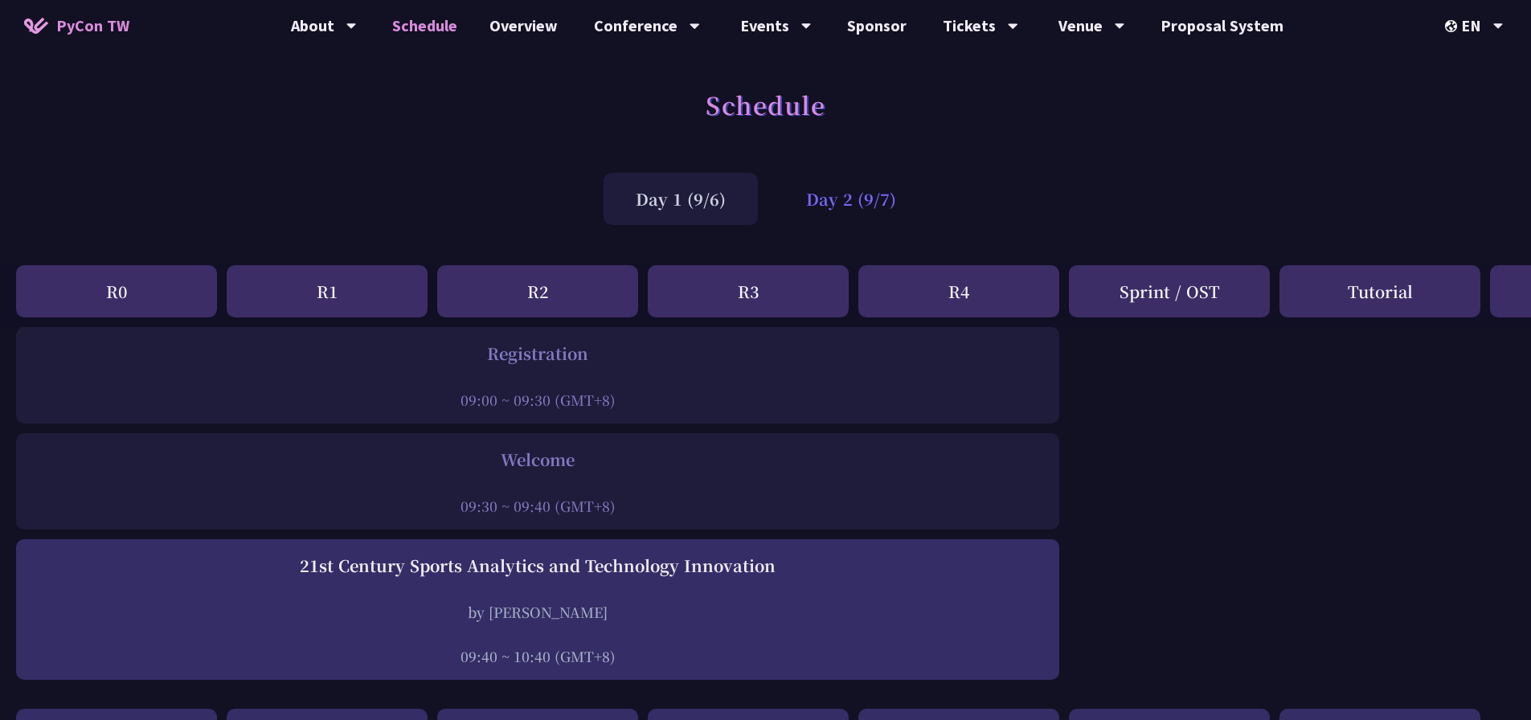
click at [854, 198] on div "Day 2 (9/7)" at bounding box center [851, 199] width 154 height 52
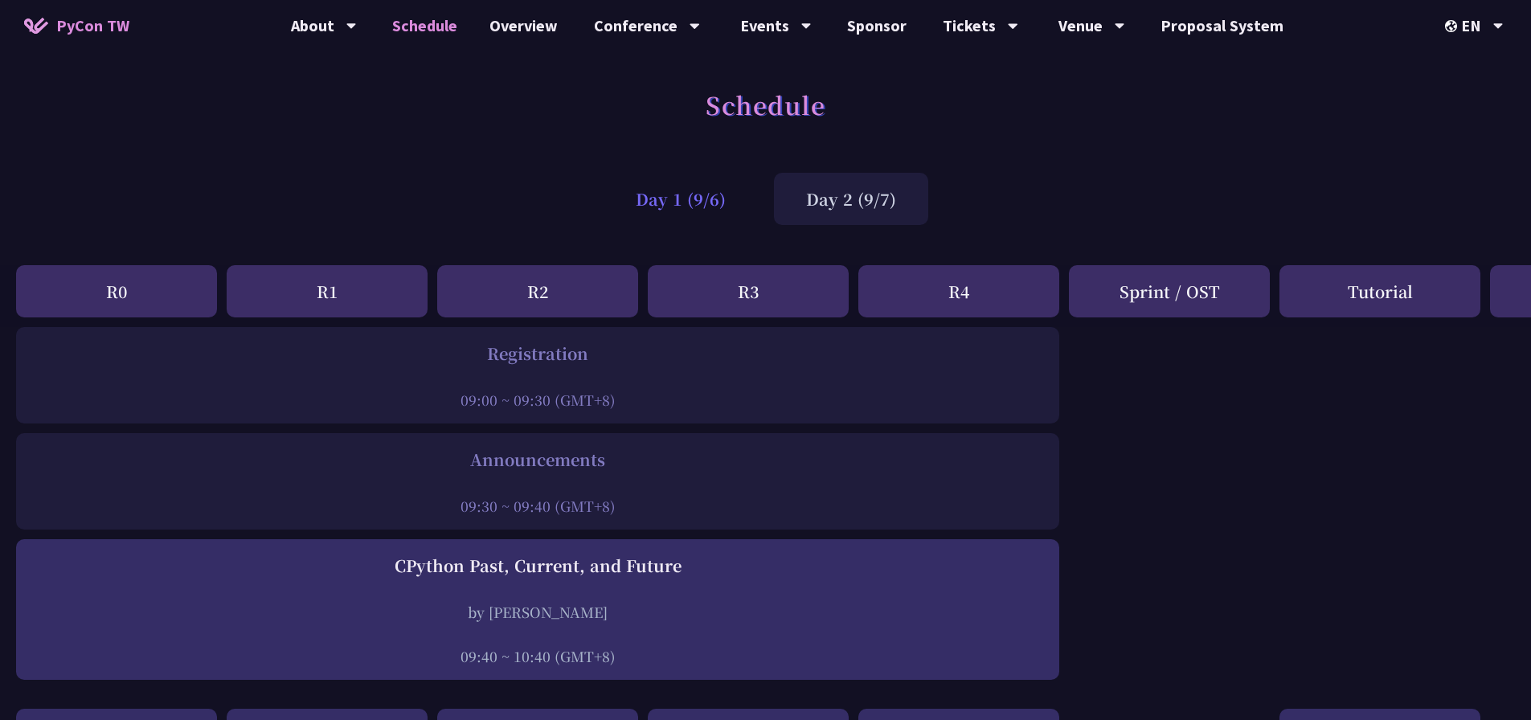
click at [700, 182] on div "Day 1 (9/6)" at bounding box center [680, 199] width 154 height 52
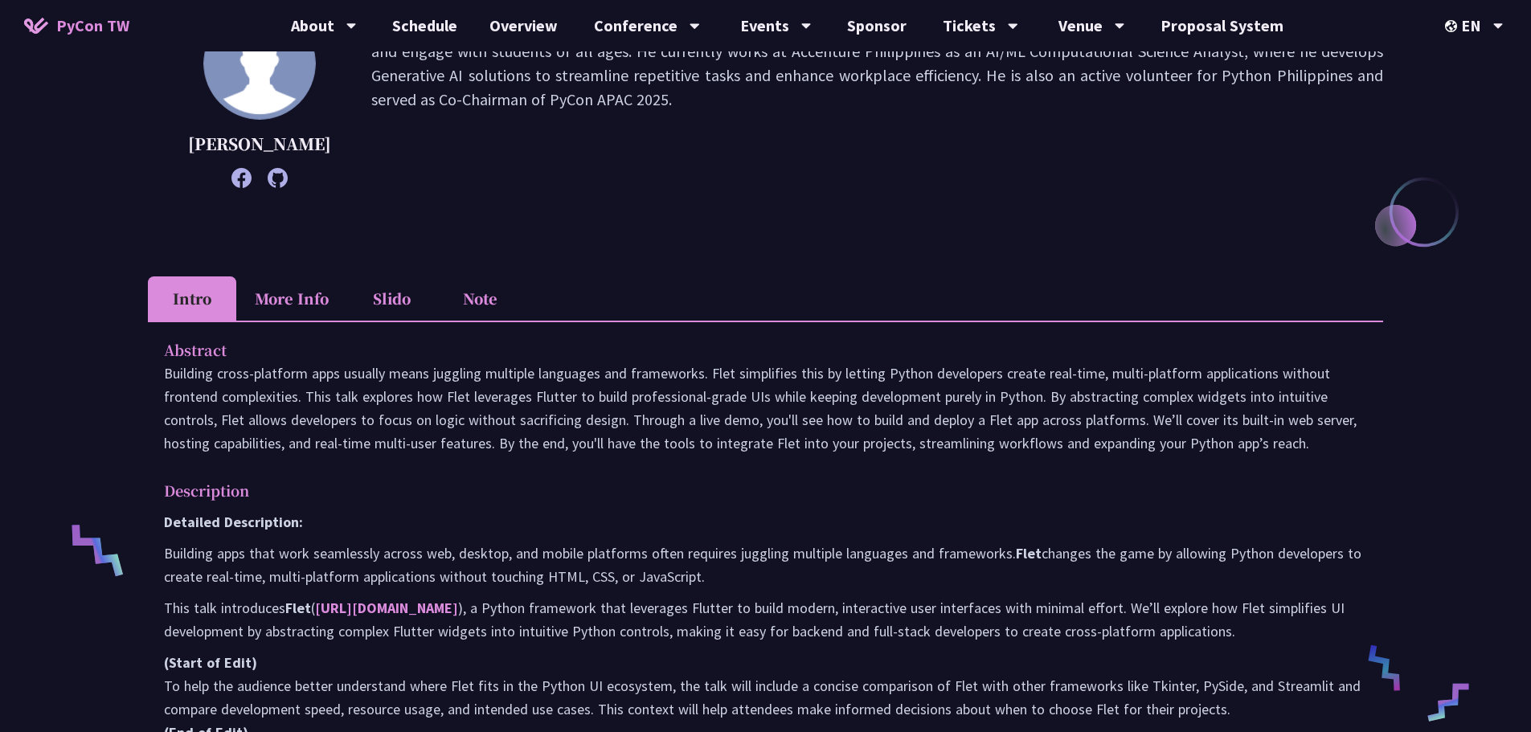
scroll to position [321, 0]
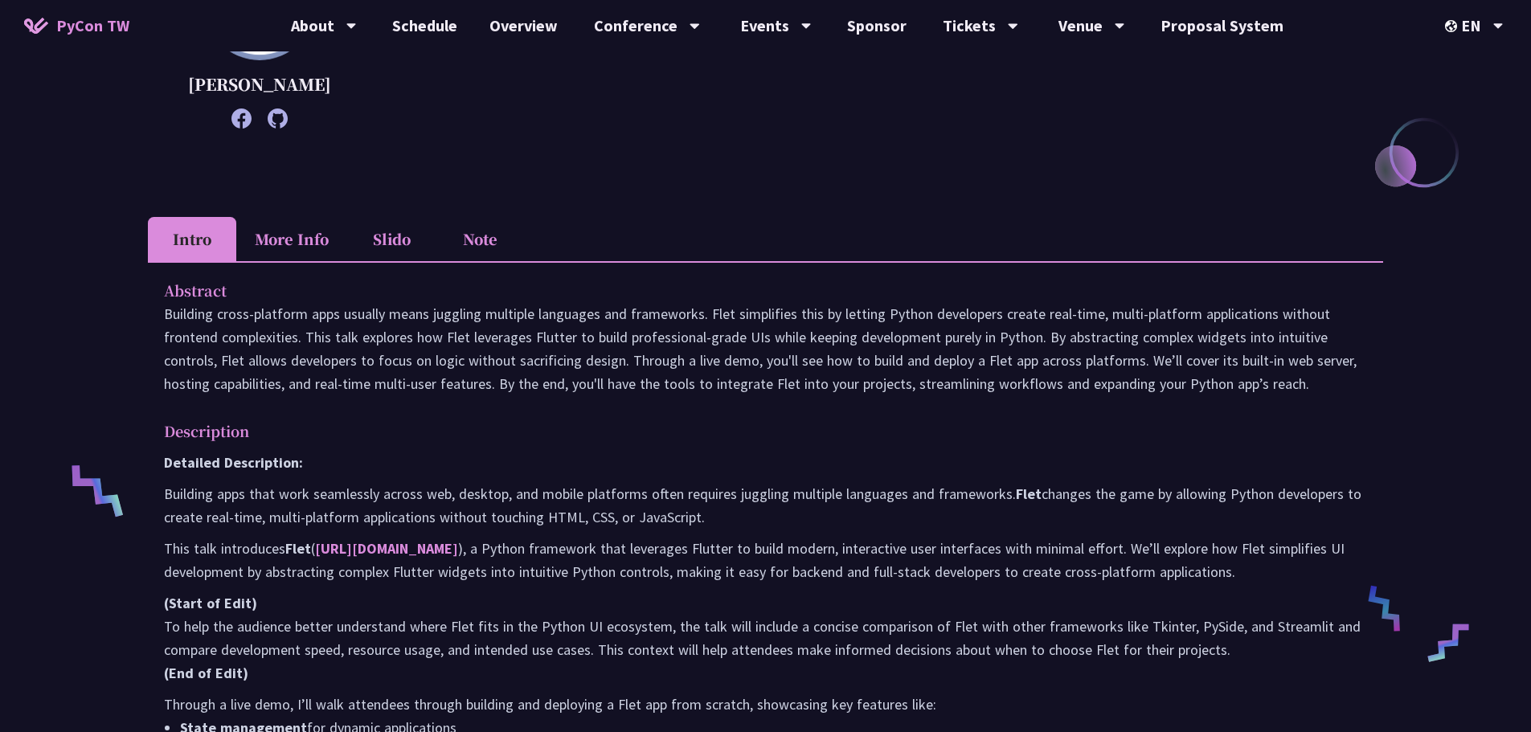
click at [313, 232] on li "More Info" at bounding box center [291, 239] width 111 height 44
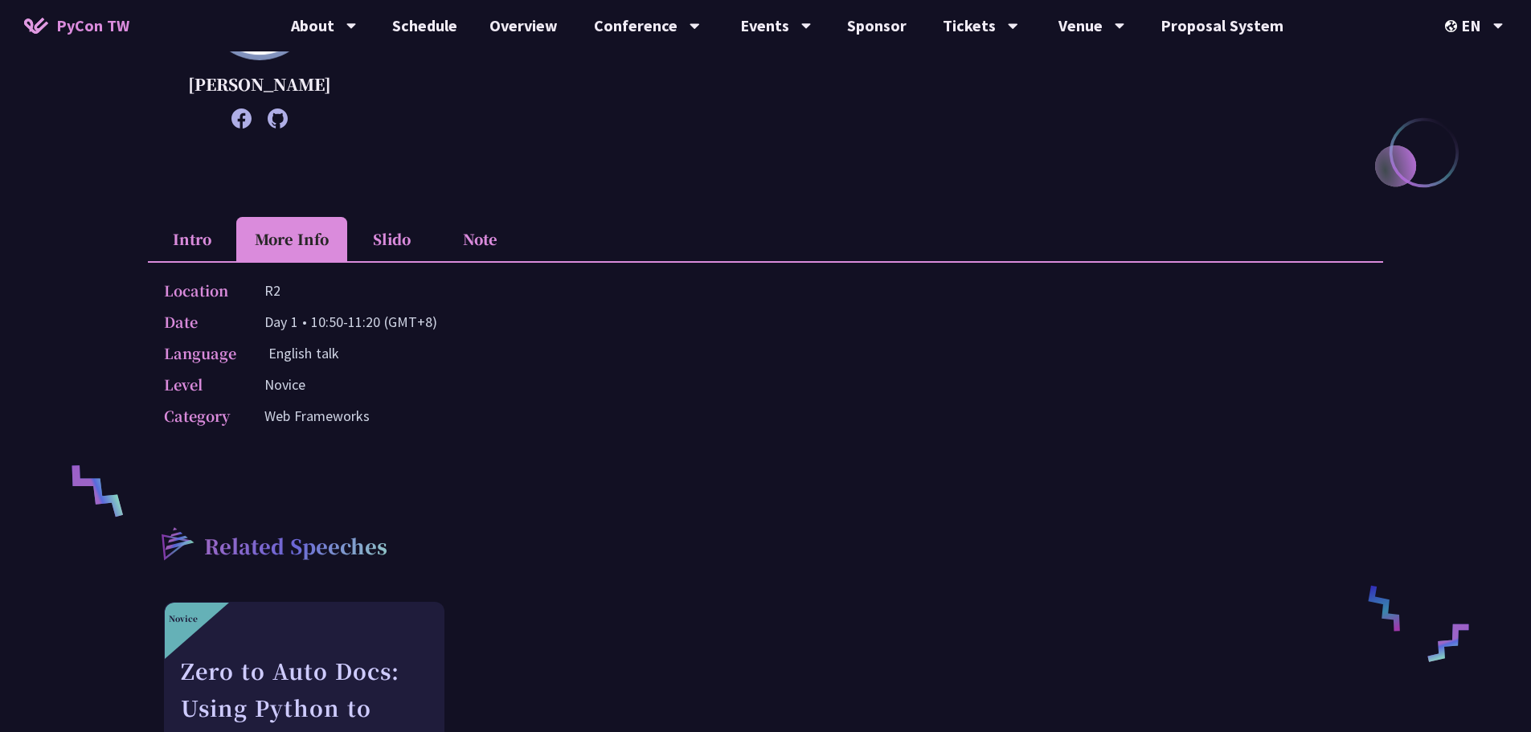
click at [172, 240] on li "Intro" at bounding box center [192, 239] width 88 height 44
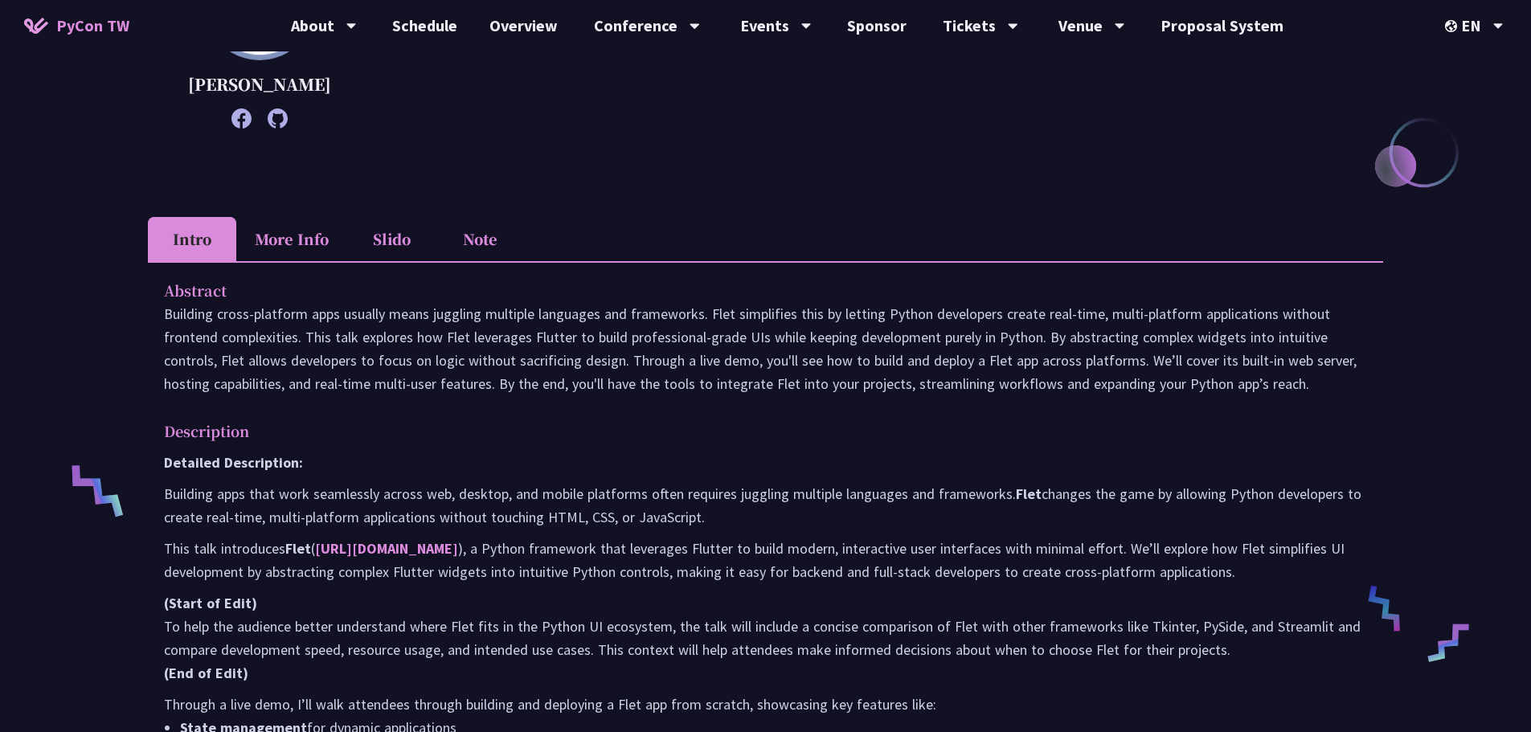
click at [297, 243] on li "More Info" at bounding box center [291, 239] width 111 height 44
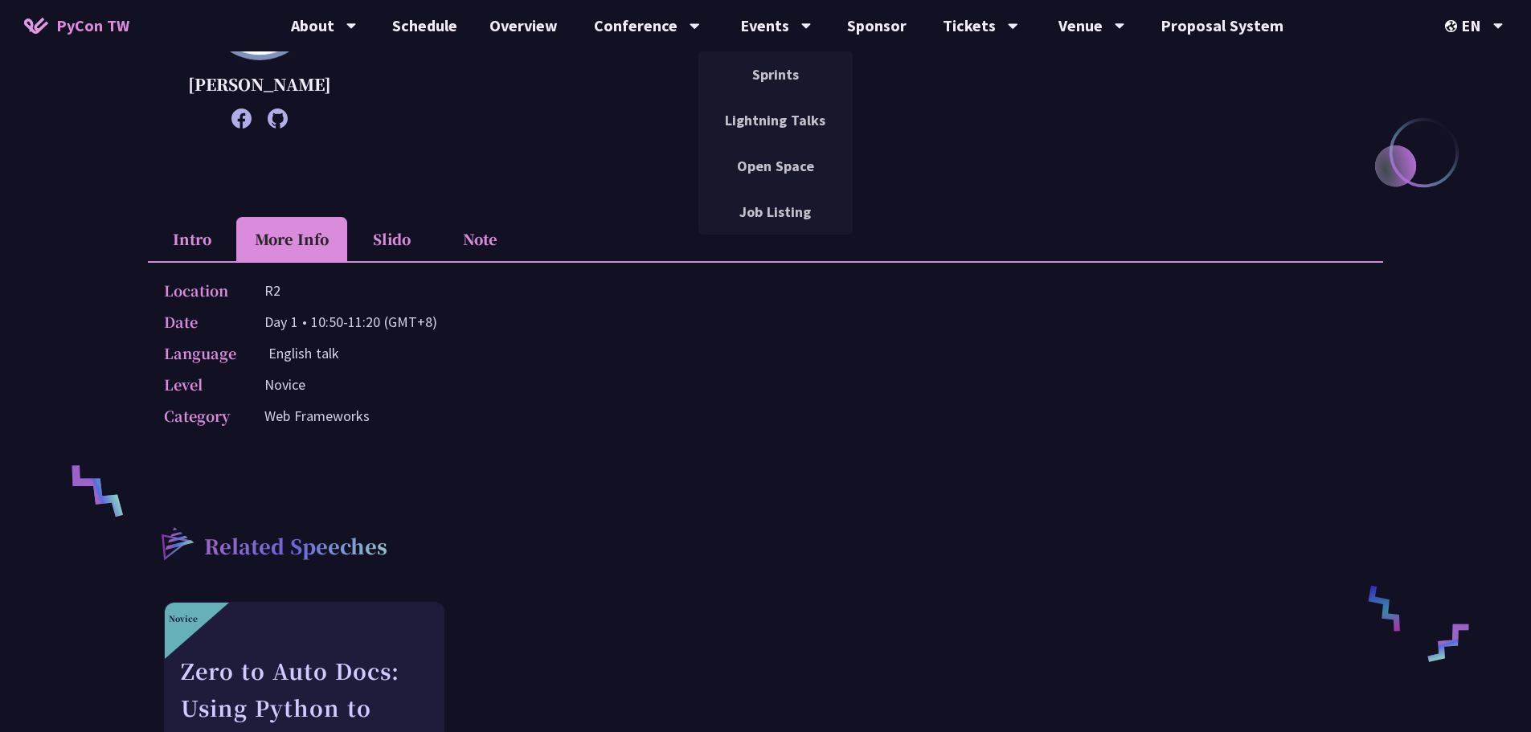
click at [210, 235] on li "Intro" at bounding box center [192, 239] width 88 height 44
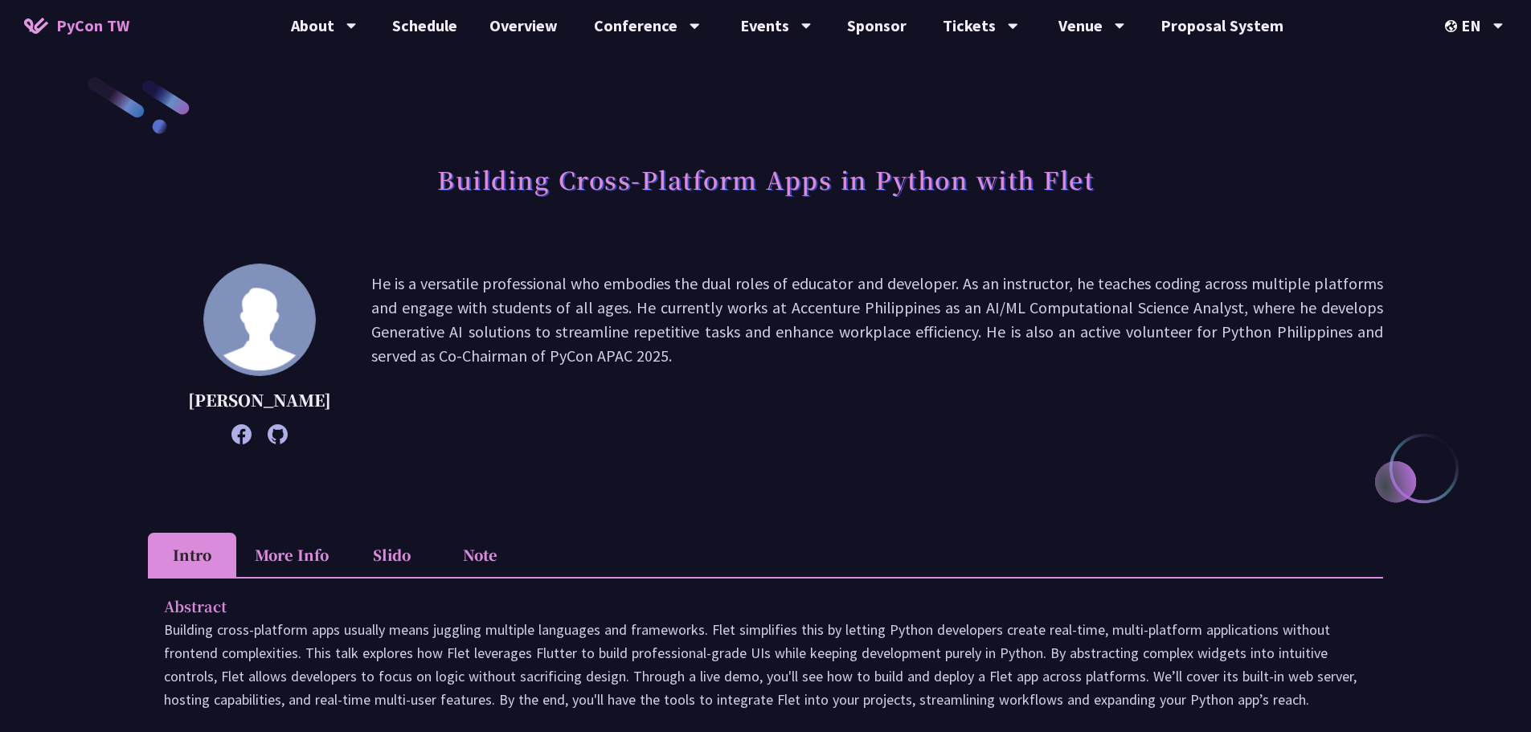
scroll to position [0, 0]
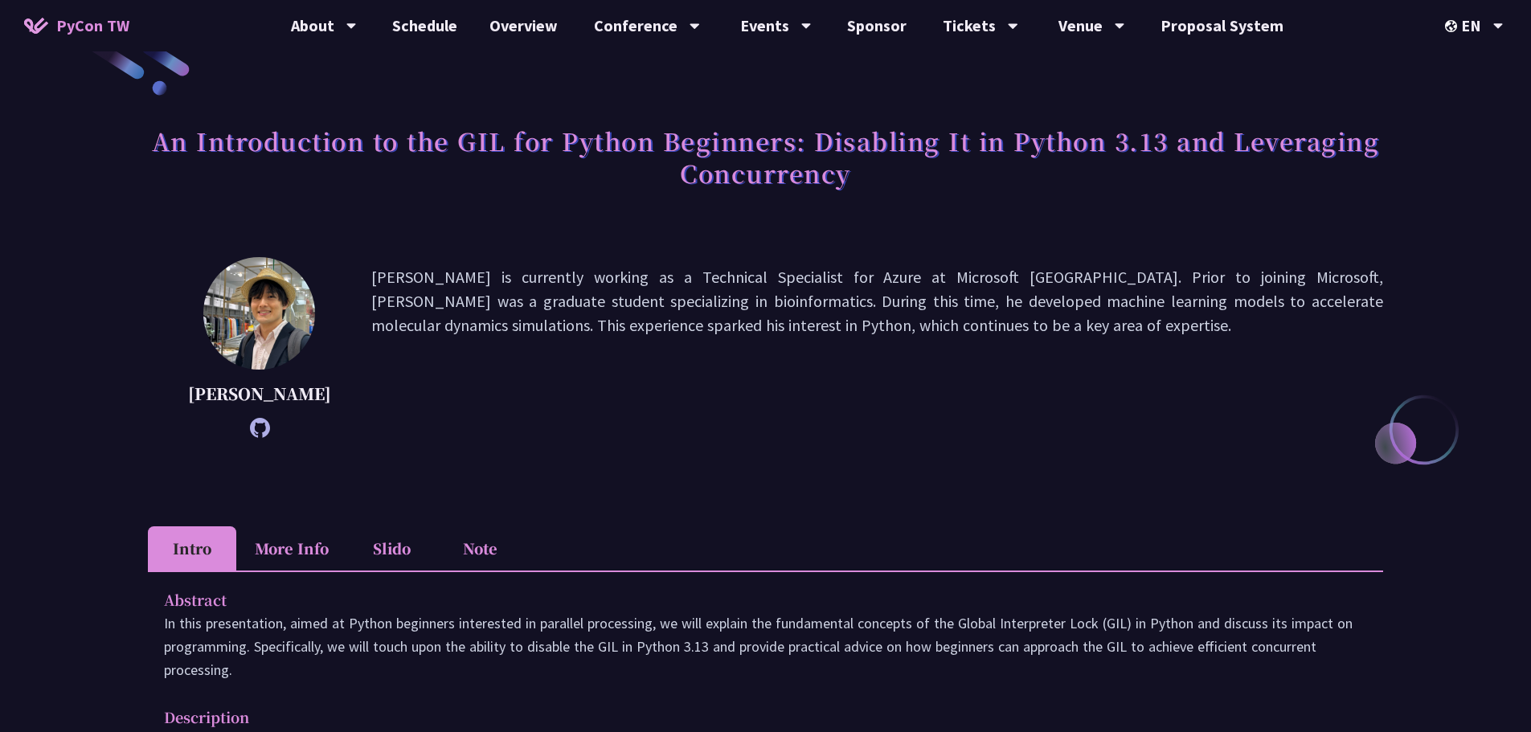
scroll to position [80, 0]
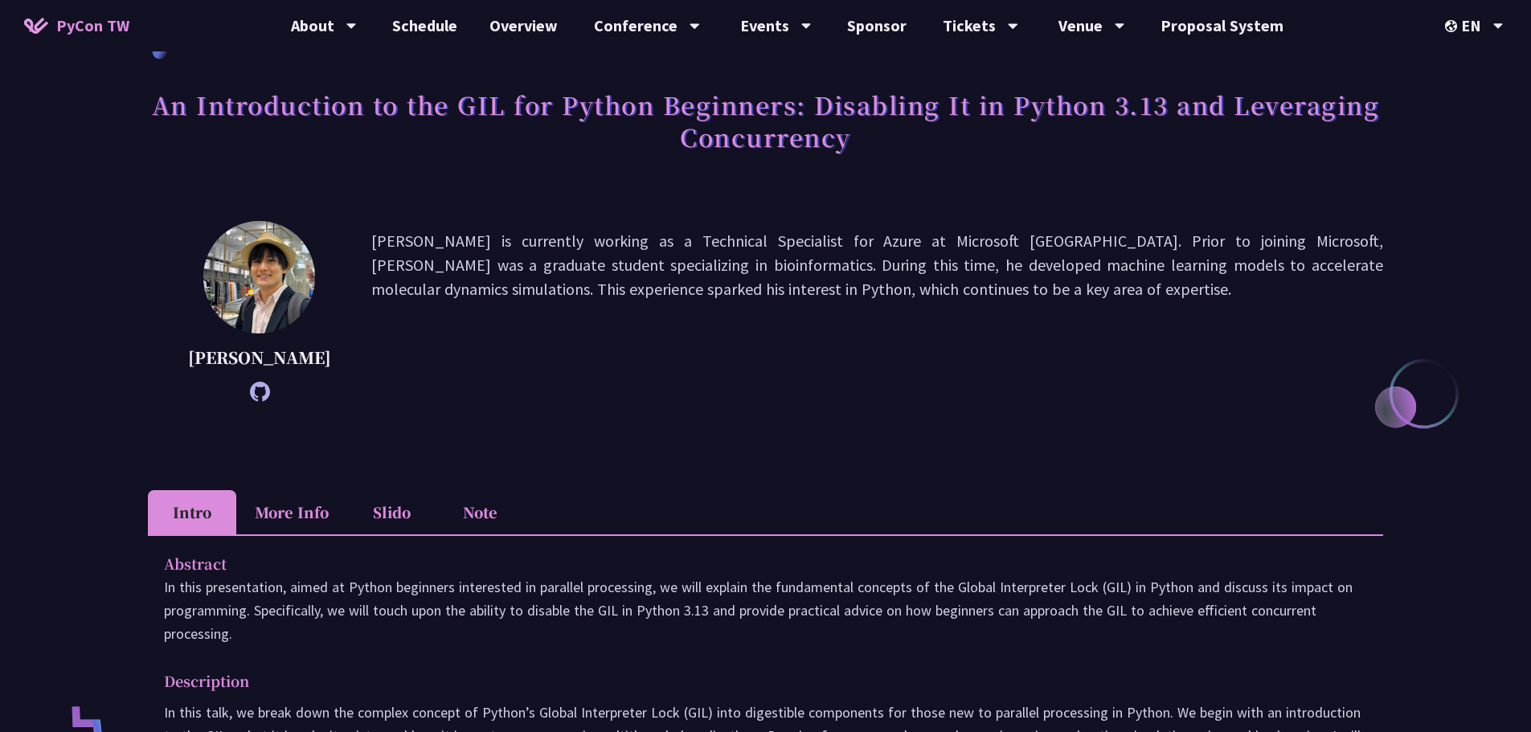
click at [398, 506] on li "Slido" at bounding box center [391, 512] width 88 height 44
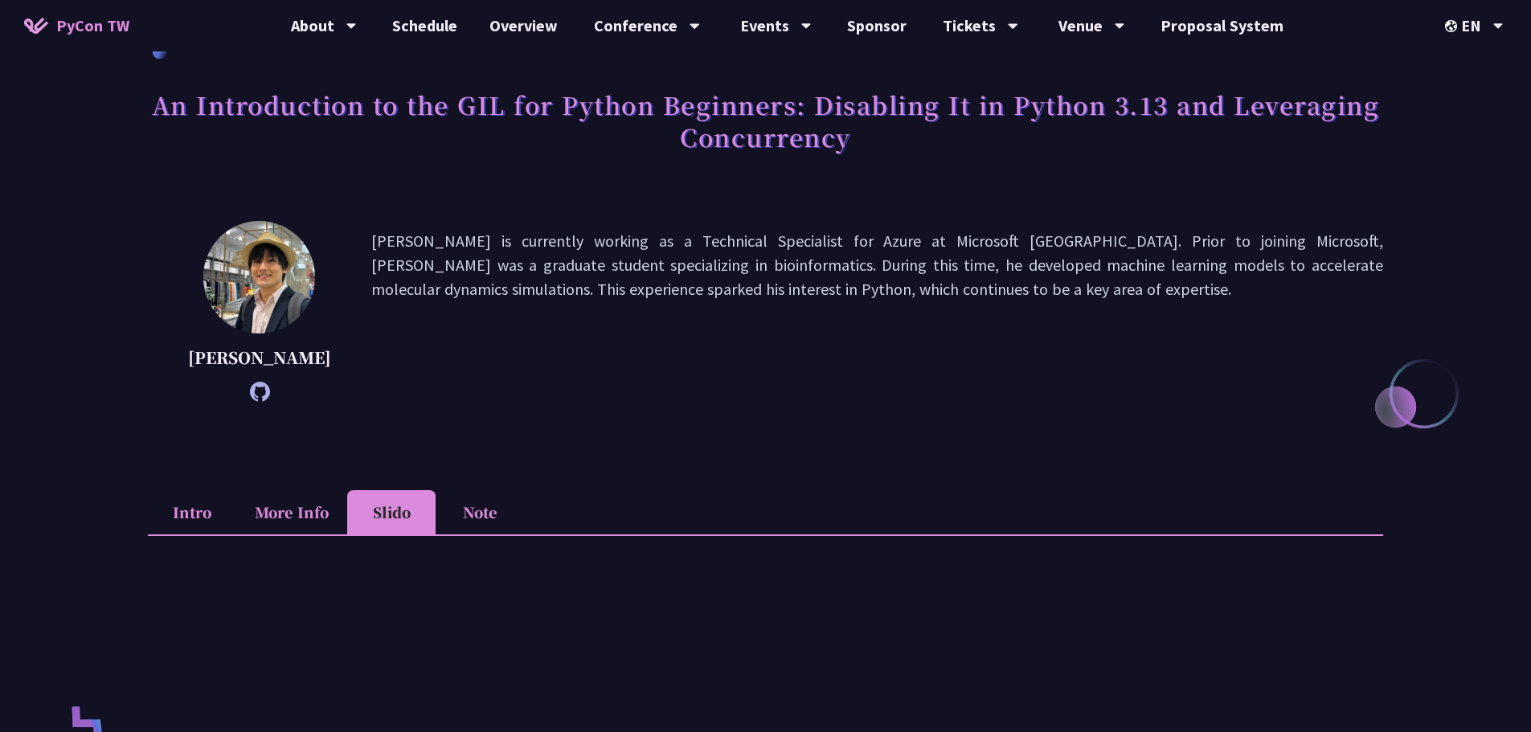
drag, startPoint x: 307, startPoint y: 502, endPoint x: 300, endPoint y: 509, distance: 9.7
click at [300, 509] on li "More Info" at bounding box center [291, 512] width 111 height 44
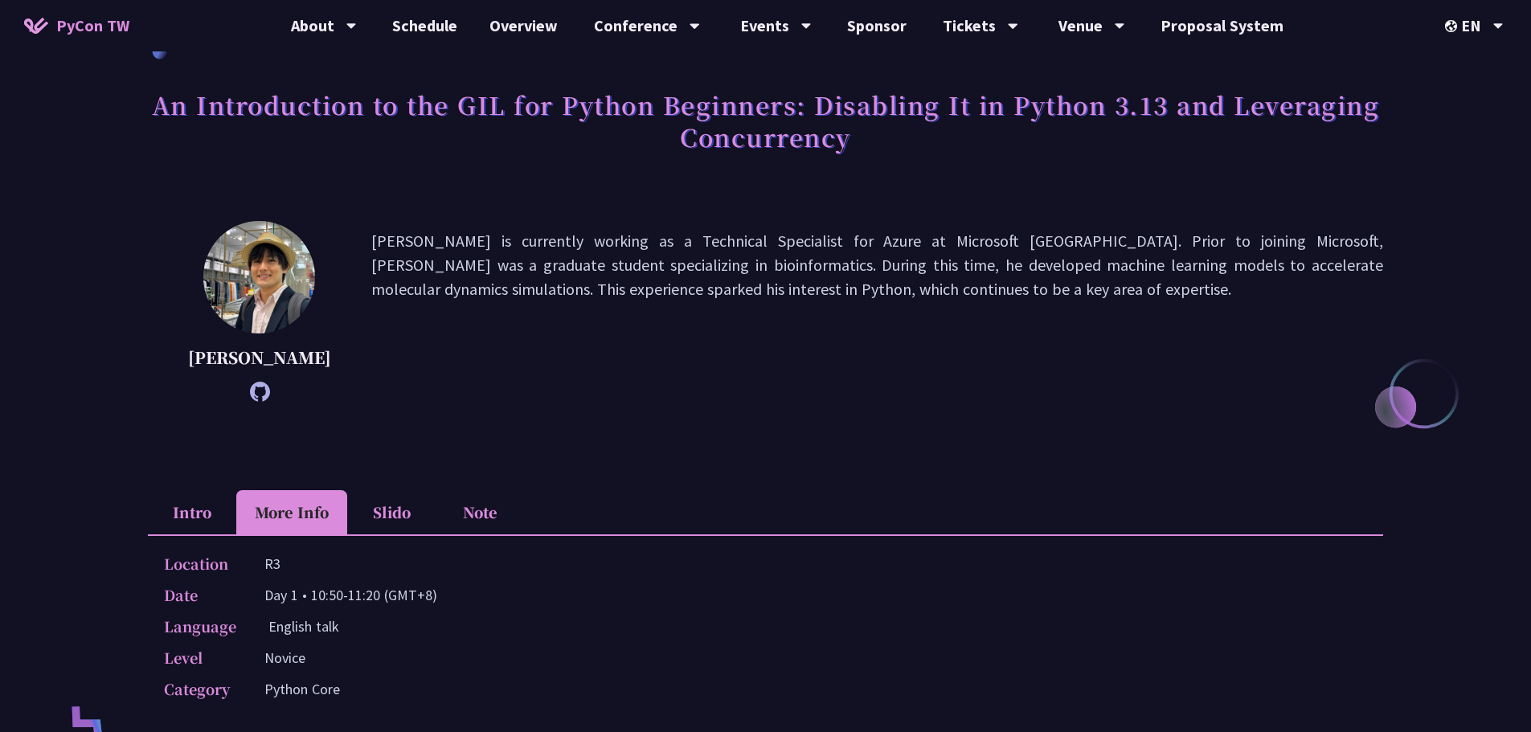
click at [124, 462] on div "An Introduction to the GIL for Python Beginners: Disabling It in Python 3.13 an…" at bounding box center [765, 607] width 1531 height 1375
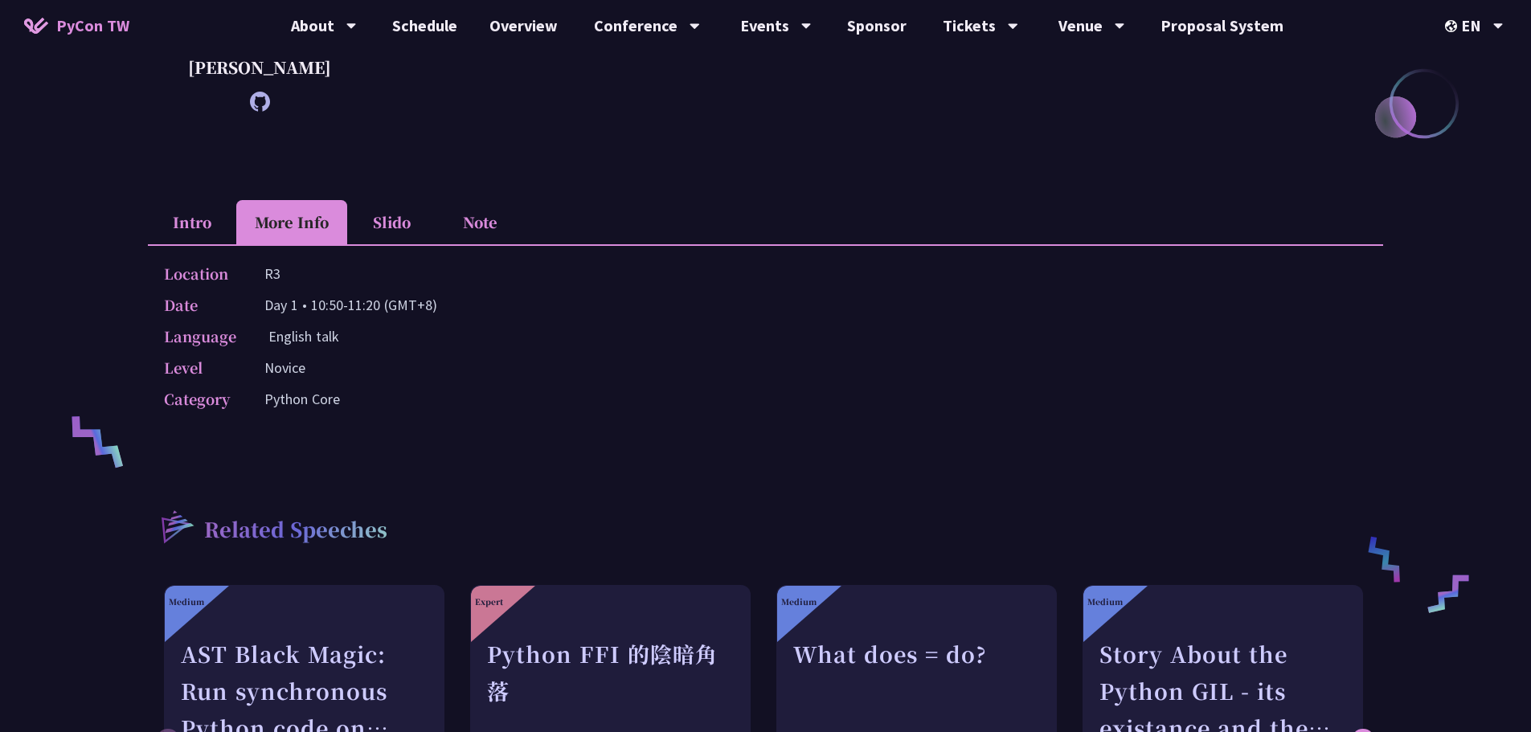
scroll to position [402, 0]
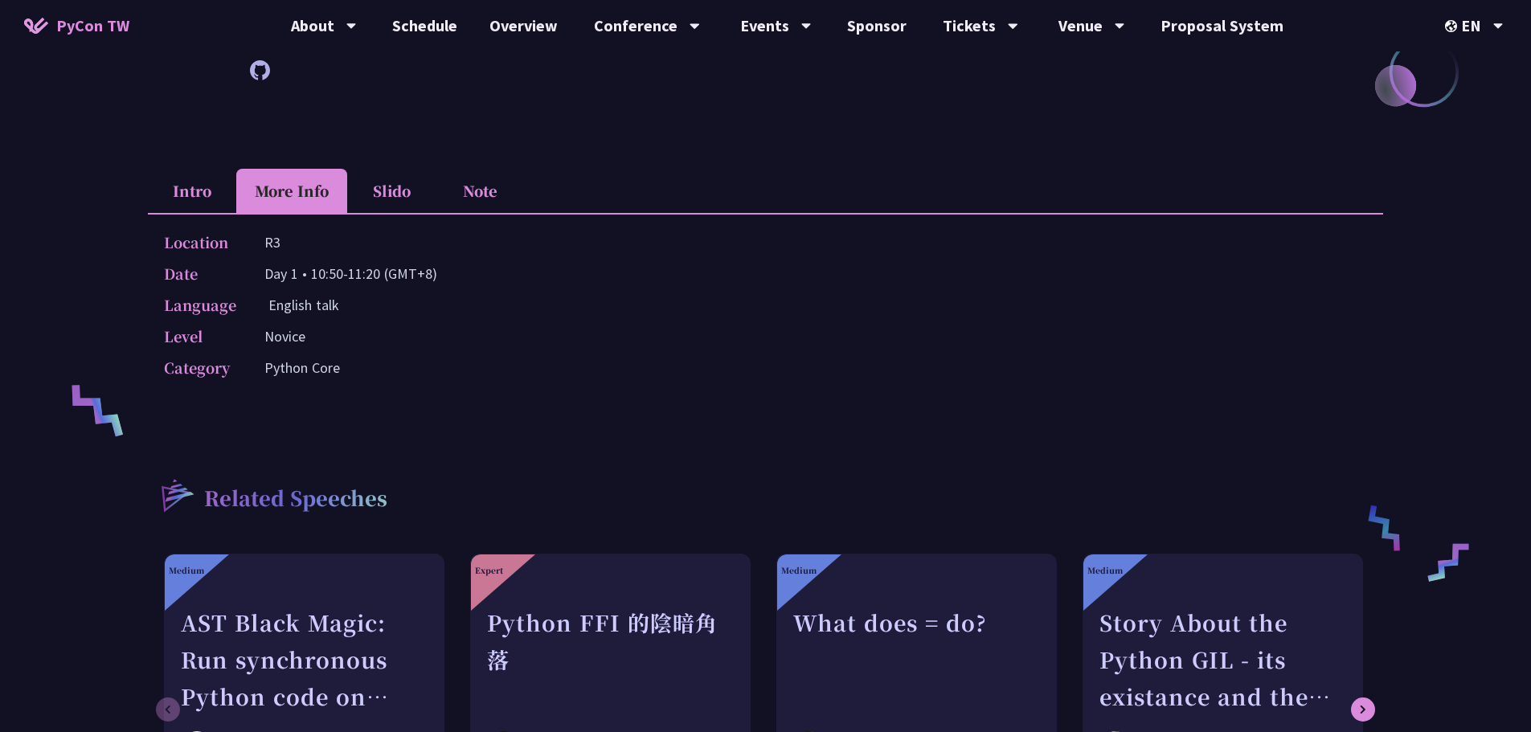
drag, startPoint x: 362, startPoint y: 367, endPoint x: 219, endPoint y: 231, distance: 197.2
click at [155, 206] on div "Intro More Info Slido Note Abstract In this presentation, aimed at Python begin…" at bounding box center [765, 286] width 1235 height 235
click at [719, 346] on div "Level Novice" at bounding box center [761, 336] width 1195 height 23
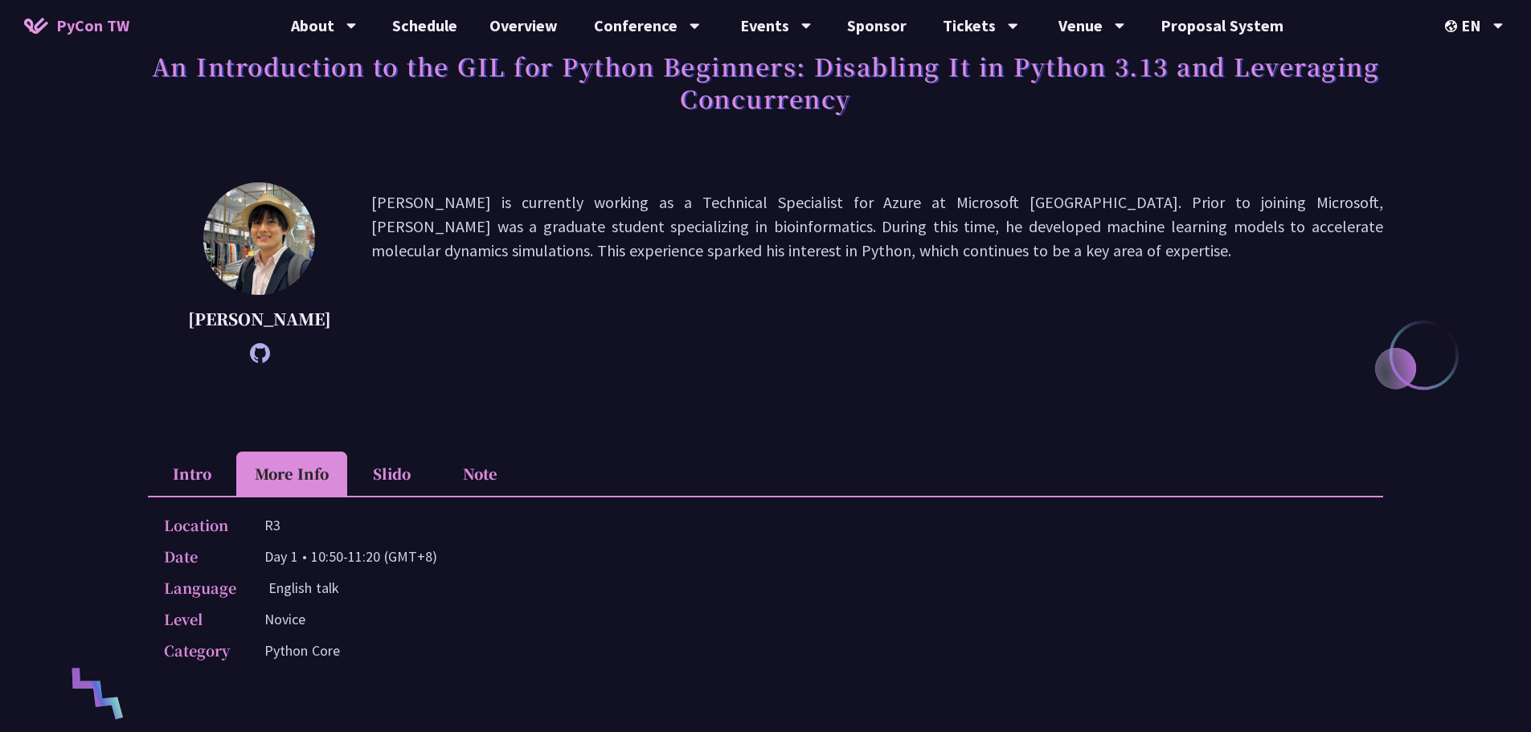
scroll to position [0, 0]
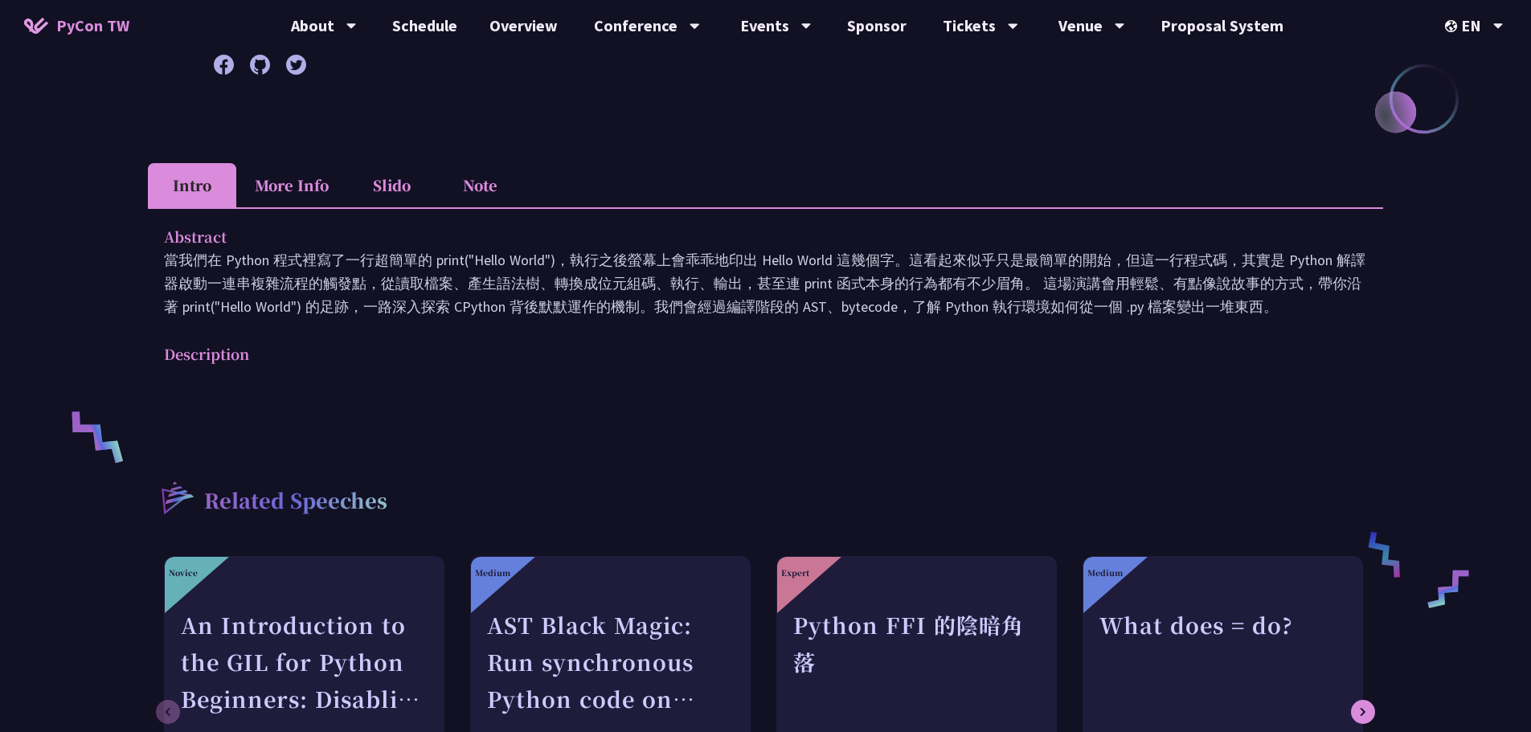
scroll to position [402, 0]
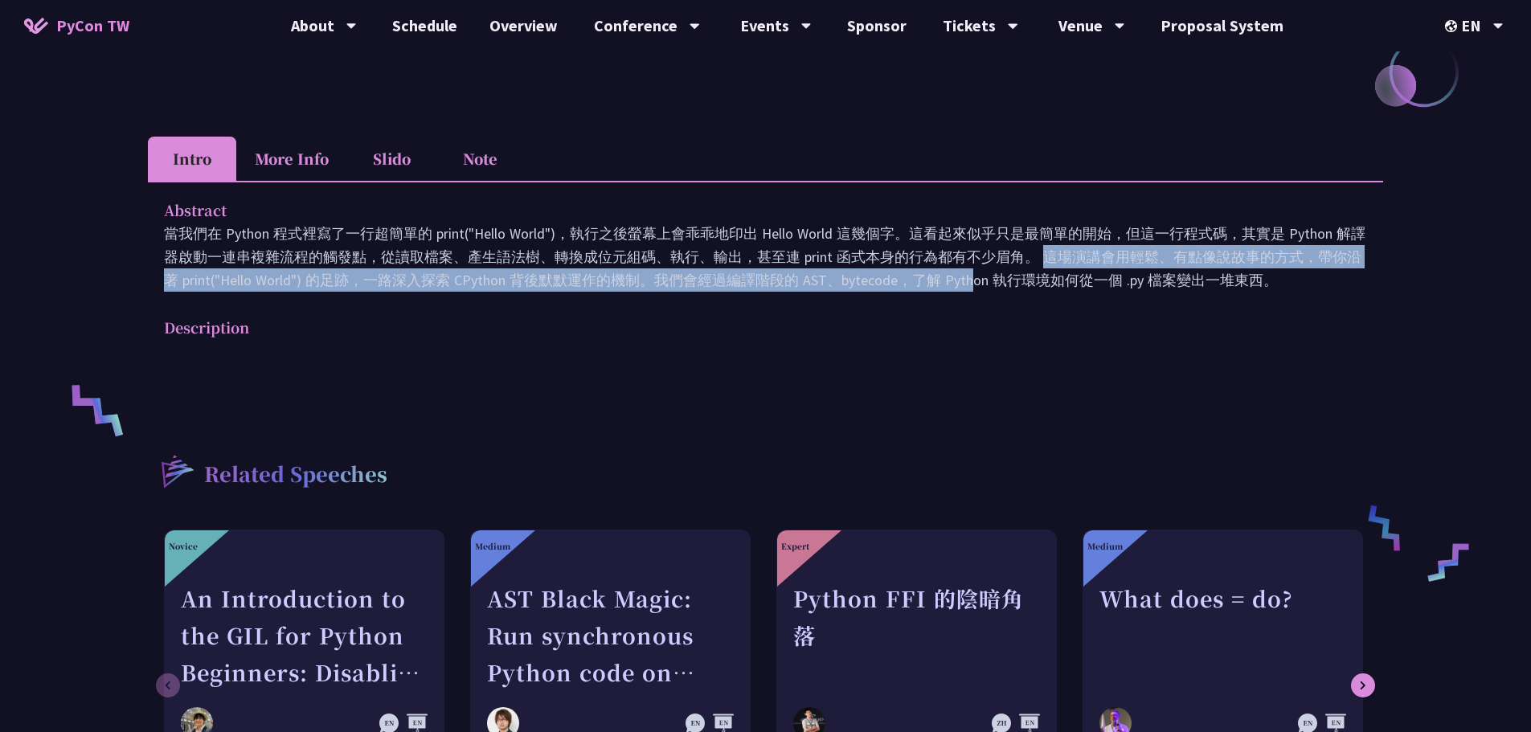
drag, startPoint x: 841, startPoint y: 257, endPoint x: 814, endPoint y: 290, distance: 42.8
click at [814, 290] on p "當我們在 Python 程式裡寫了一行超簡單的 print("Hello World")，執行之後螢幕上會乖乖地印出 Hello World 這幾個字。這看起…" at bounding box center [765, 257] width 1203 height 70
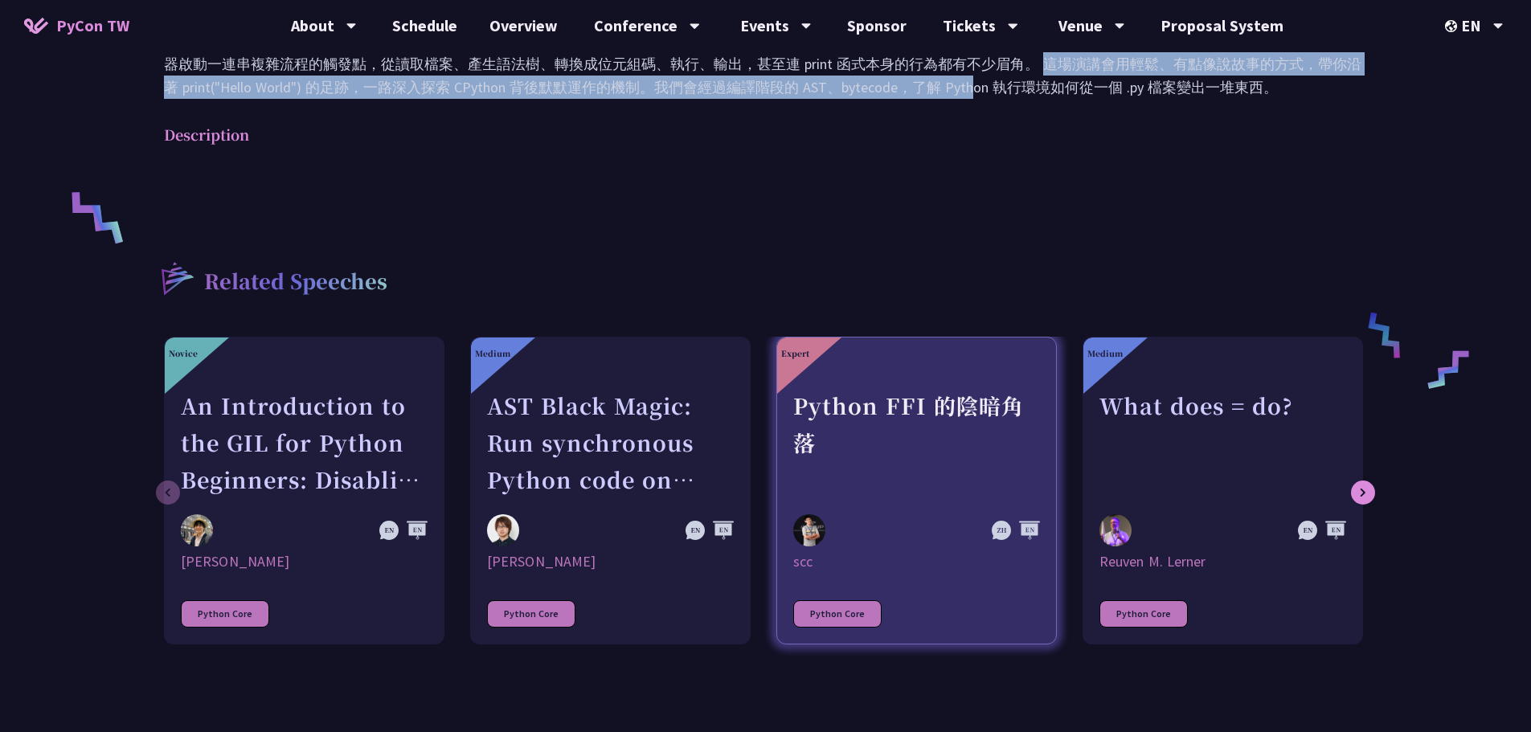
scroll to position [803, 0]
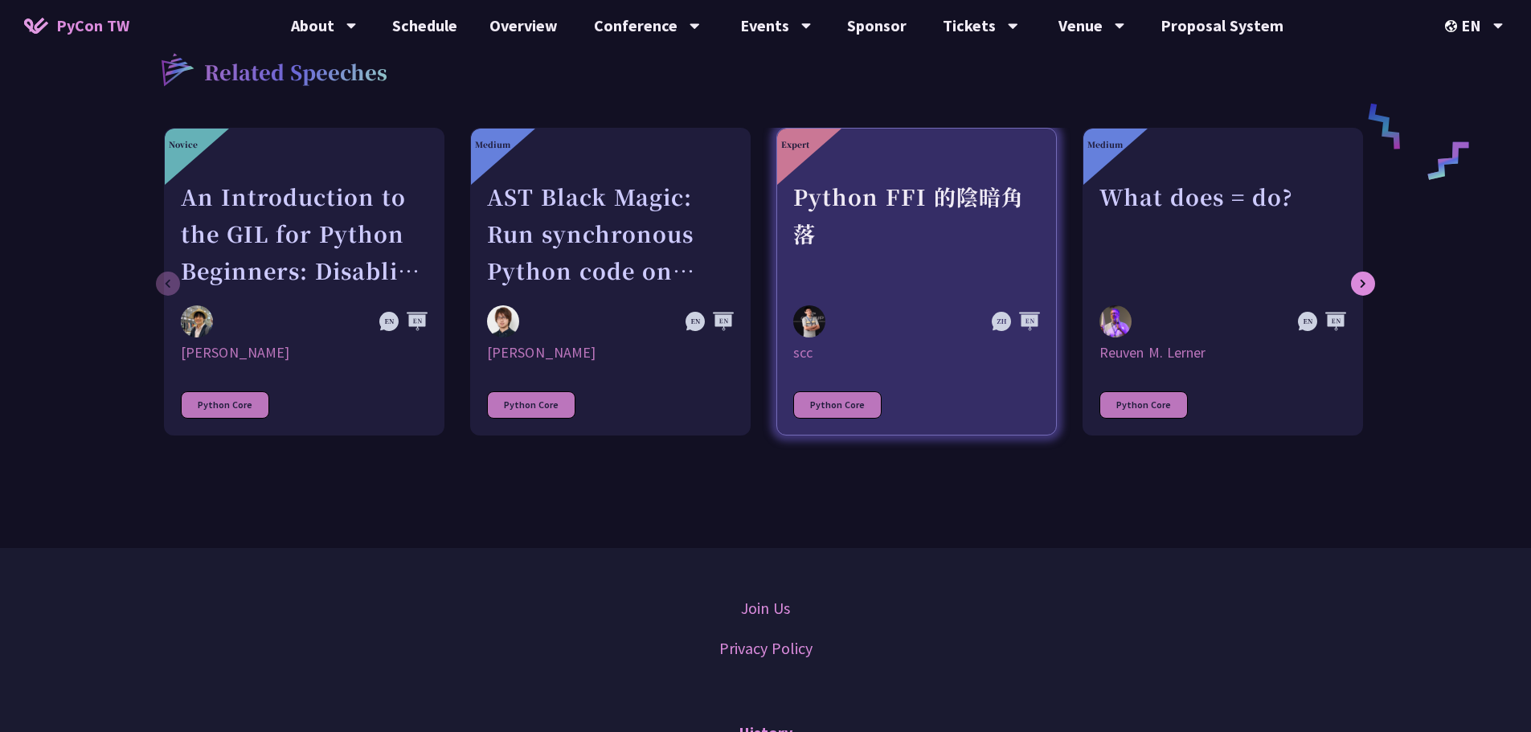
click at [915, 158] on div at bounding box center [916, 168] width 247 height 20
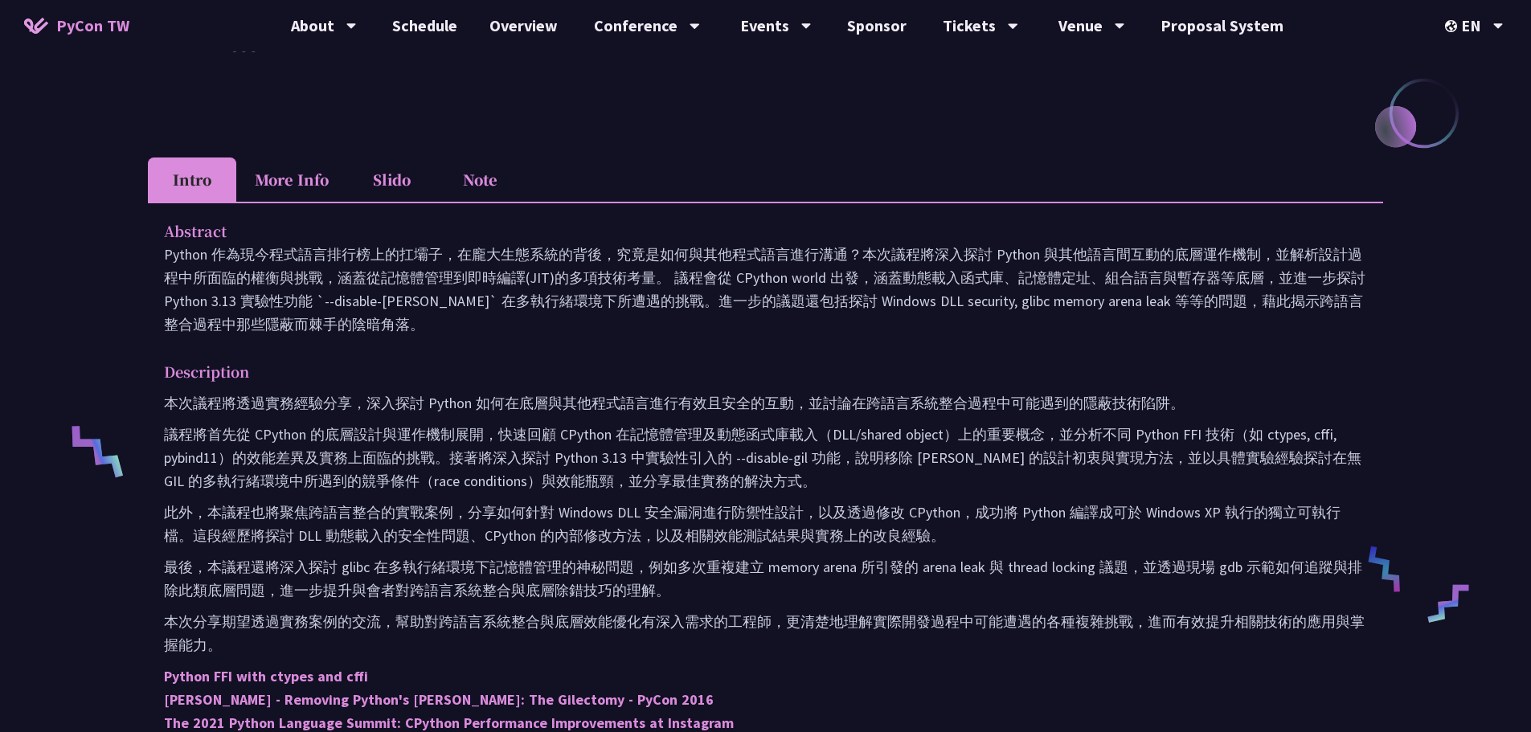
scroll to position [402, 0]
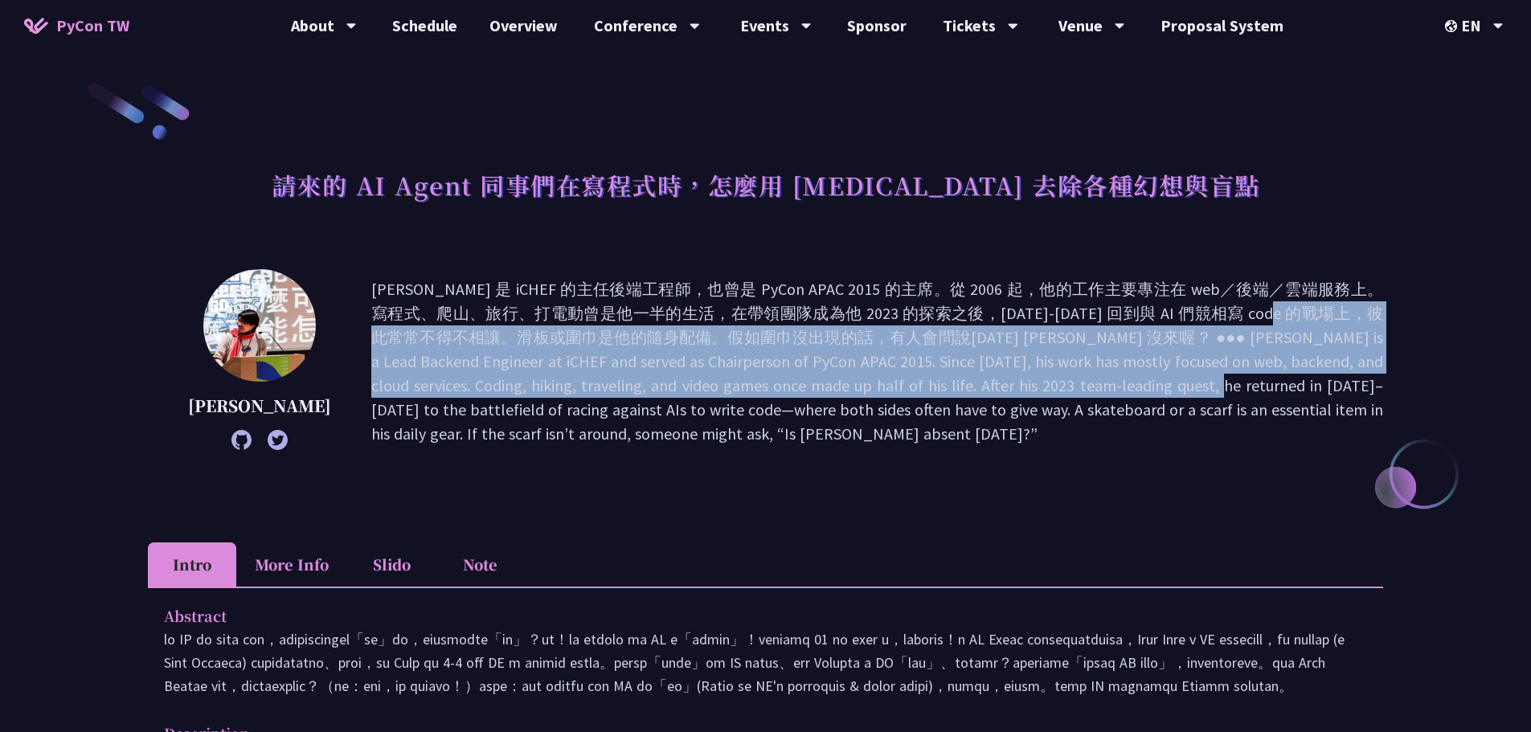
drag, startPoint x: 1026, startPoint y: 311, endPoint x: 952, endPoint y: 378, distance: 99.6
click at [952, 378] on p at bounding box center [877, 361] width 1012 height 169
click at [791, 354] on p at bounding box center [877, 361] width 1012 height 169
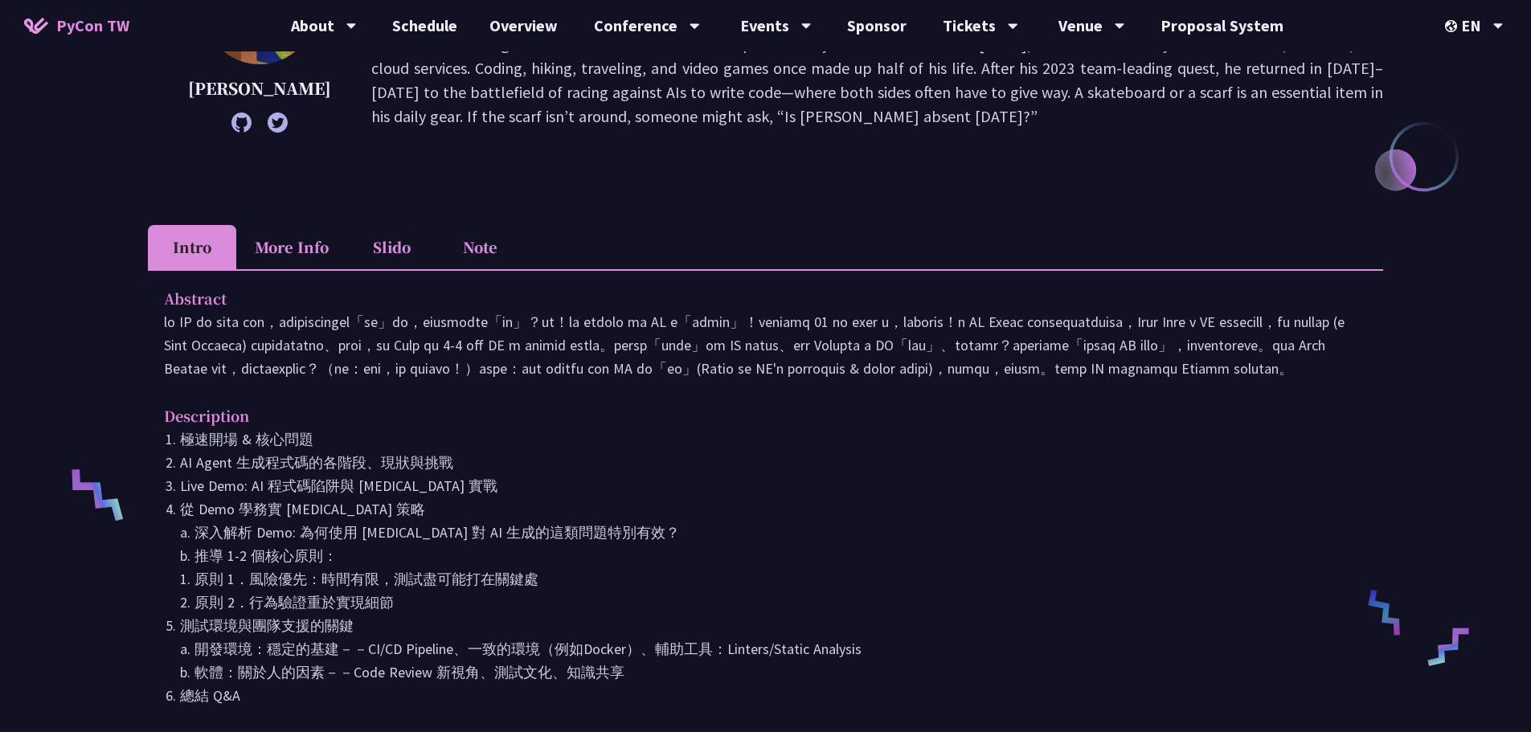
scroll to position [321, 0]
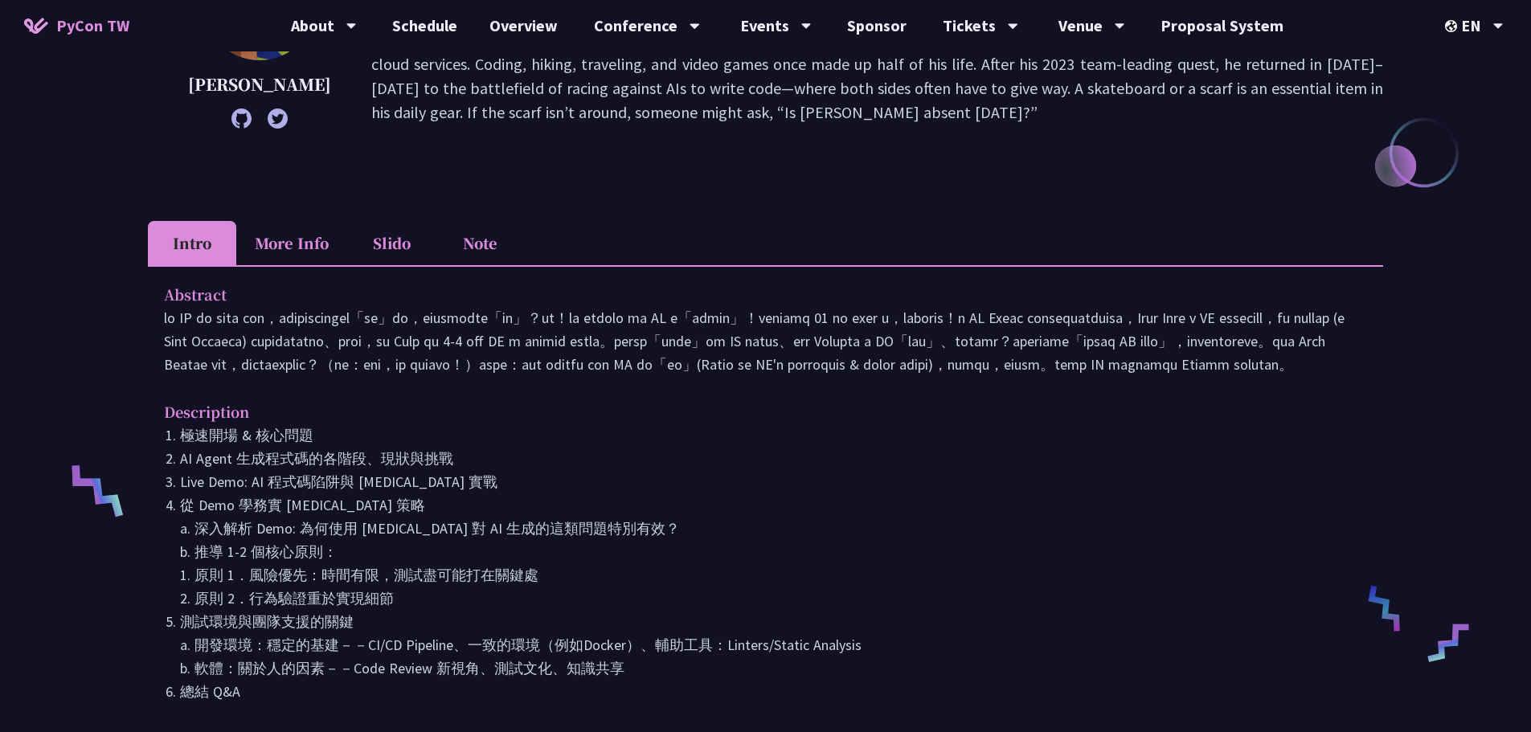
click at [284, 237] on li "More Info" at bounding box center [291, 243] width 111 height 44
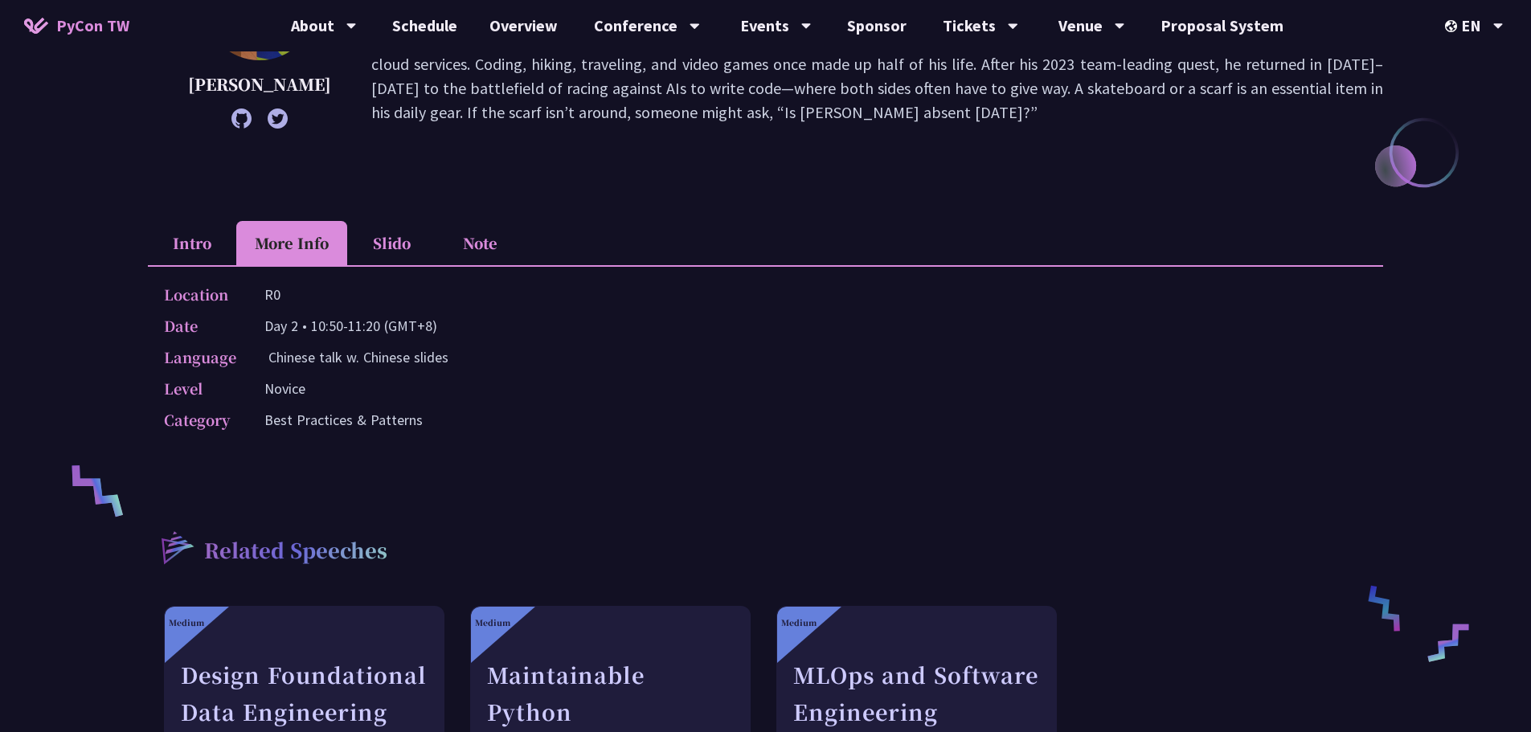
click at [189, 247] on li "Intro" at bounding box center [192, 243] width 88 height 44
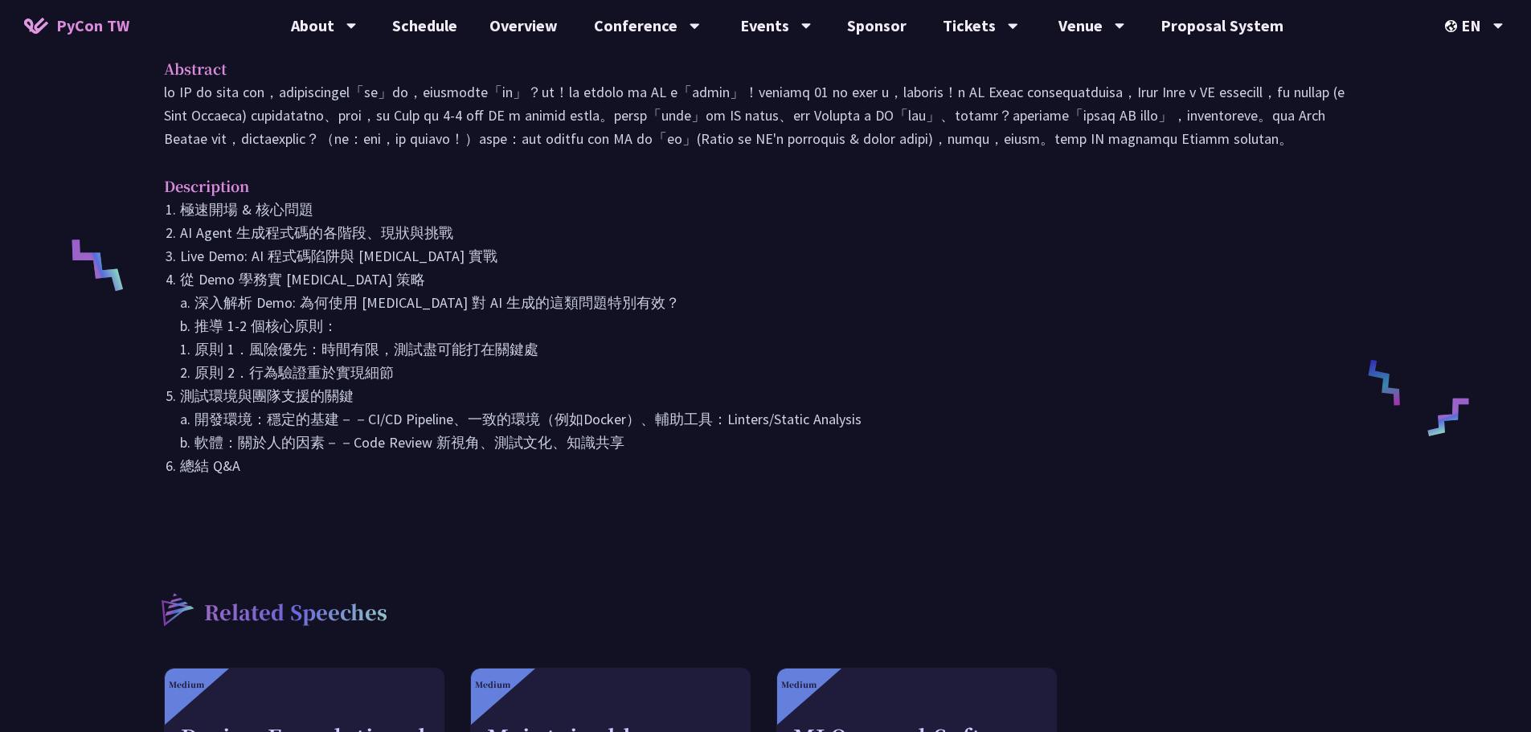
scroll to position [562, 0]
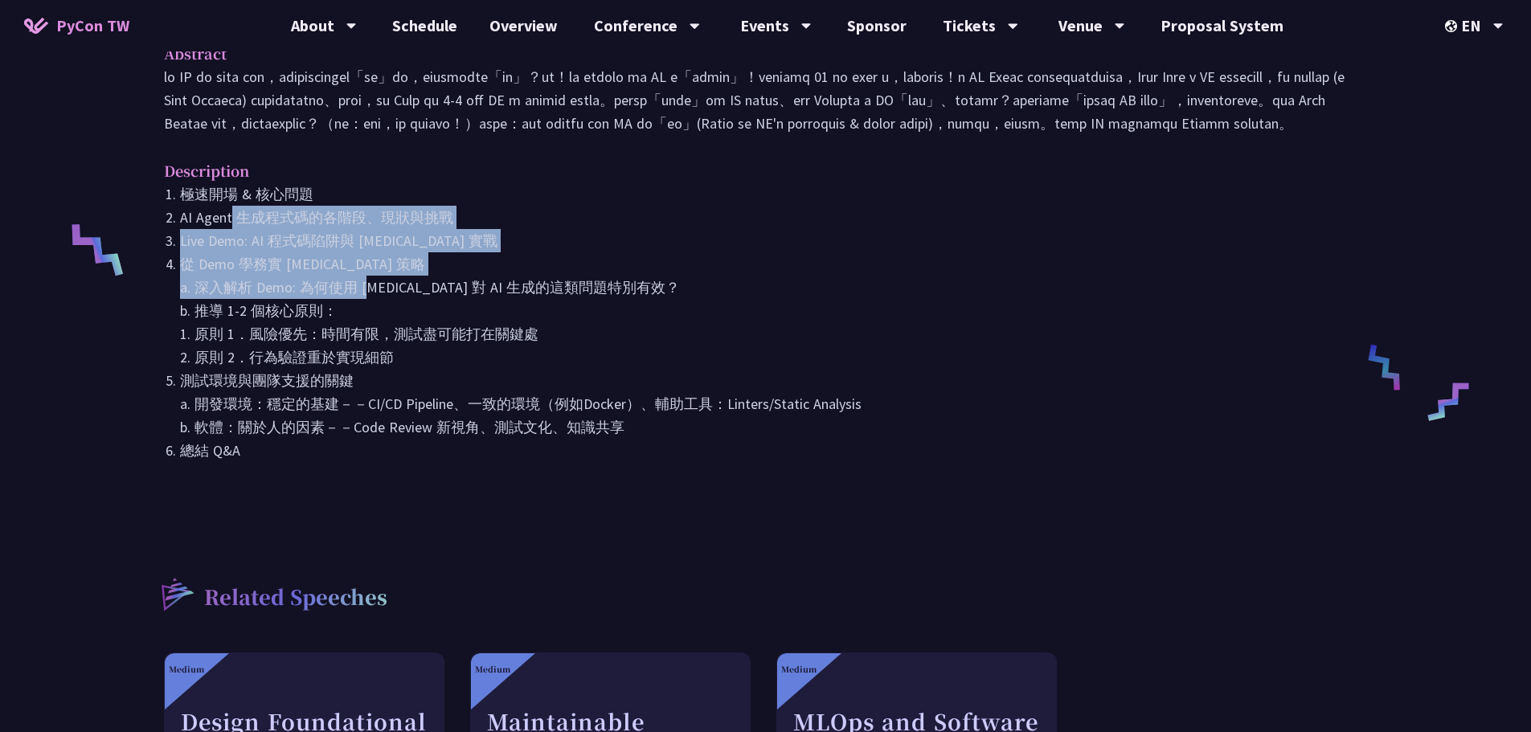
drag, startPoint x: 232, startPoint y: 260, endPoint x: 382, endPoint y: 339, distance: 169.3
click at [376, 339] on ol "極速開場 & 核心問題 AI Agent 生成程式碼的各階段、現狀與挑戰 Live Demo: AI 程式碼陷阱與 [MEDICAL_DATA] 實戰 從 D…" at bounding box center [765, 322] width 1203 height 280
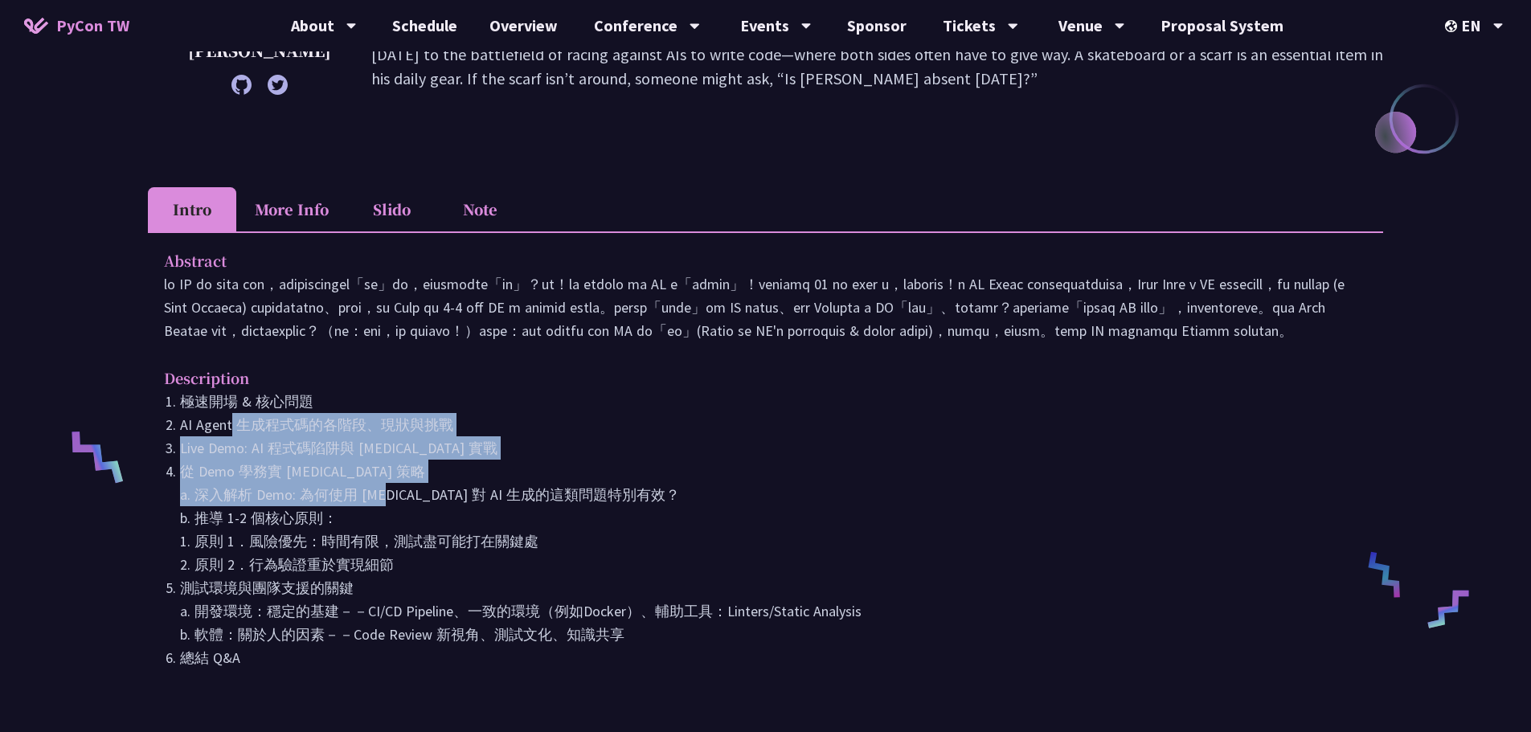
scroll to position [0, 0]
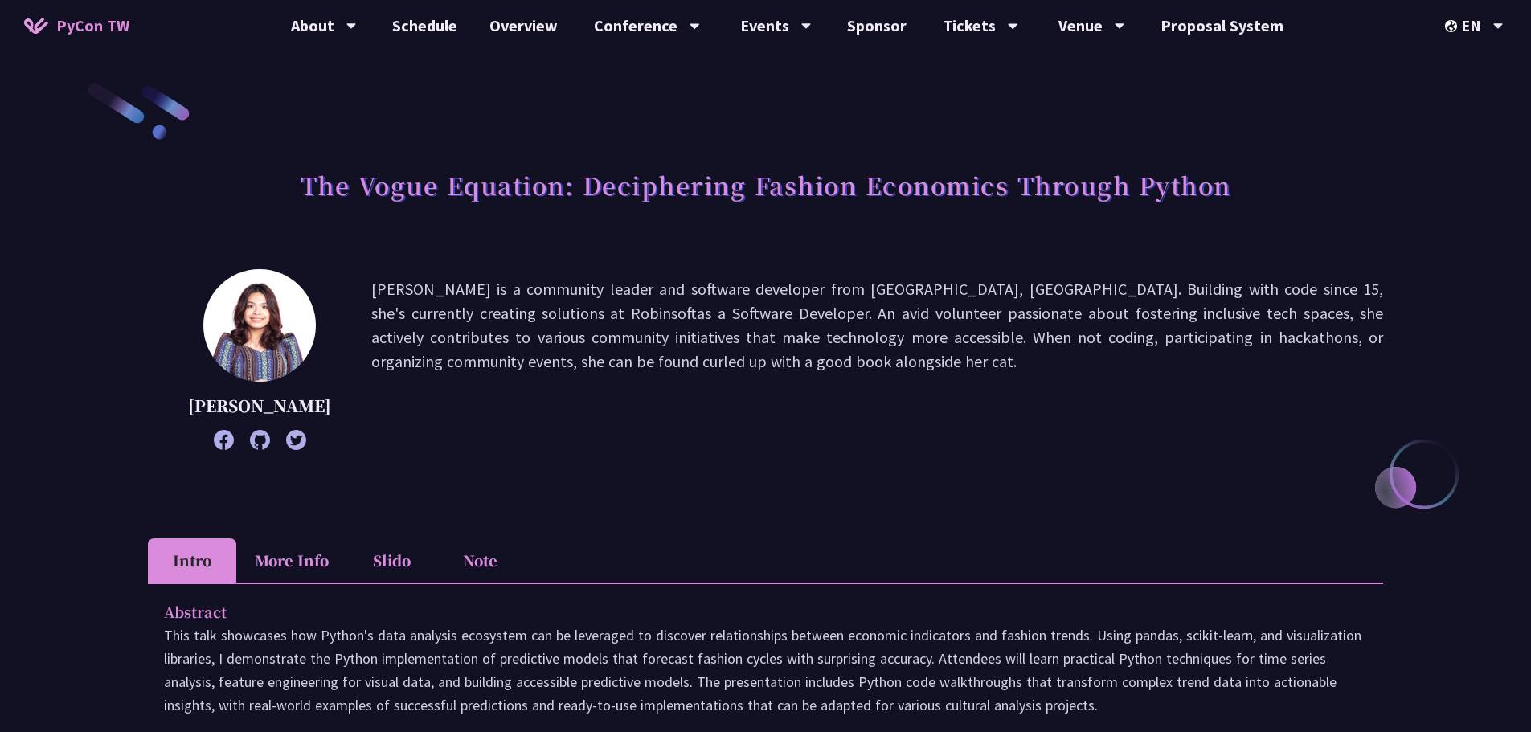
click at [728, 187] on h1 "The Vogue Equation: Deciphering Fashion Economics Through Python" at bounding box center [765, 185] width 930 height 48
drag, startPoint x: 728, startPoint y: 187, endPoint x: 688, endPoint y: 174, distance: 42.4
click at [688, 174] on h1 "The Vogue Equation: Deciphering Fashion Economics Through Python" at bounding box center [765, 185] width 930 height 48
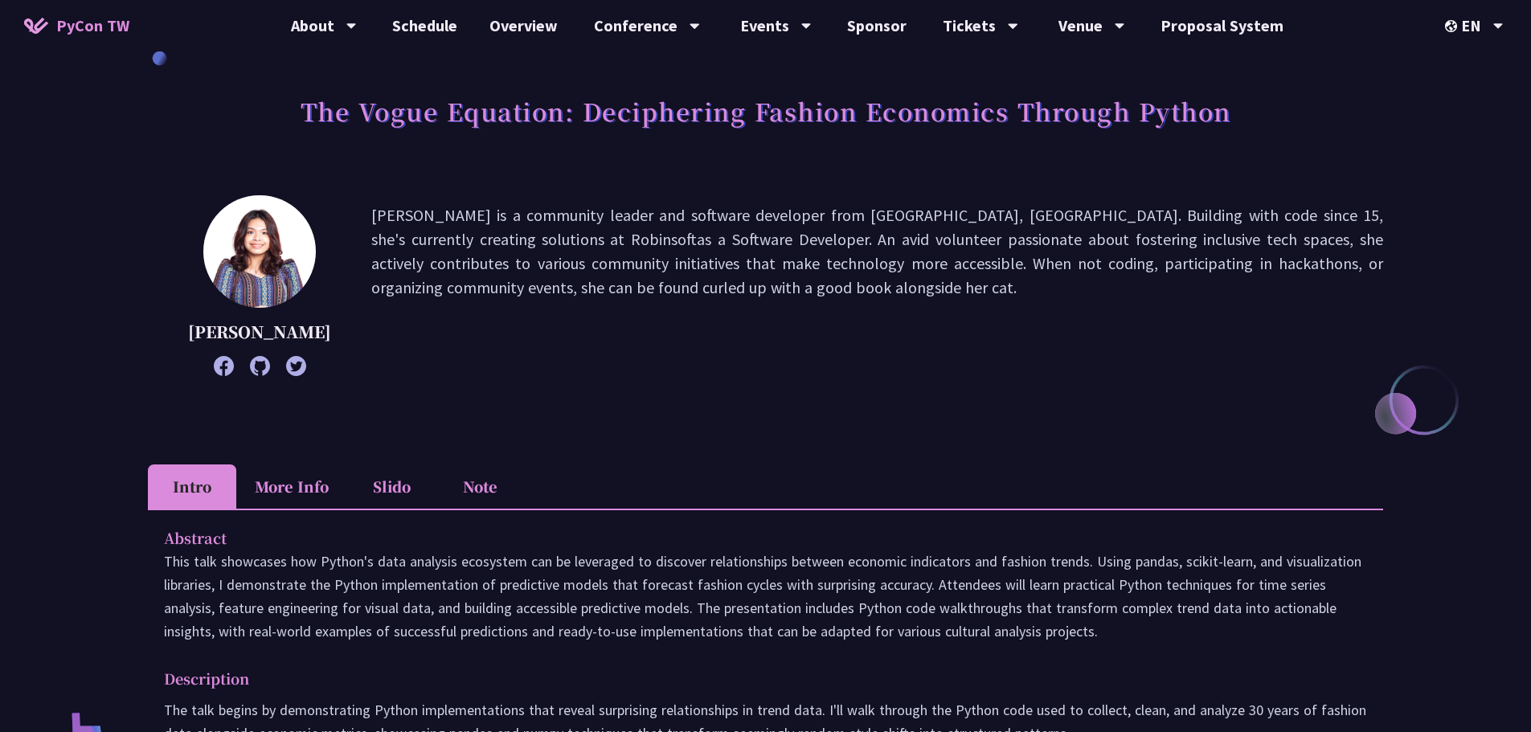
scroll to position [402, 0]
